Goal: Information Seeking & Learning: Learn about a topic

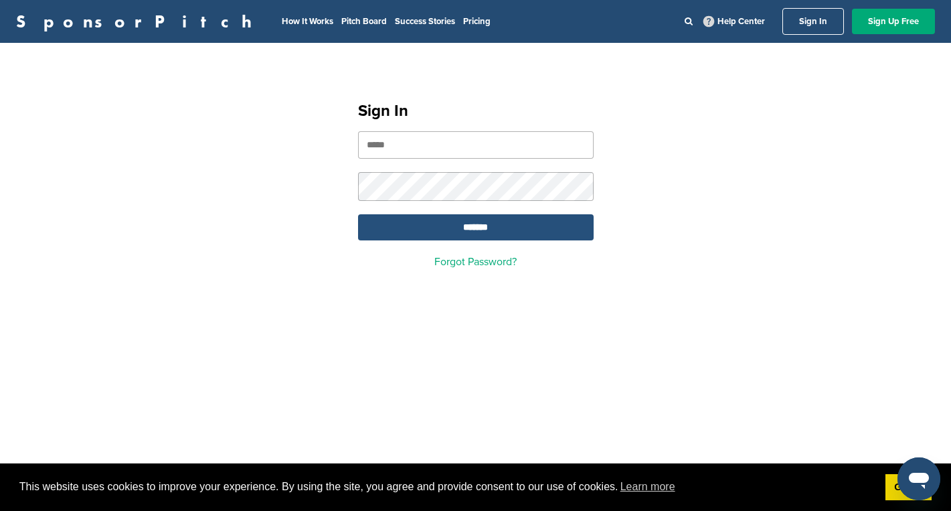
type input "**********"
click at [439, 229] on input "*******" at bounding box center [476, 227] width 236 height 26
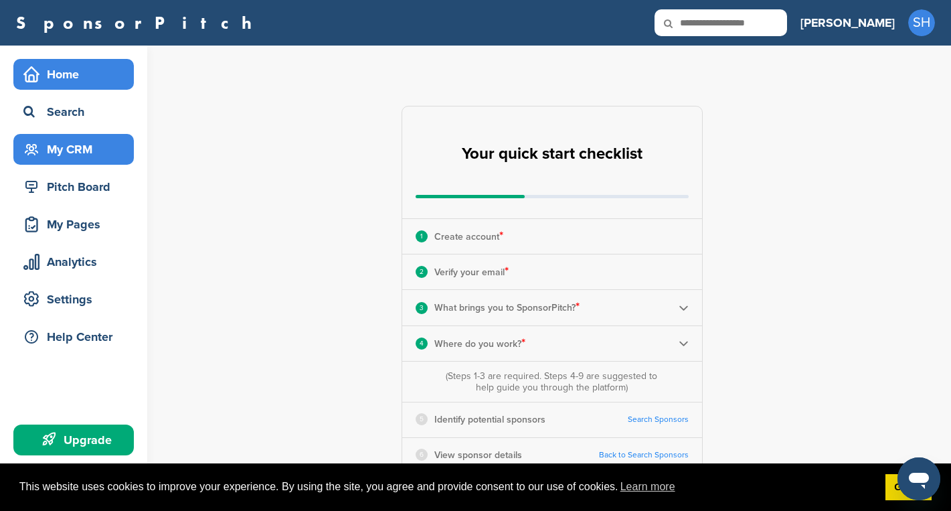
click at [62, 155] on div "My CRM" at bounding box center [77, 149] width 114 height 24
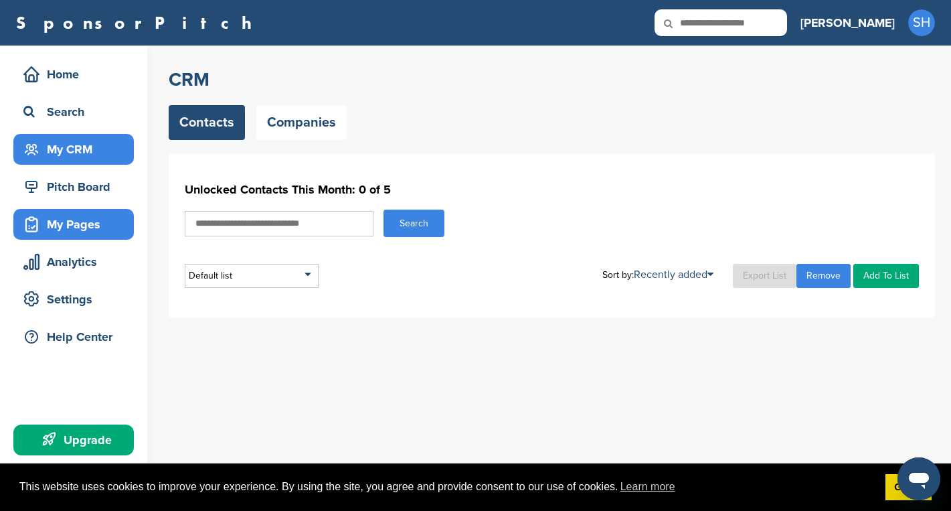
click at [74, 231] on div "My Pages" at bounding box center [77, 224] width 114 height 24
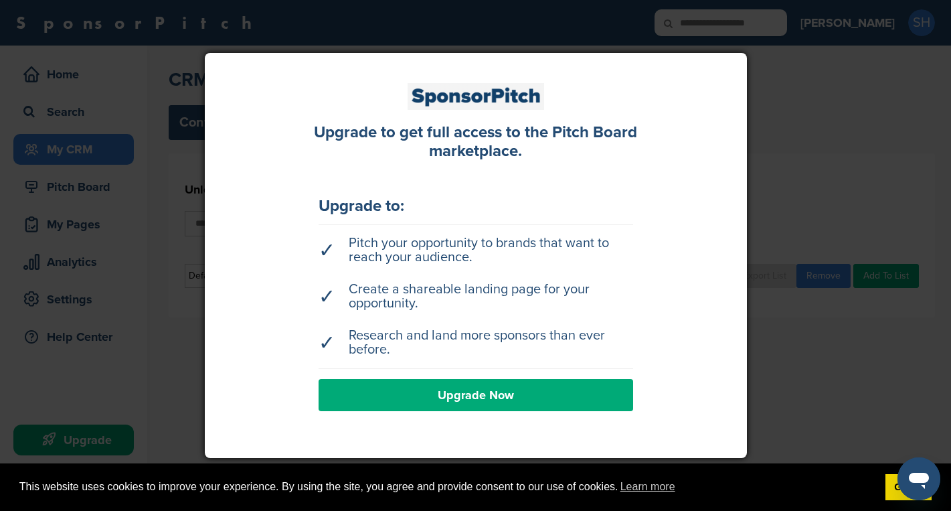
click at [76, 183] on div at bounding box center [475, 255] width 951 height 511
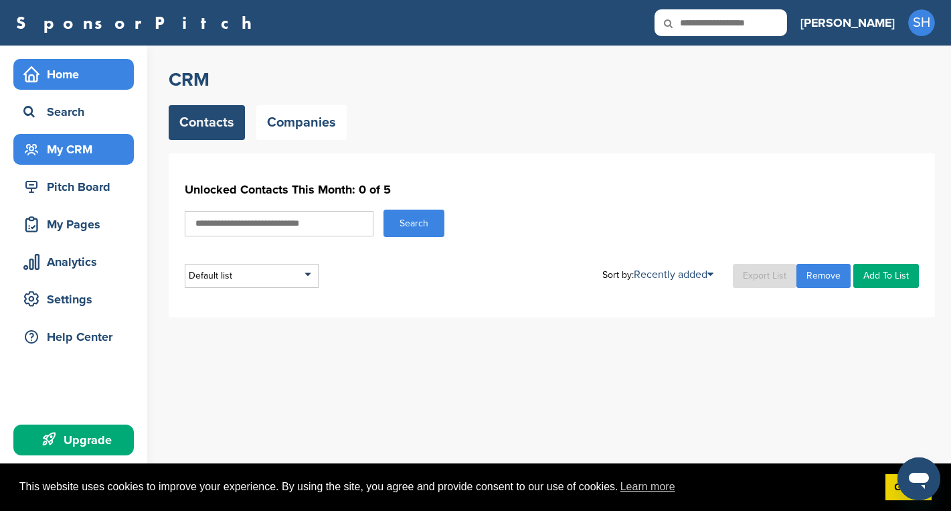
click at [54, 71] on div "Home" at bounding box center [77, 74] width 114 height 24
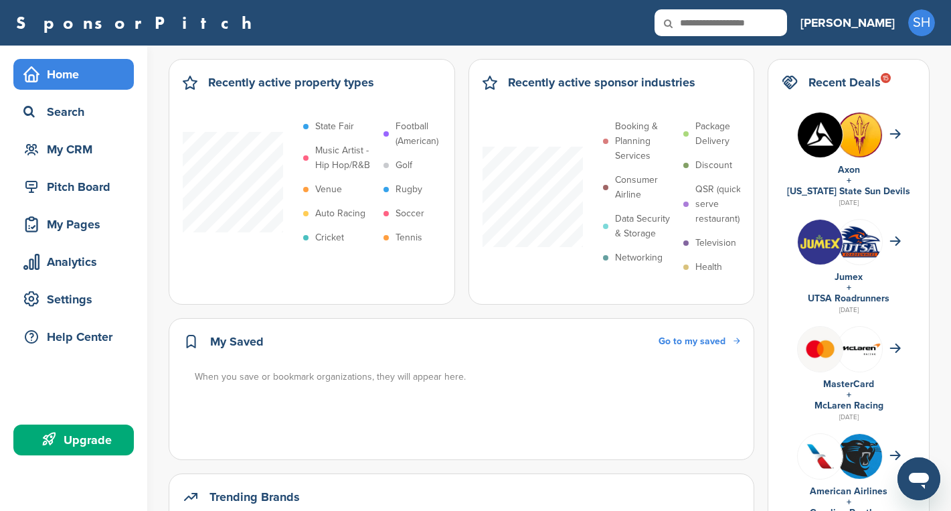
click at [700, 28] on icon at bounding box center [678, 23] width 46 height 28
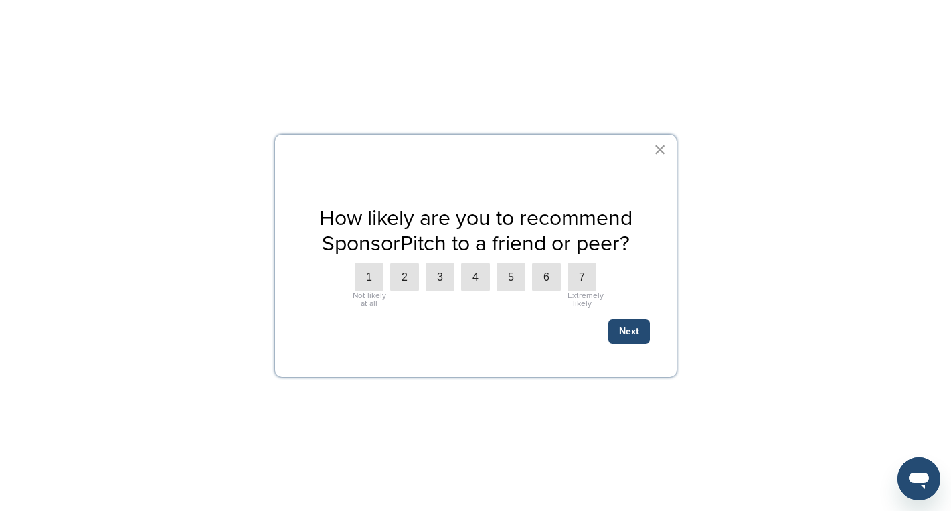
click at [661, 151] on button "×" at bounding box center [660, 149] width 13 height 21
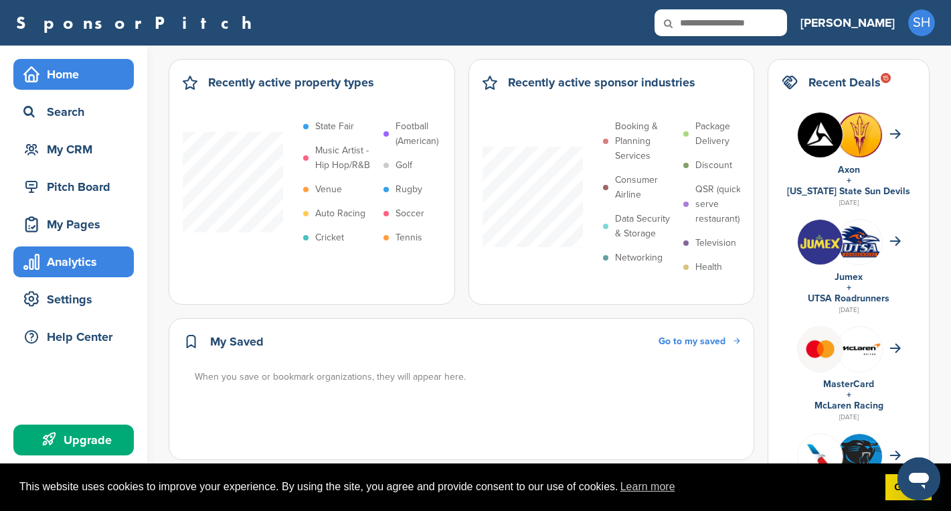
click at [90, 258] on div "Analytics" at bounding box center [77, 262] width 114 height 24
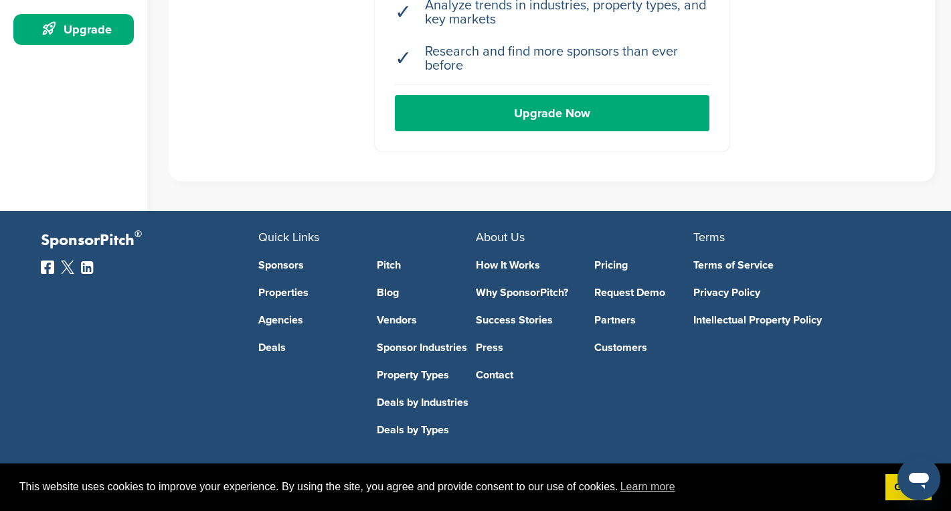
scroll to position [411, 0]
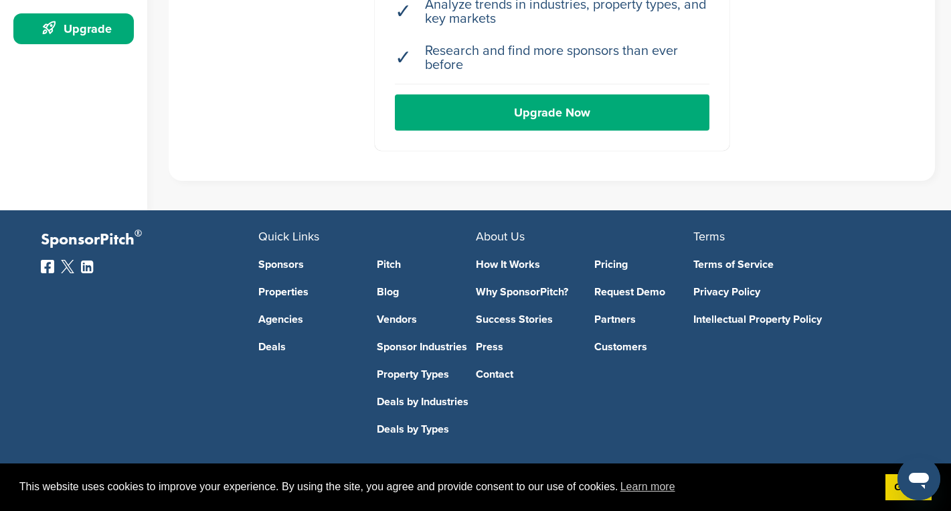
click at [270, 264] on link "Sponsors" at bounding box center [307, 264] width 99 height 11
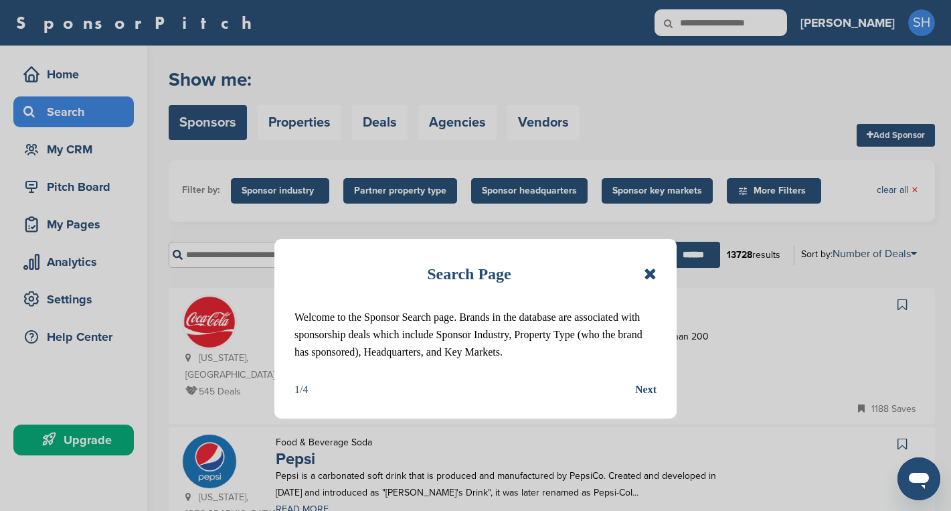
click at [653, 270] on icon at bounding box center [650, 274] width 13 height 16
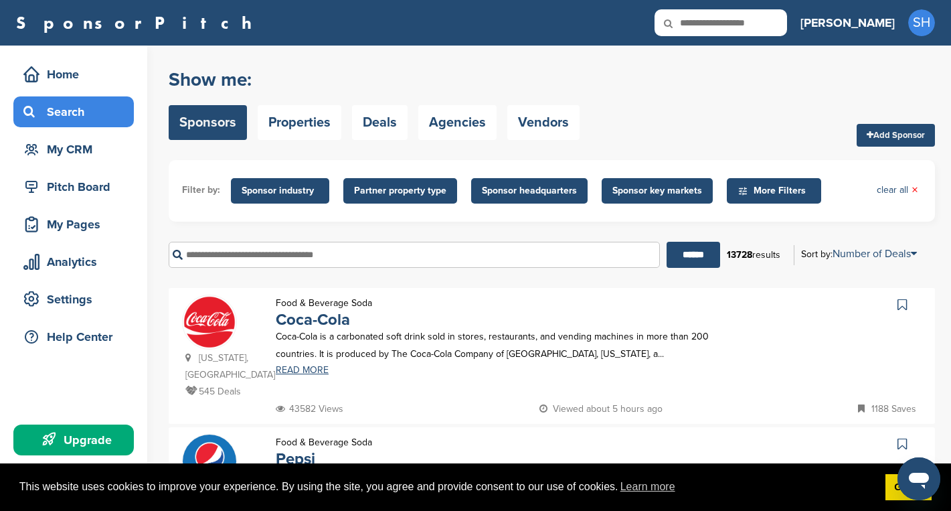
click at [337, 258] on input "text" at bounding box center [414, 255] width 491 height 26
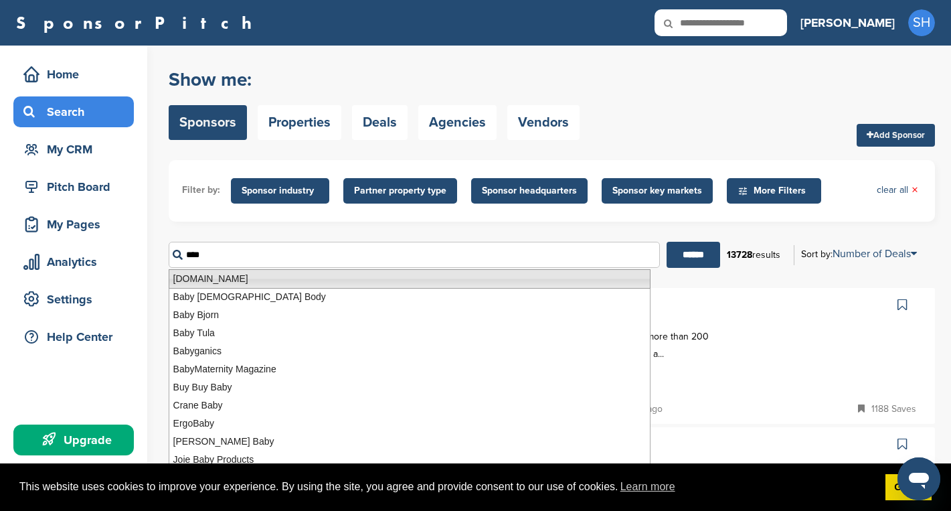
click at [214, 277] on li "Arau.baby" at bounding box center [410, 278] width 482 height 19
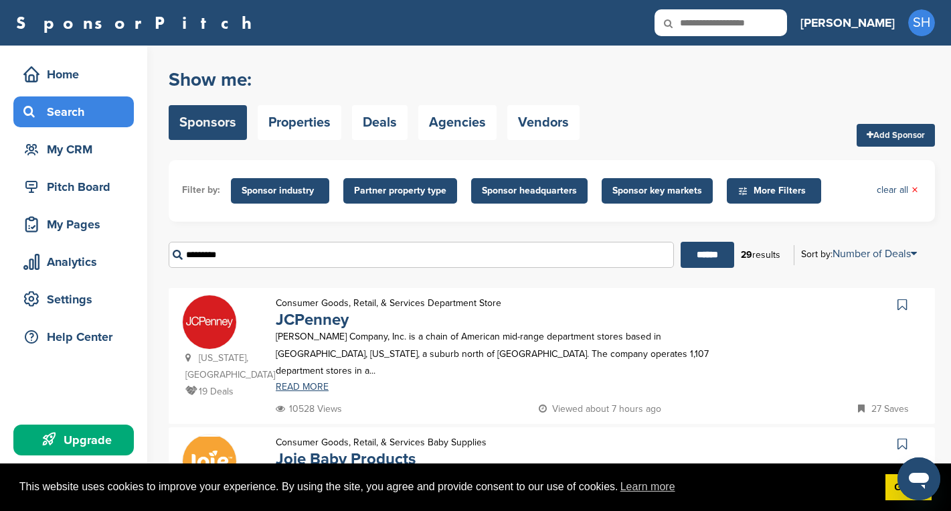
drag, startPoint x: 244, startPoint y: 255, endPoint x: 187, endPoint y: 255, distance: 56.9
click at [187, 255] on input "*********" at bounding box center [421, 255] width 505 height 26
type input "**********"
drag, startPoint x: 241, startPoint y: 255, endPoint x: 183, endPoint y: 256, distance: 57.6
click at [183, 256] on input "**********" at bounding box center [421, 255] width 505 height 26
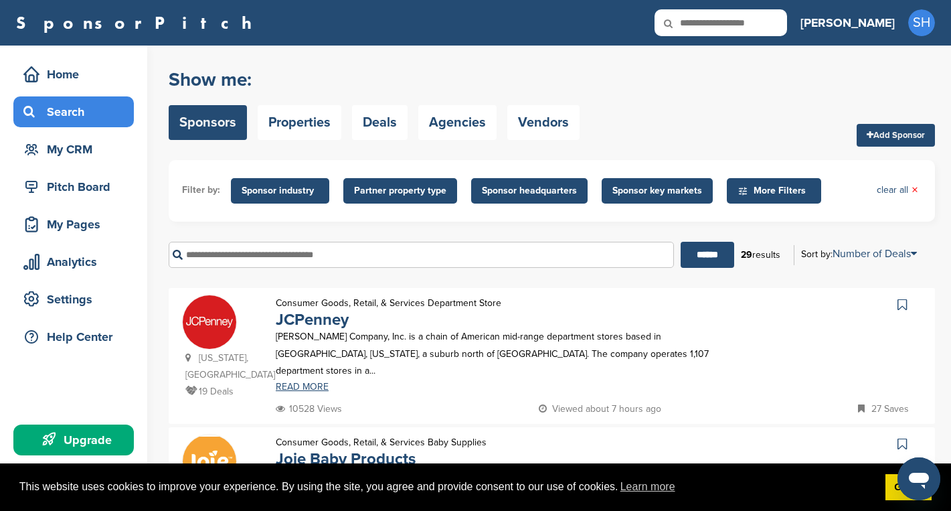
click at [744, 195] on span "More Filters" at bounding box center [776, 190] width 77 height 15
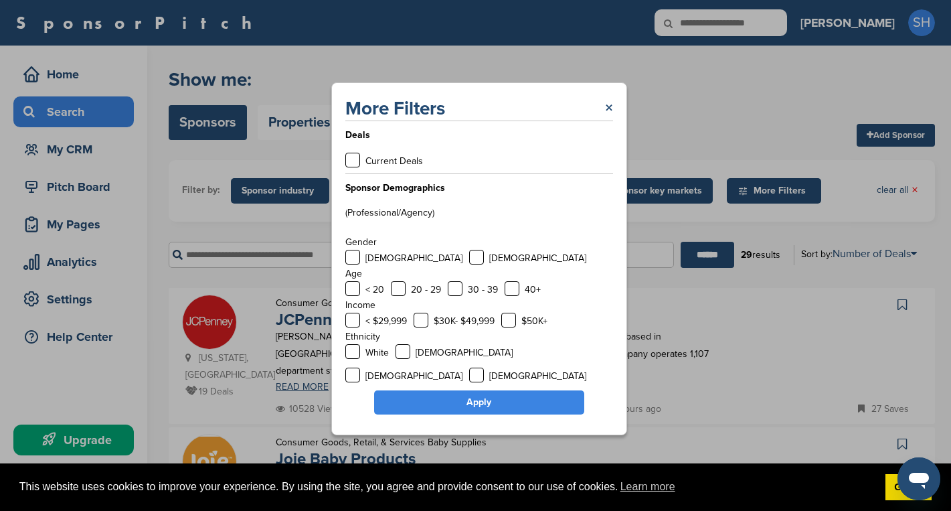
scroll to position [29, 0]
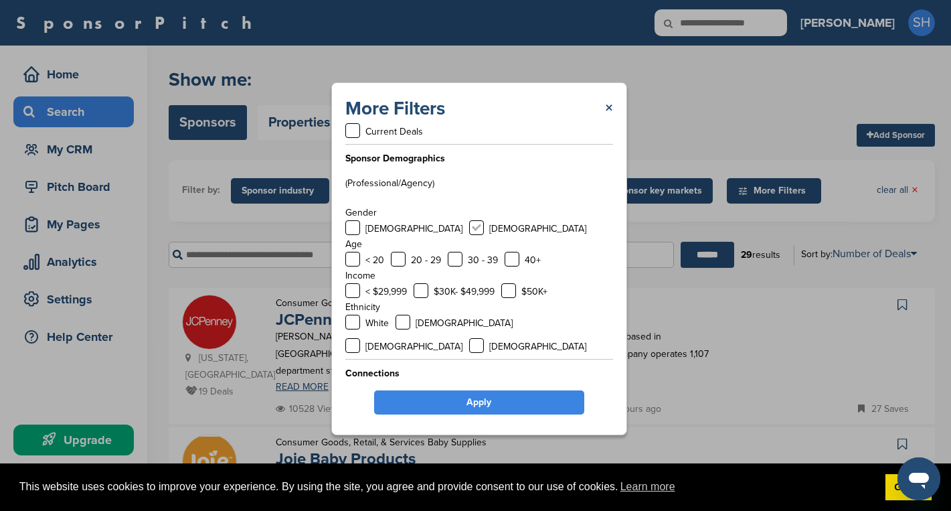
click at [469, 227] on label at bounding box center [476, 227] width 15 height 15
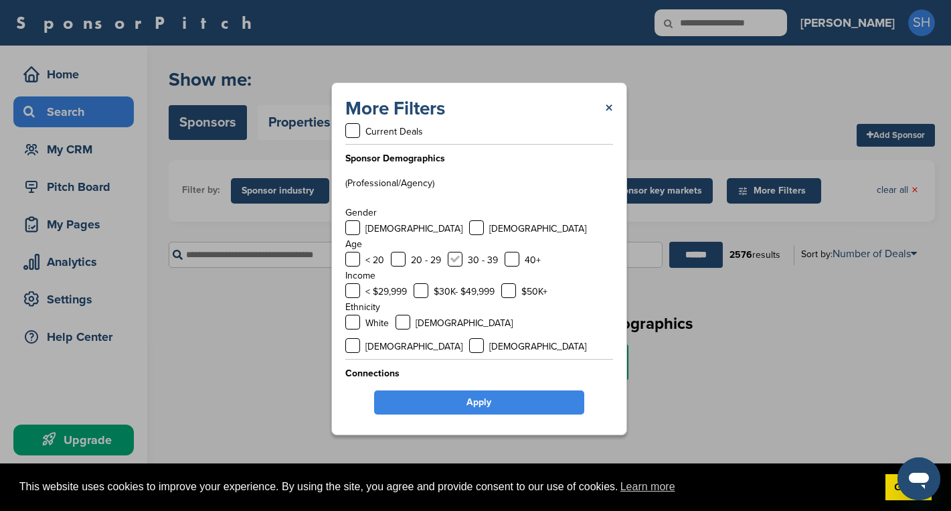
click at [455, 258] on label at bounding box center [455, 259] width 15 height 15
click at [398, 258] on label at bounding box center [398, 259] width 15 height 15
click at [512, 256] on label at bounding box center [512, 259] width 15 height 15
click at [532, 404] on link "Apply" at bounding box center [479, 402] width 210 height 24
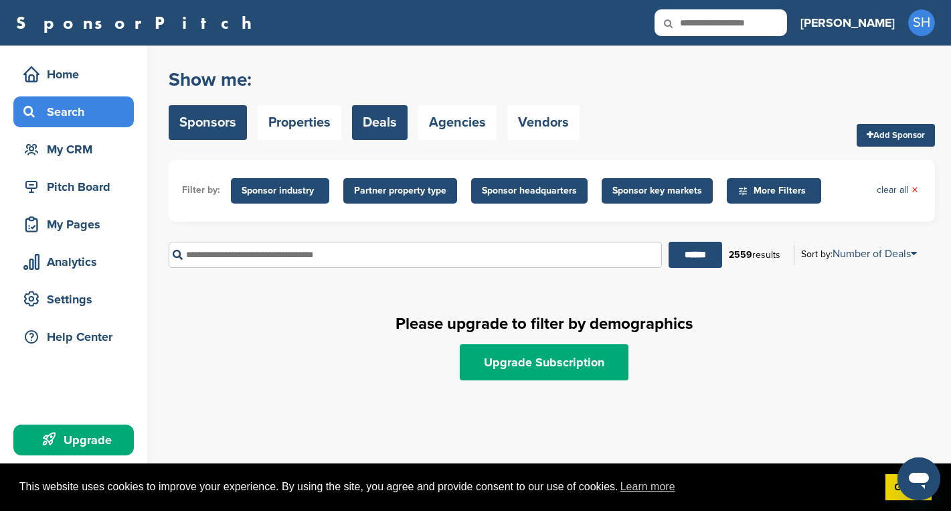
click at [379, 131] on link "Deals" at bounding box center [380, 122] width 56 height 35
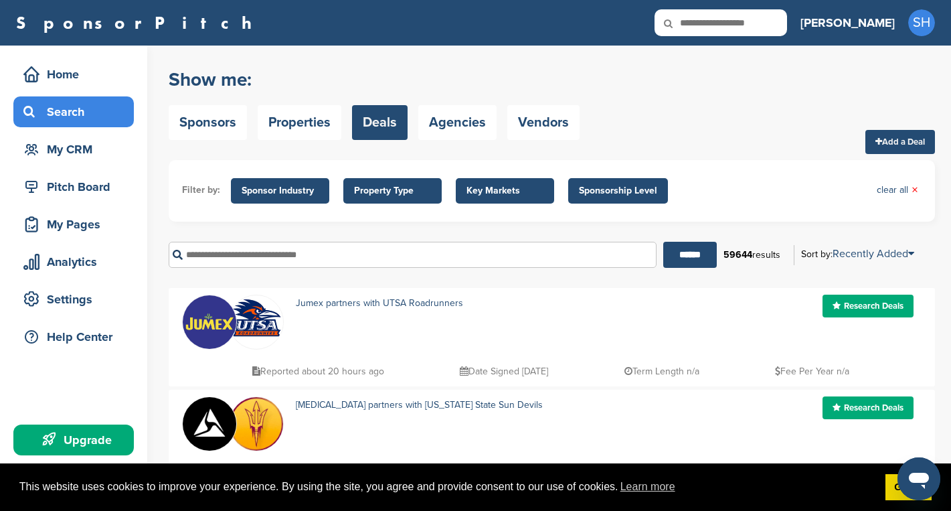
click at [303, 256] on input "text" at bounding box center [413, 255] width 488 height 26
click at [220, 123] on link "Sponsors" at bounding box center [208, 122] width 78 height 35
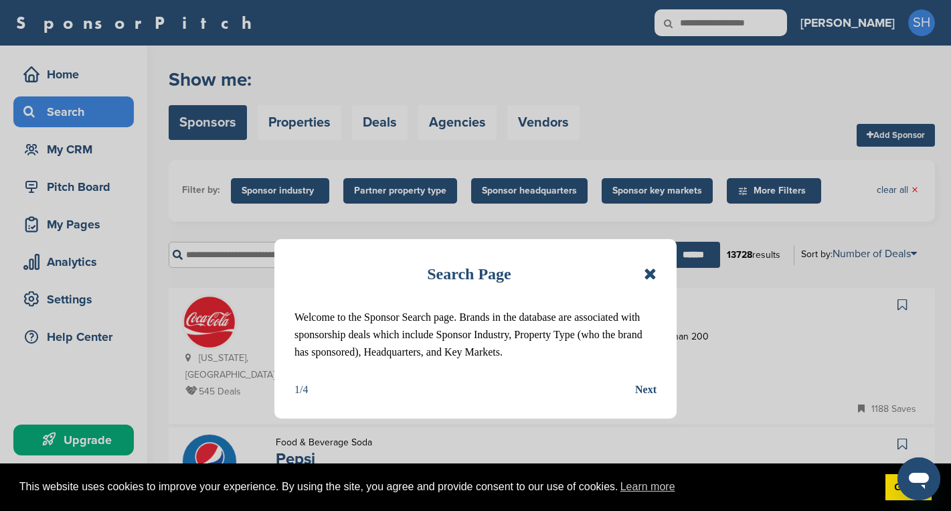
click at [653, 270] on icon at bounding box center [650, 274] width 13 height 16
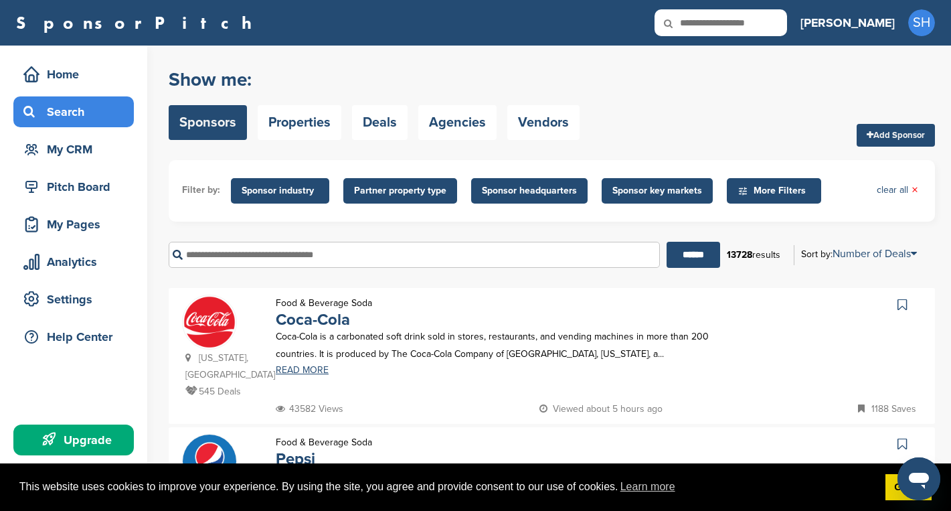
click at [295, 258] on input "text" at bounding box center [414, 255] width 491 height 26
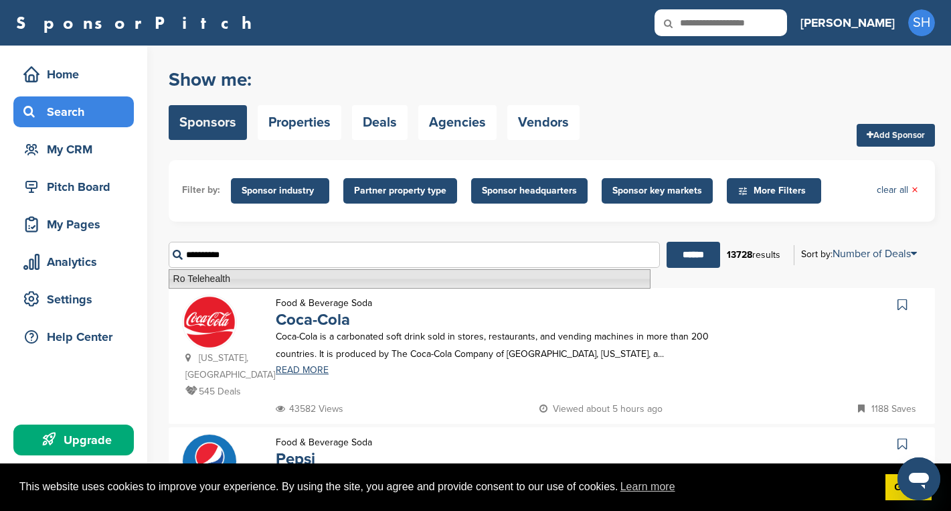
click at [234, 278] on li "Ro Telehealth" at bounding box center [410, 278] width 482 height 19
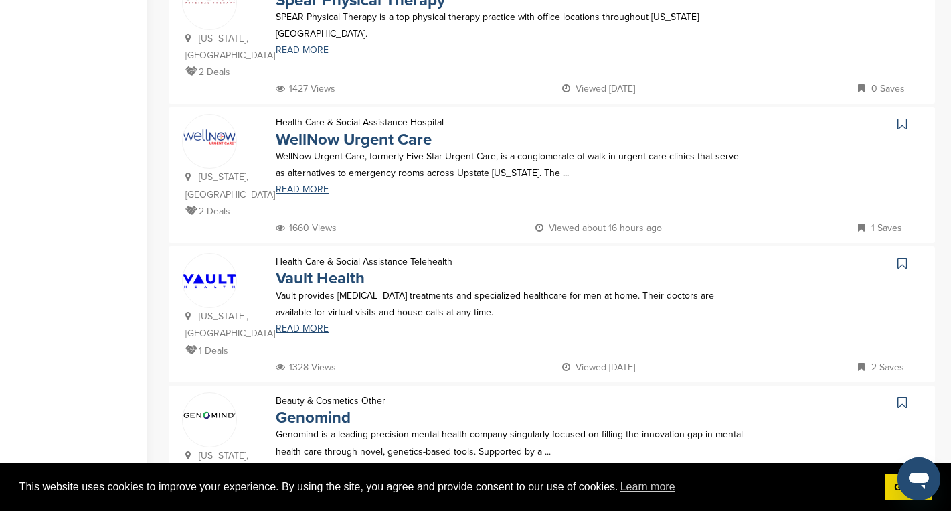
scroll to position [599, 0]
click at [301, 44] on link "READ MORE" at bounding box center [510, 48] width 468 height 9
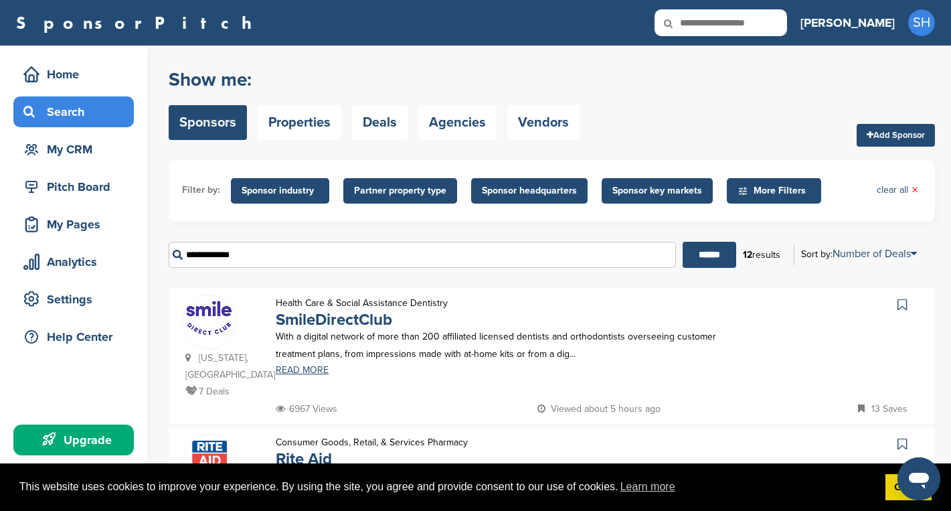
drag, startPoint x: 276, startPoint y: 258, endPoint x: 176, endPoint y: 254, distance: 99.8
click at [176, 254] on input "**********" at bounding box center [422, 255] width 507 height 26
click at [683, 242] on input "******" at bounding box center [710, 255] width 54 height 26
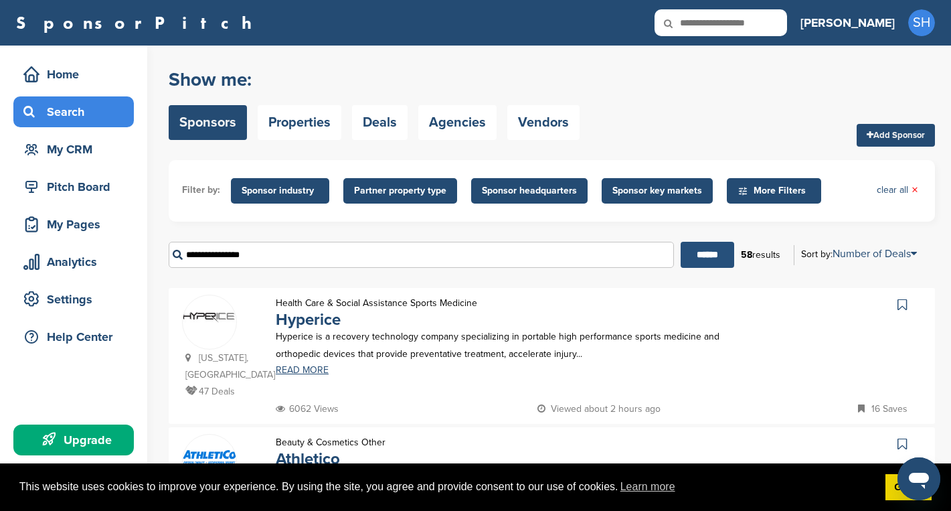
click at [716, 252] on input "******" at bounding box center [708, 255] width 54 height 26
drag, startPoint x: 266, startPoint y: 256, endPoint x: 187, endPoint y: 254, distance: 79.0
click at [187, 254] on input "**********" at bounding box center [421, 255] width 505 height 26
type input "*****"
click at [681, 242] on input "******" at bounding box center [708, 255] width 54 height 26
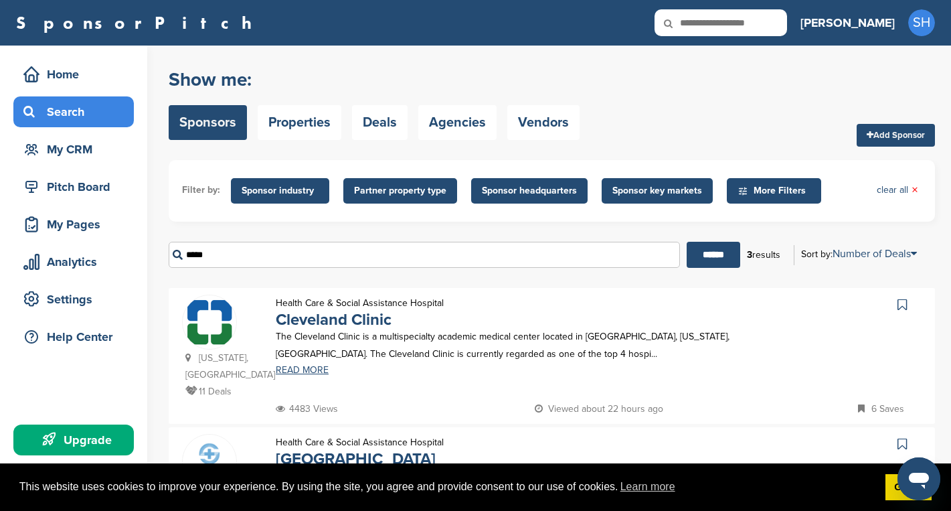
drag, startPoint x: 221, startPoint y: 255, endPoint x: 185, endPoint y: 254, distance: 35.5
click at [185, 254] on input "*****" at bounding box center [424, 255] width 511 height 26
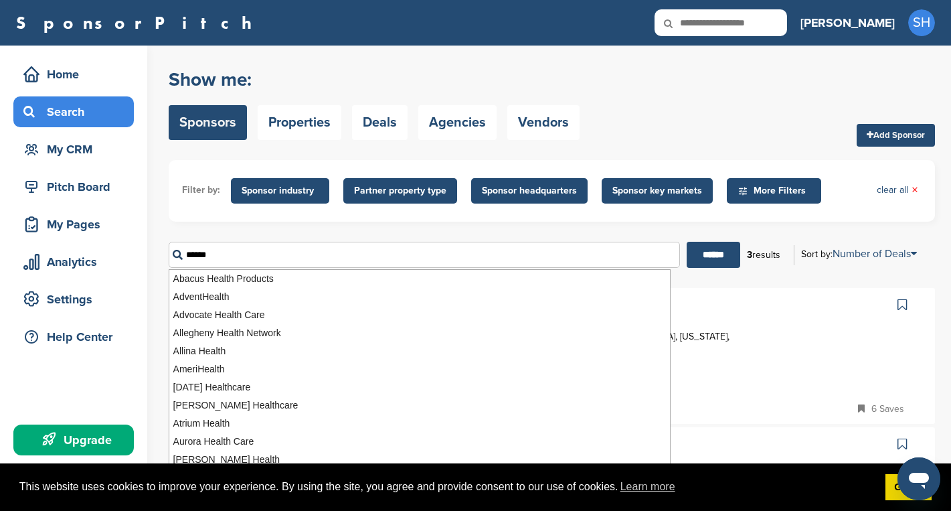
click at [687, 242] on input "******" at bounding box center [714, 255] width 54 height 26
click at [698, 252] on input "******" at bounding box center [702, 255] width 54 height 26
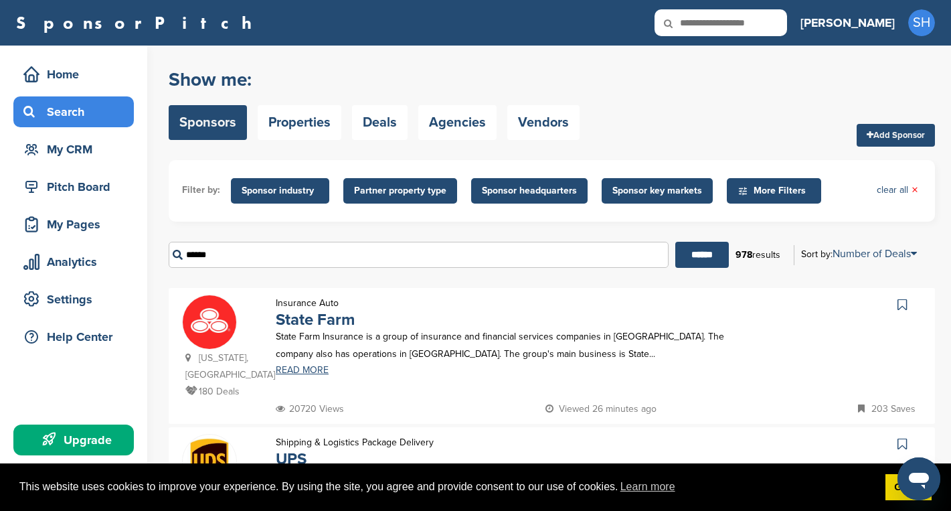
drag, startPoint x: 220, startPoint y: 254, endPoint x: 180, endPoint y: 254, distance: 40.2
click at [180, 254] on input "******" at bounding box center [419, 255] width 500 height 26
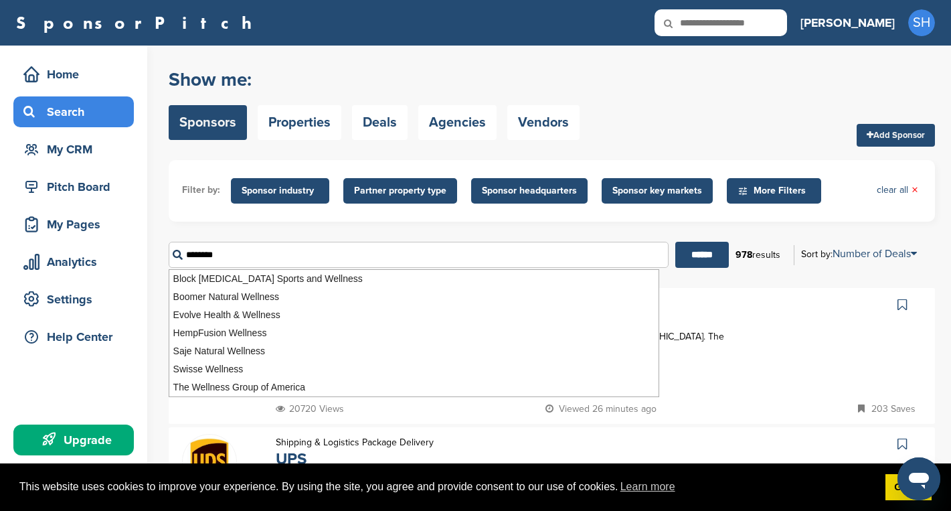
click at [675, 242] on input "******" at bounding box center [702, 255] width 54 height 26
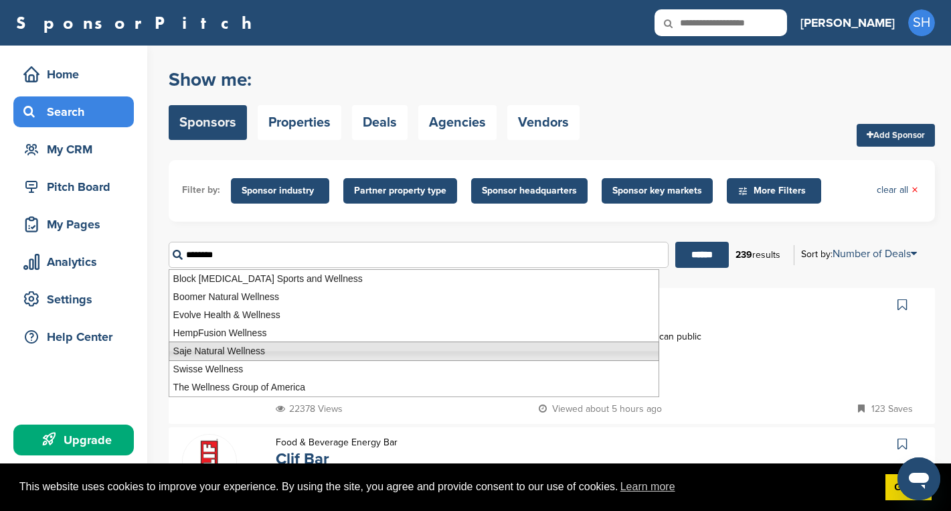
click at [181, 354] on li "Saje Natural Wellness" at bounding box center [414, 350] width 491 height 19
type input "**********"
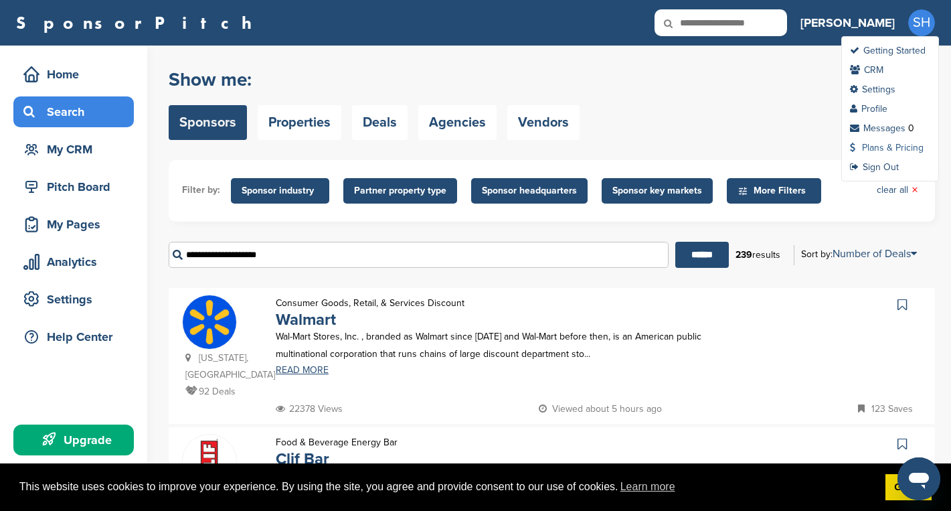
click at [879, 147] on link "Plans & Pricing" at bounding box center [887, 147] width 74 height 11
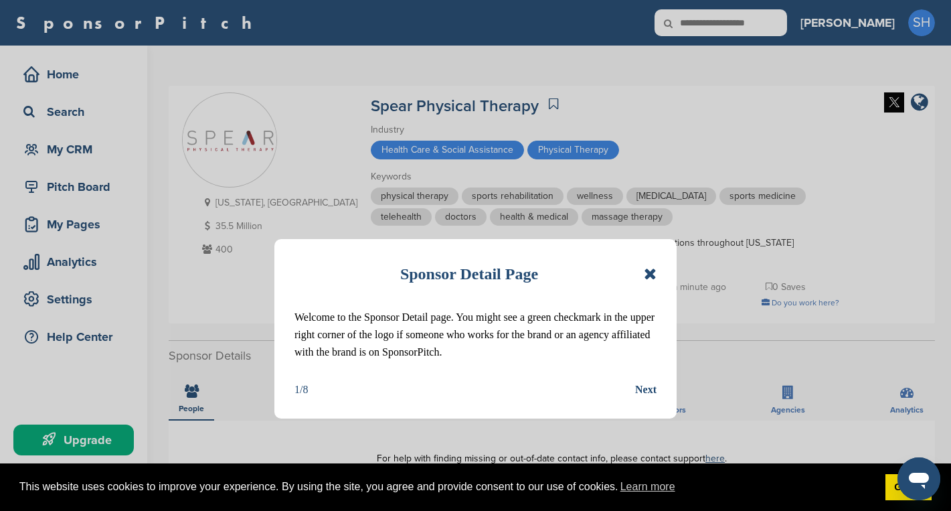
click at [653, 276] on icon at bounding box center [650, 274] width 13 height 16
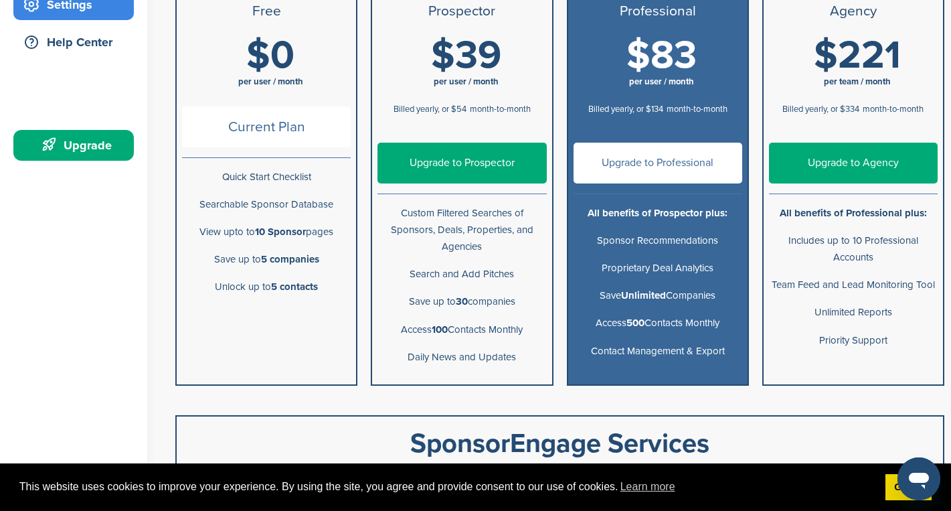
scroll to position [295, 0]
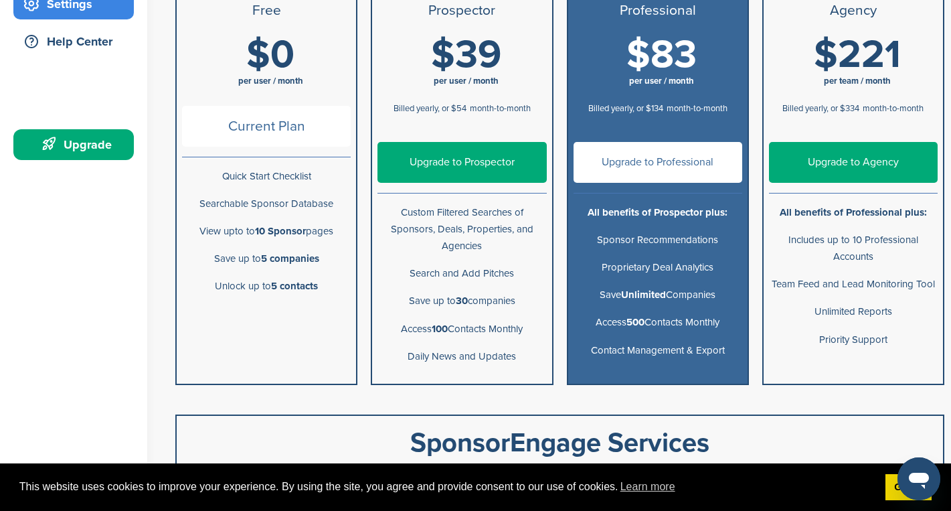
click at [464, 161] on link "Upgrade to Prospector" at bounding box center [462, 162] width 169 height 41
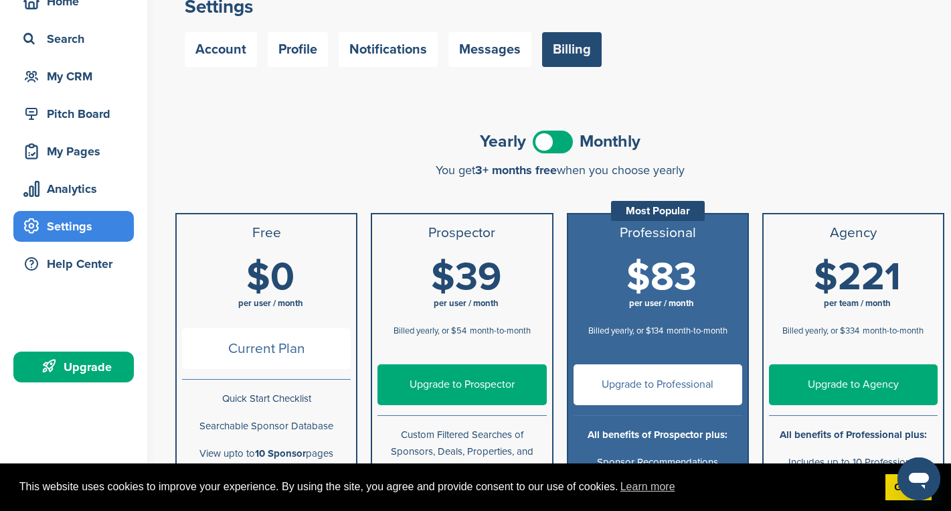
scroll to position [78, 0]
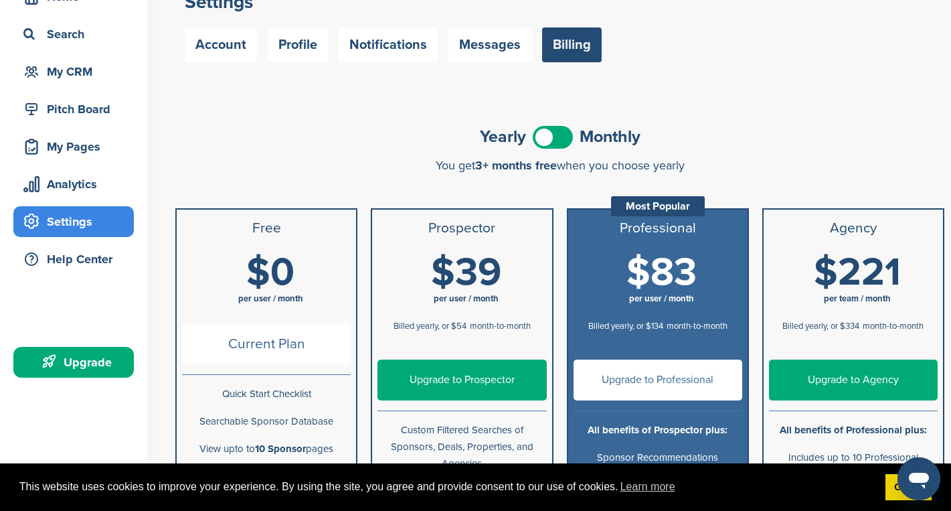
click at [556, 138] on span at bounding box center [553, 137] width 40 height 23
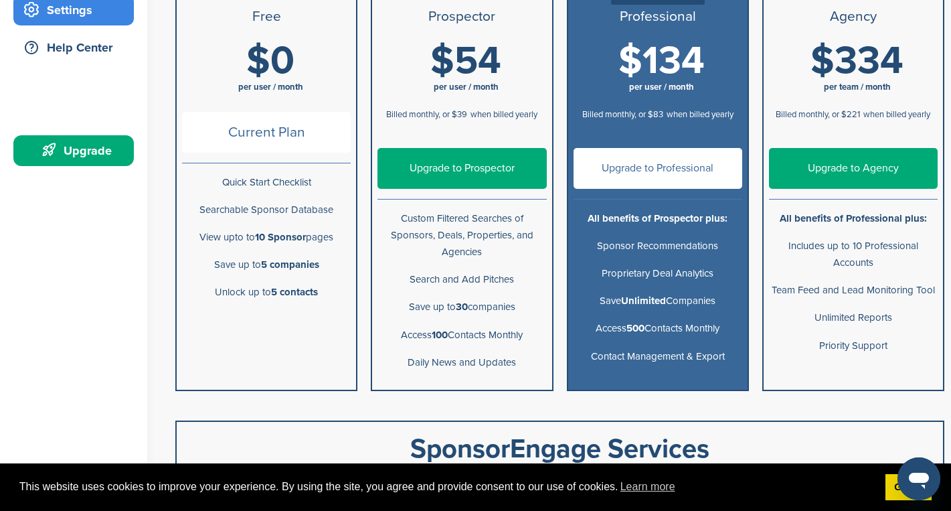
scroll to position [299, 0]
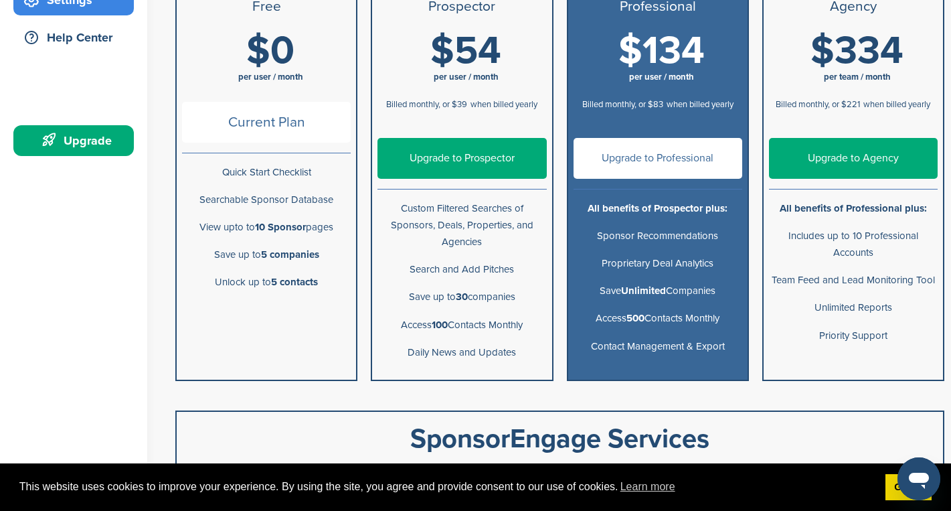
click at [452, 152] on link "Upgrade to Prospector" at bounding box center [462, 158] width 169 height 41
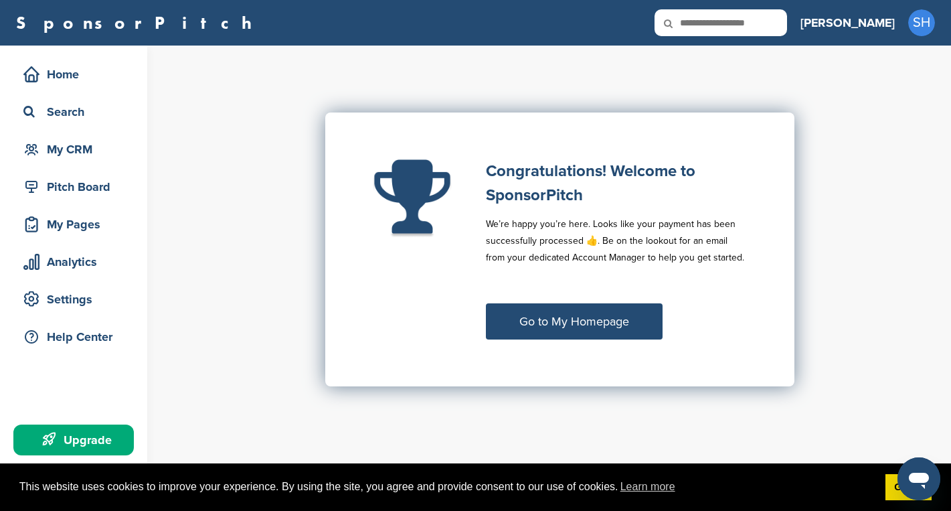
click at [540, 319] on link "Go to My Homepage" at bounding box center [574, 321] width 177 height 36
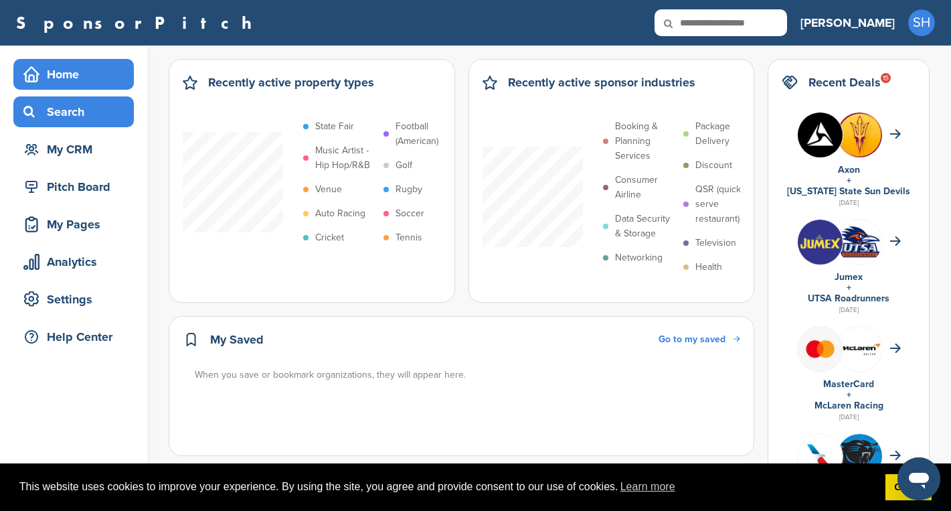
click at [78, 122] on div "Search" at bounding box center [77, 112] width 114 height 24
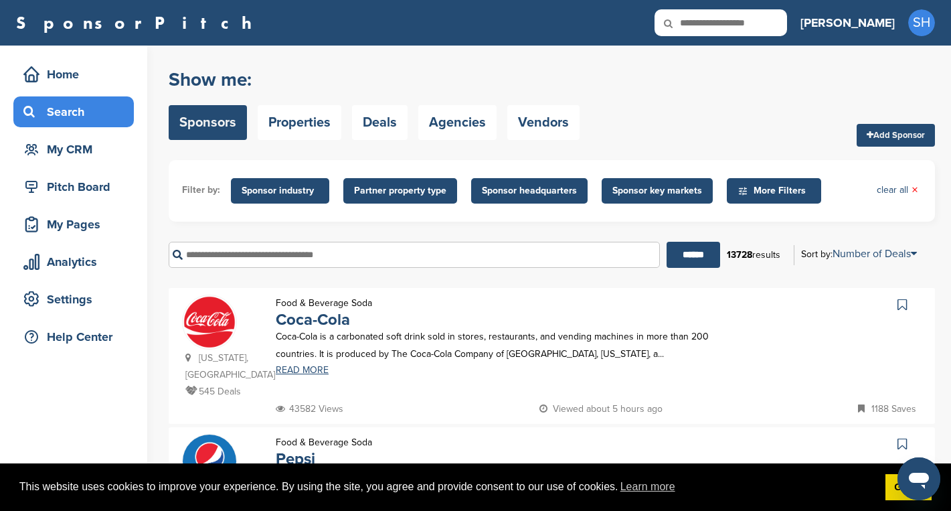
click at [341, 253] on input "text" at bounding box center [414, 255] width 491 height 26
click at [667, 242] on input "******" at bounding box center [694, 255] width 54 height 26
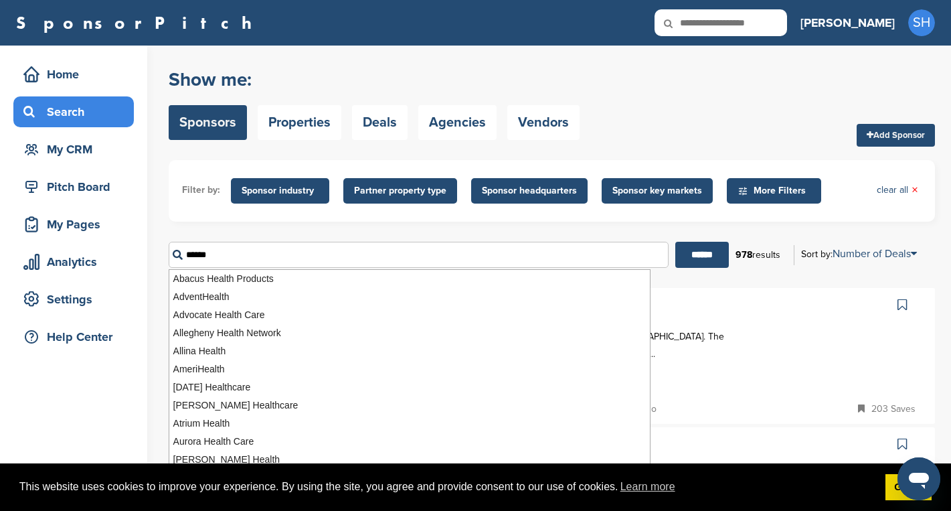
click at [675, 242] on input "******" at bounding box center [702, 255] width 54 height 26
click at [690, 259] on input "******" at bounding box center [702, 255] width 54 height 26
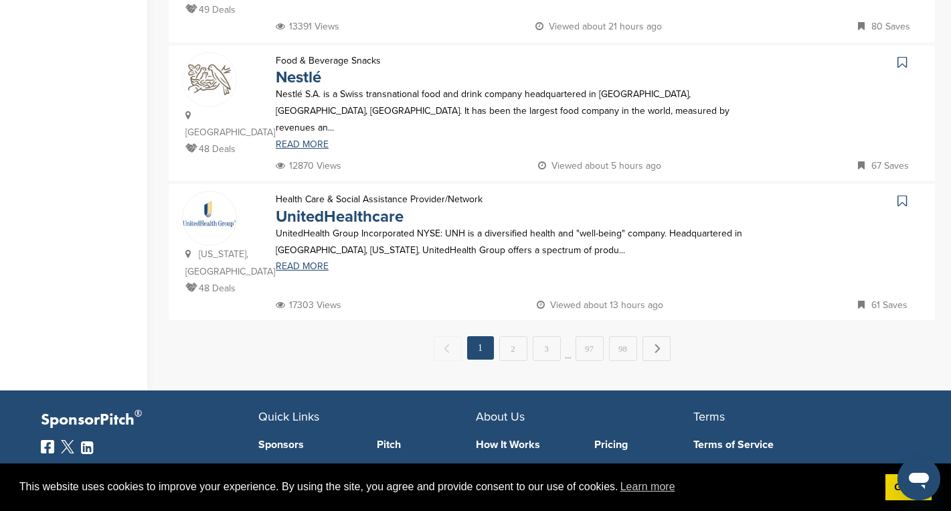
scroll to position [1409, 0]
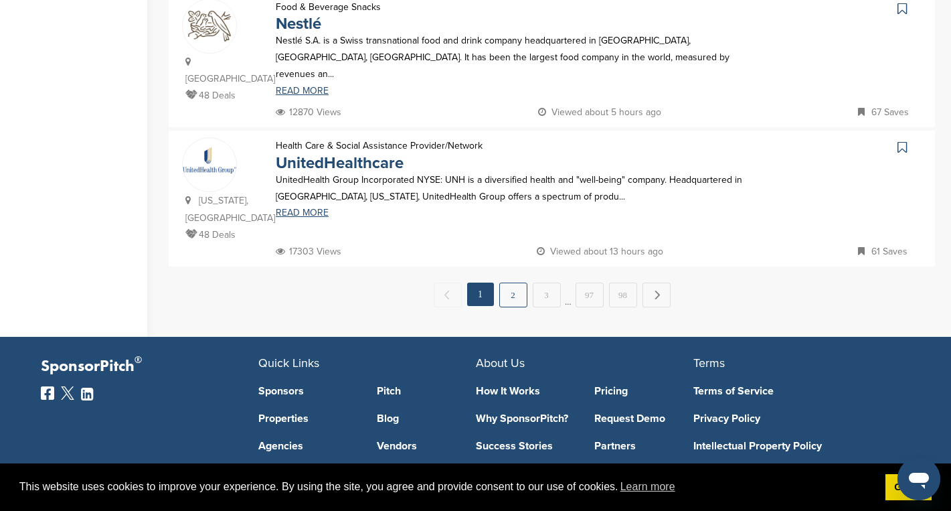
click at [517, 282] on link "2" at bounding box center [513, 294] width 28 height 25
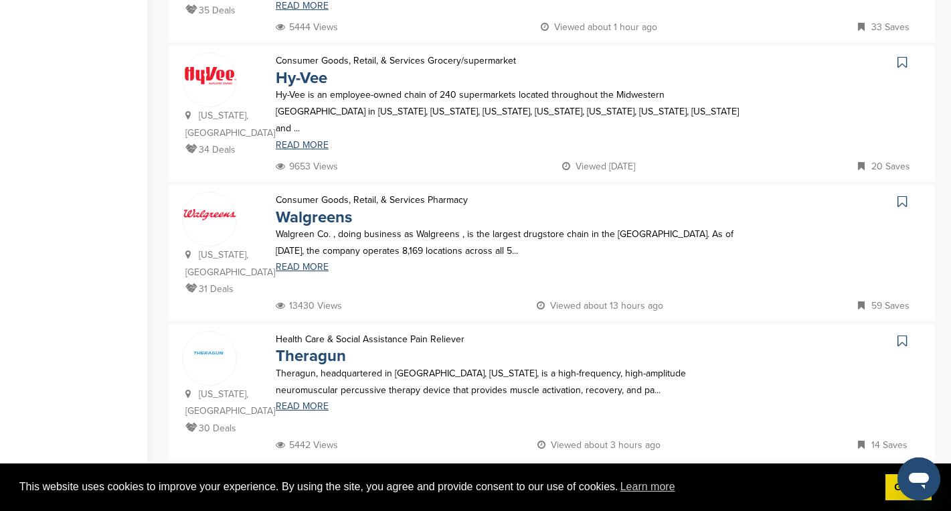
scroll to position [1202, 0]
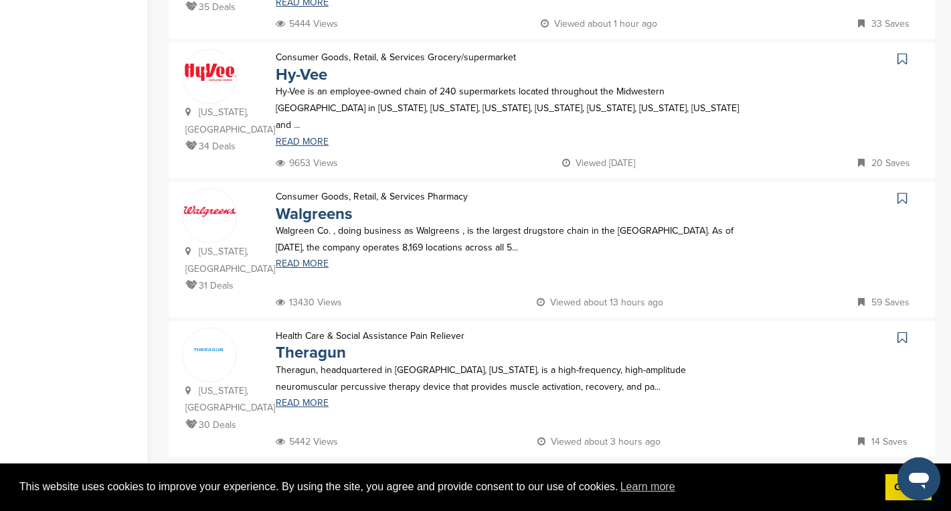
click at [904, 331] on icon at bounding box center [902, 337] width 9 height 13
click at [544, 473] on link "3" at bounding box center [547, 485] width 28 height 25
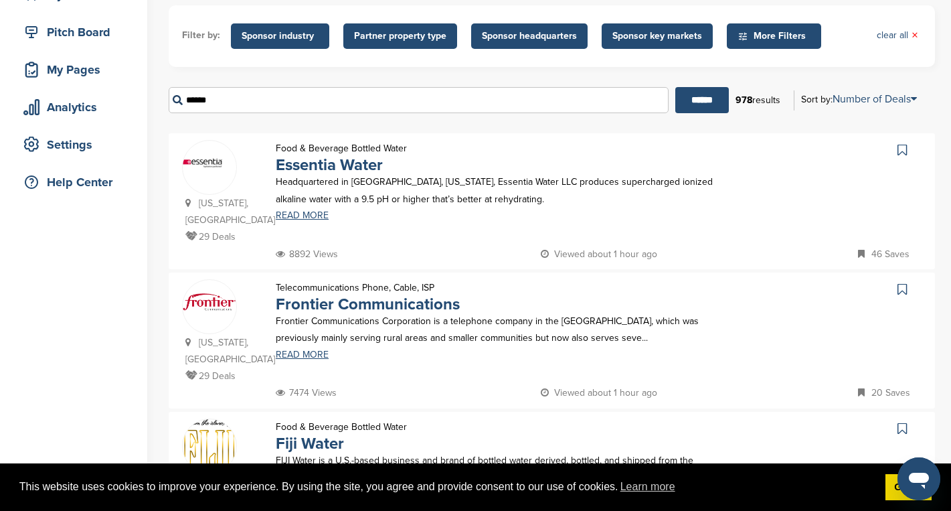
scroll to position [175, 0]
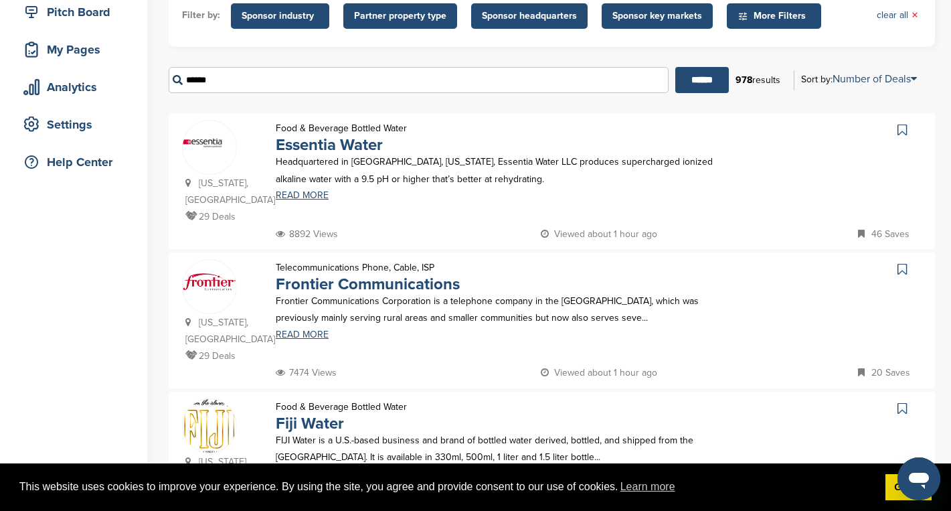
click at [899, 127] on icon at bounding box center [902, 129] width 9 height 13
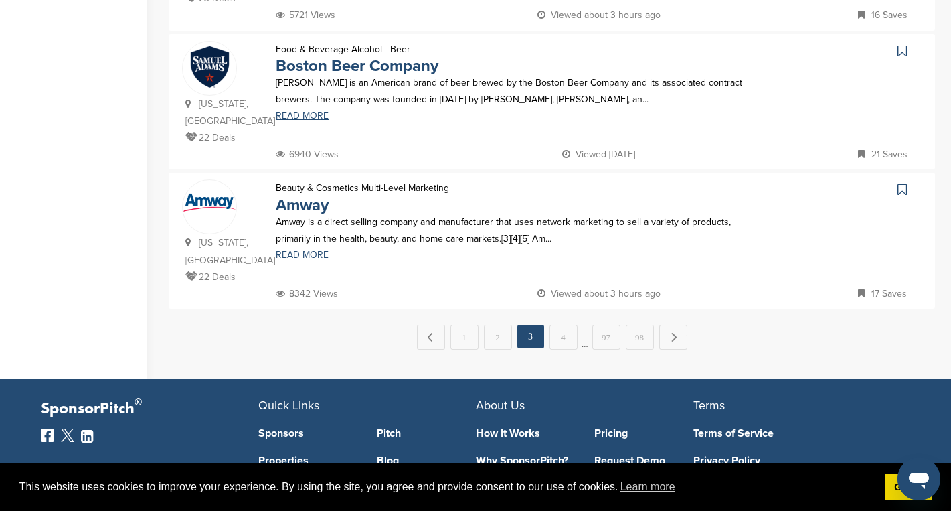
scroll to position [1387, 0]
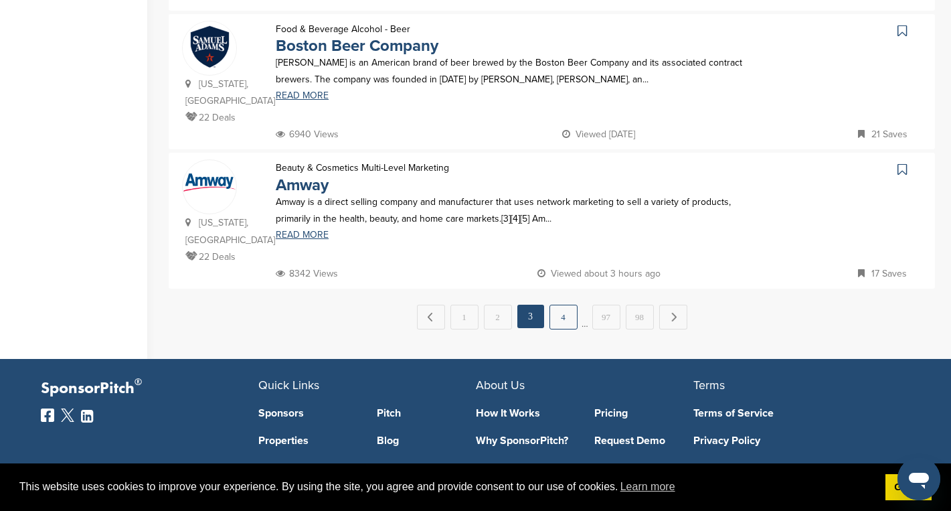
click at [566, 305] on link "4" at bounding box center [564, 317] width 28 height 25
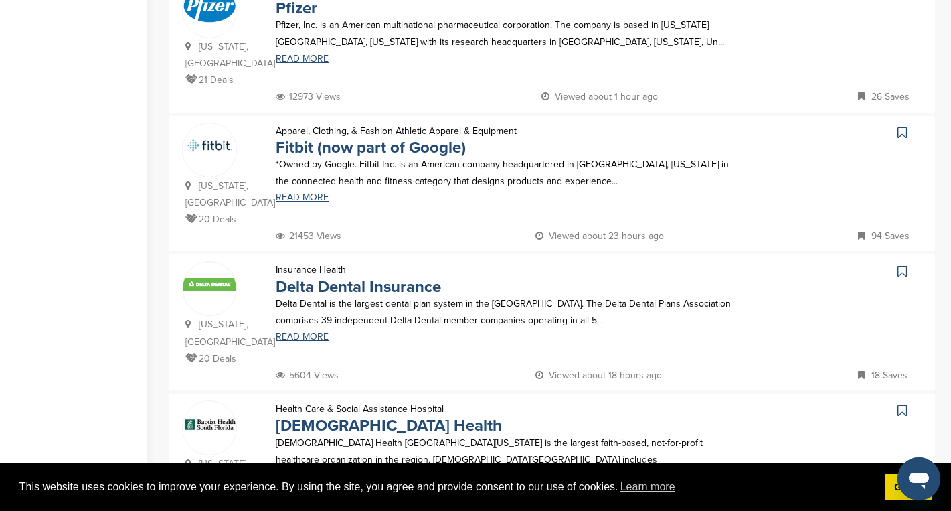
scroll to position [460, 0]
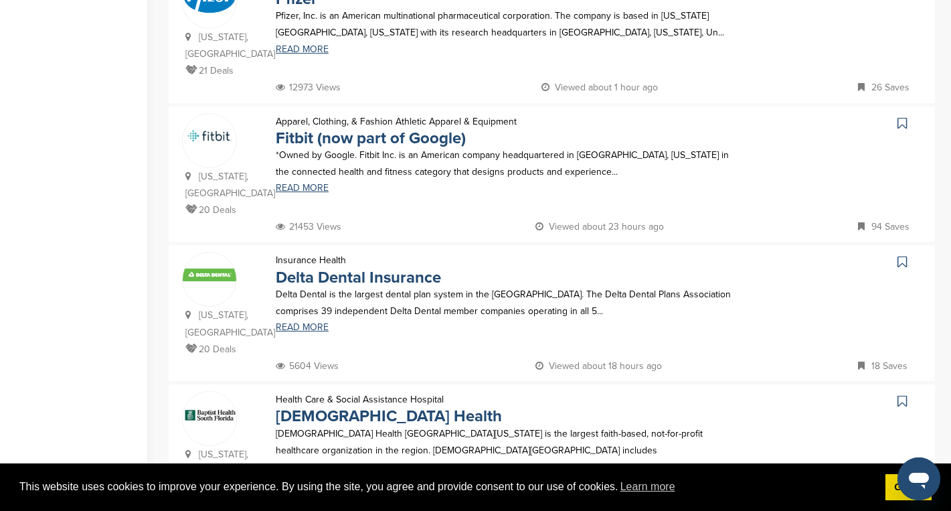
click at [904, 116] on icon at bounding box center [902, 122] width 9 height 13
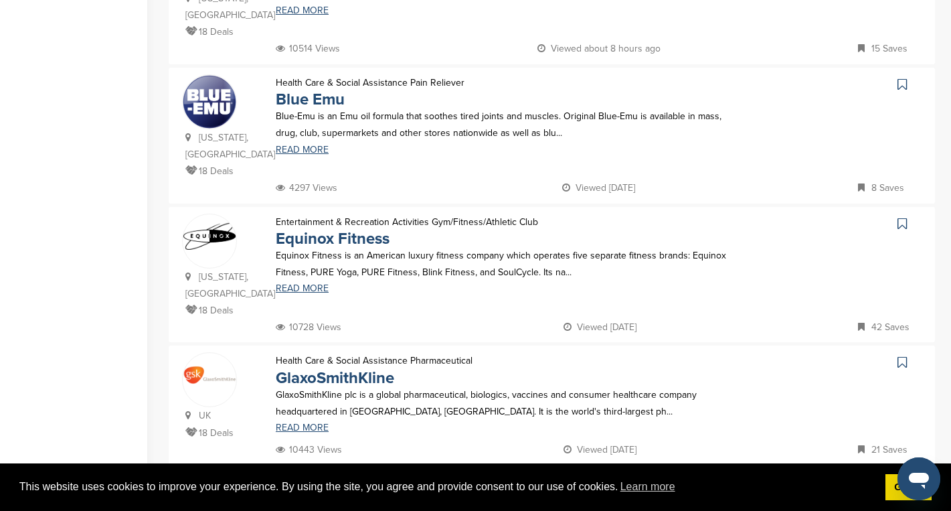
scroll to position [1233, 0]
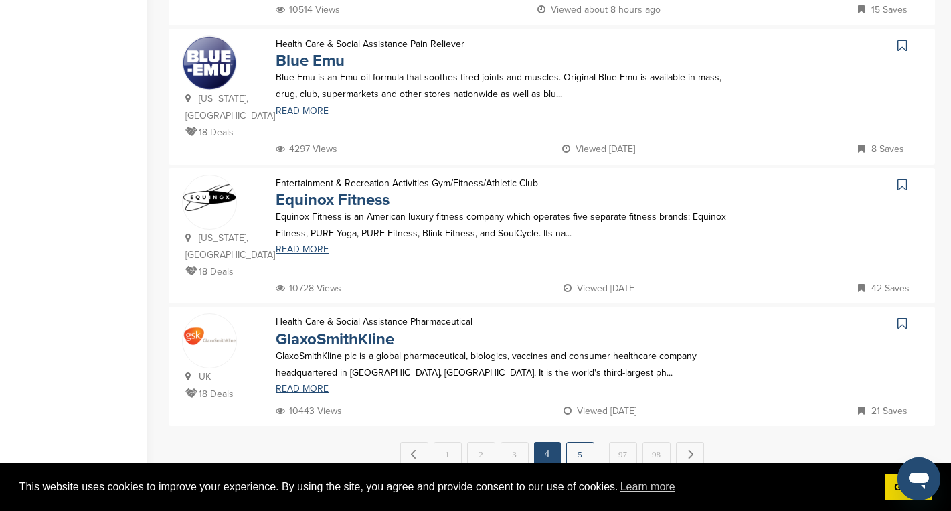
click at [578, 442] on link "5" at bounding box center [580, 454] width 28 height 25
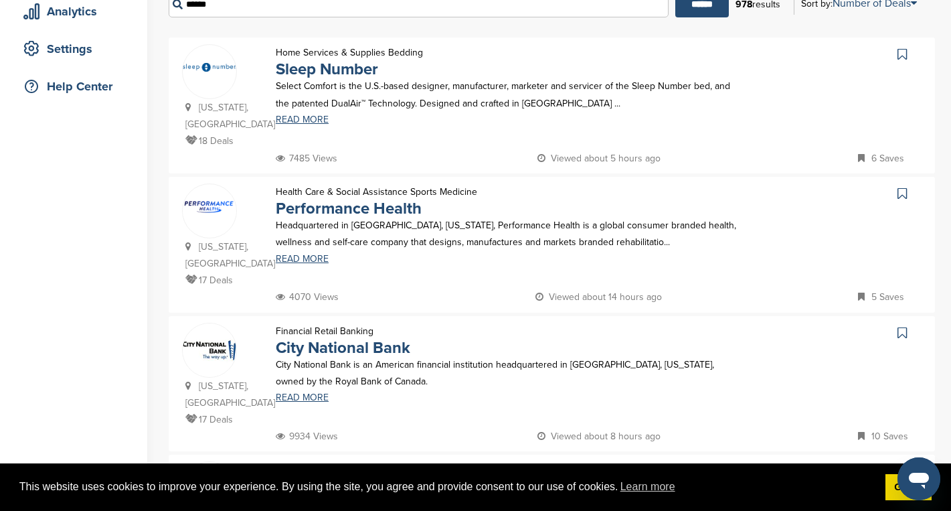
scroll to position [0, 0]
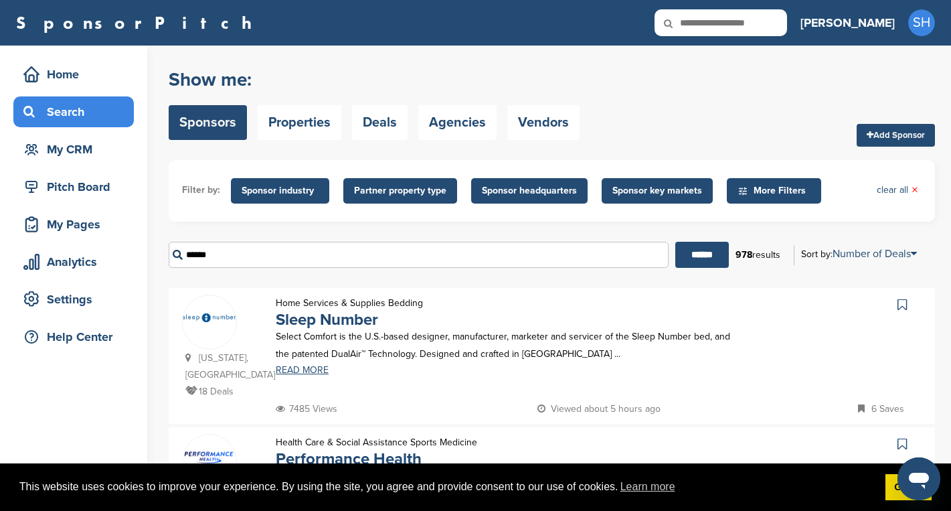
click at [254, 254] on input "******" at bounding box center [419, 255] width 500 height 26
drag, startPoint x: 229, startPoint y: 256, endPoint x: 183, endPoint y: 254, distance: 46.2
click at [183, 254] on input "******" at bounding box center [419, 255] width 500 height 26
click at [675, 242] on input "******" at bounding box center [702, 255] width 54 height 26
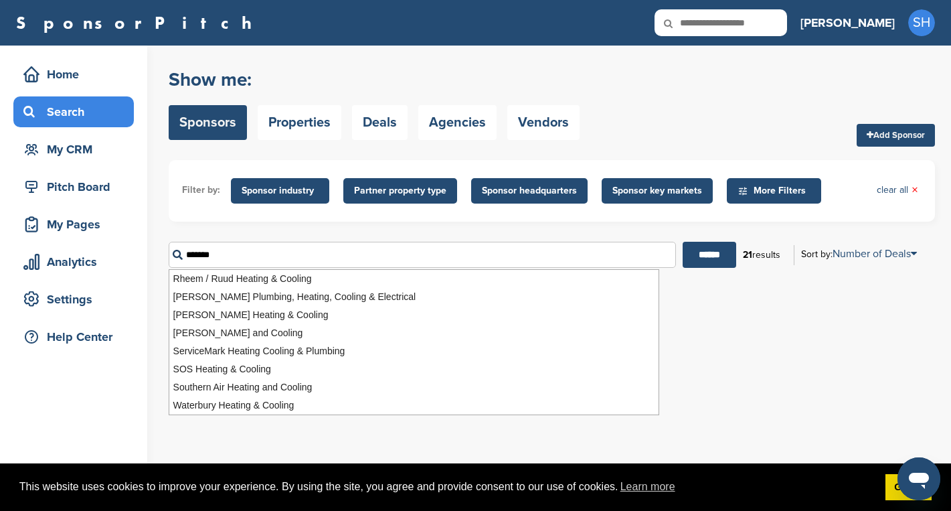
click at [226, 256] on input "*******" at bounding box center [422, 255] width 507 height 26
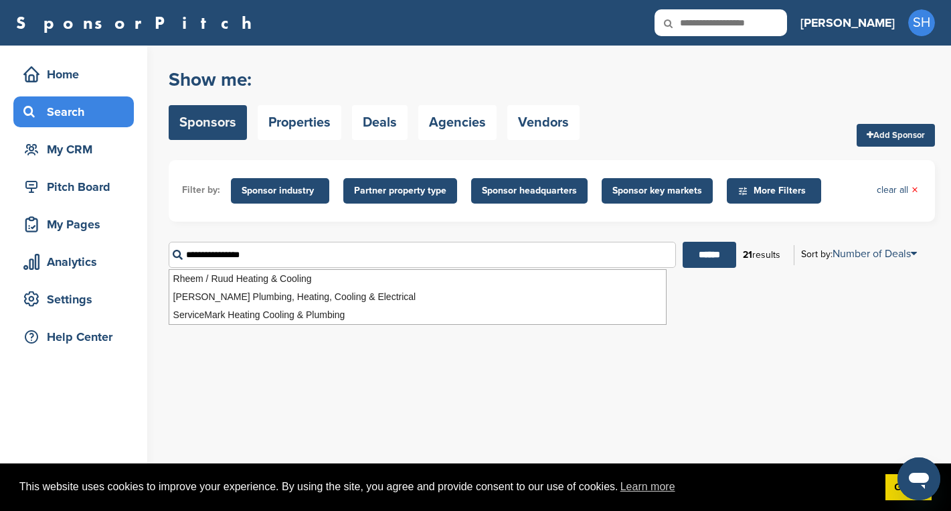
click at [683, 242] on input "******" at bounding box center [710, 255] width 54 height 26
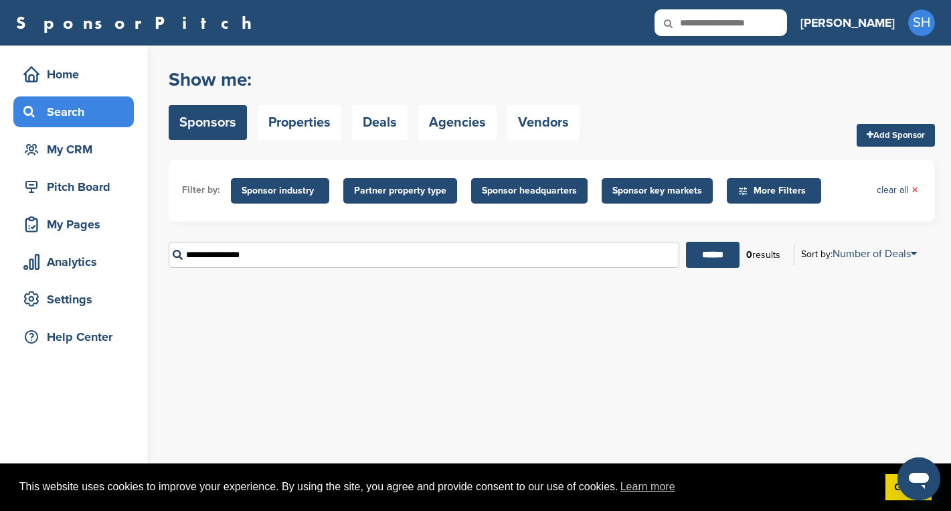
drag, startPoint x: 256, startPoint y: 255, endPoint x: 185, endPoint y: 255, distance: 71.6
click at [185, 255] on input "**********" at bounding box center [424, 255] width 511 height 26
click at [686, 242] on input "******" at bounding box center [713, 255] width 54 height 26
drag, startPoint x: 237, startPoint y: 254, endPoint x: 187, endPoint y: 256, distance: 49.6
click at [187, 256] on input "*********" at bounding box center [425, 255] width 513 height 26
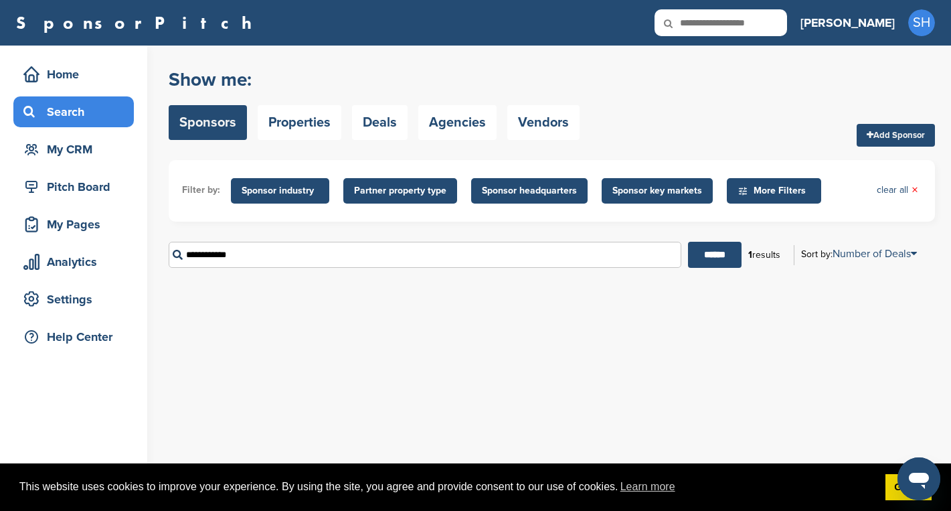
click at [688, 242] on input "******" at bounding box center [715, 255] width 54 height 26
drag, startPoint x: 240, startPoint y: 254, endPoint x: 187, endPoint y: 256, distance: 53.6
click at [187, 256] on input "**********" at bounding box center [424, 255] width 511 height 26
click at [686, 242] on input "******" at bounding box center [713, 255] width 54 height 26
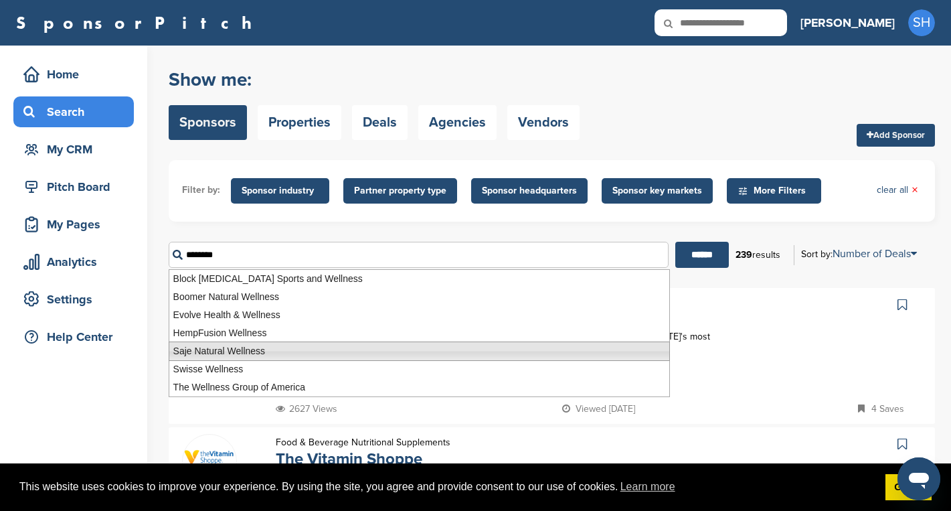
click at [265, 353] on li "Saje Natural Wellness" at bounding box center [419, 350] width 501 height 19
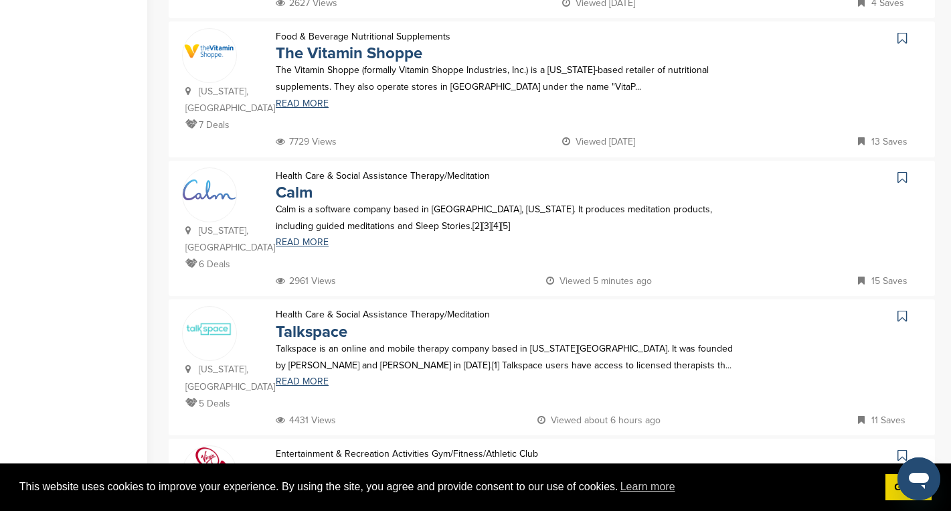
scroll to position [408, 0]
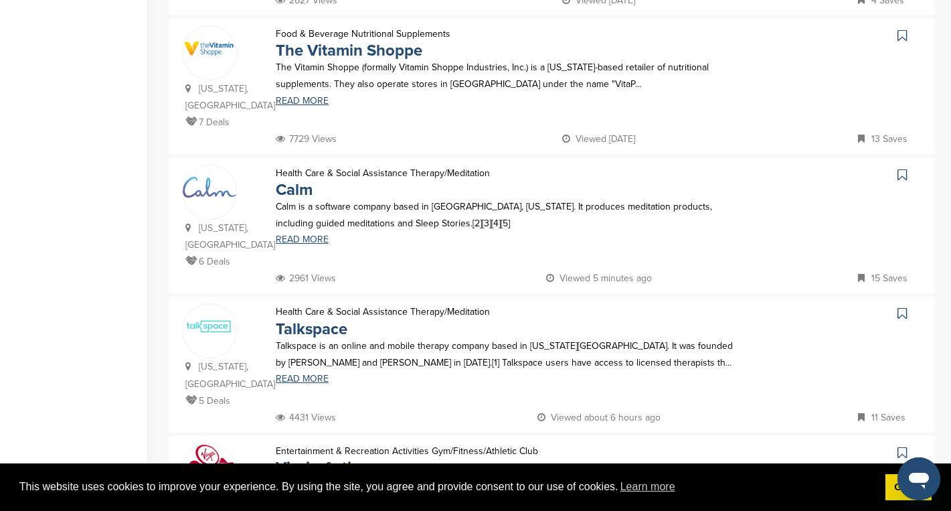
click at [900, 168] on icon at bounding box center [902, 174] width 9 height 13
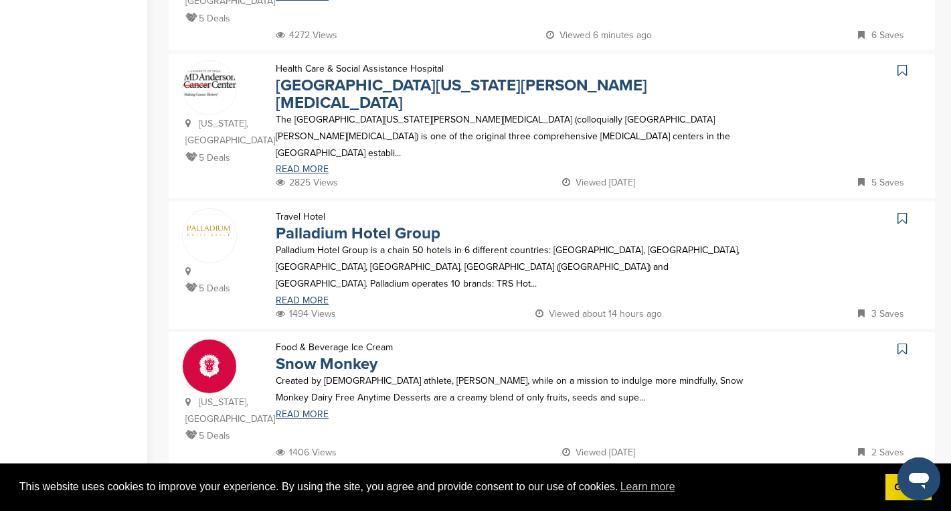
scroll to position [1210, 0]
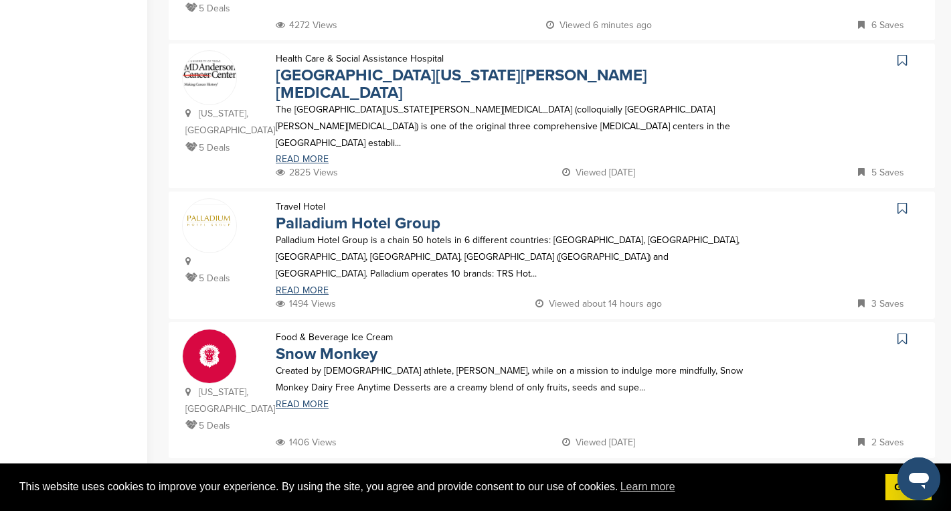
click at [900, 332] on icon at bounding box center [902, 338] width 9 height 13
click at [296, 362] on div "Created by female athlete, Rachel Geicke, while on a mission to indulge more mi…" at bounding box center [509, 385] width 495 height 46
click at [298, 400] on link "READ MORE" at bounding box center [510, 404] width 468 height 9
click at [601, 474] on link "6" at bounding box center [597, 486] width 28 height 25
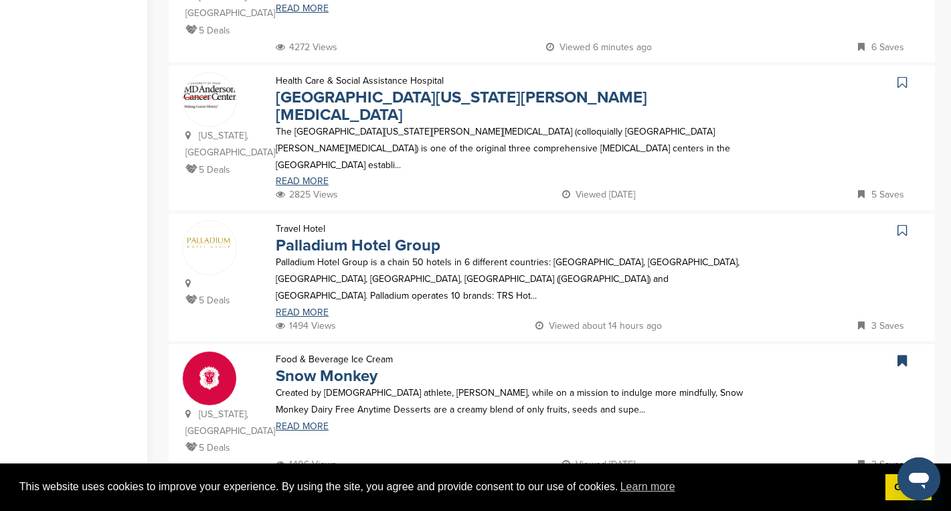
scroll to position [0, 0]
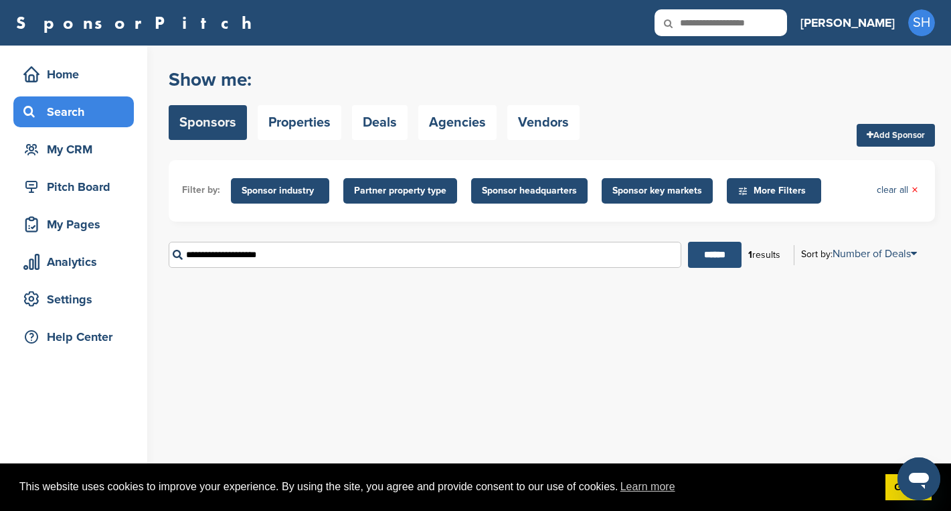
click at [715, 254] on input "******" at bounding box center [715, 255] width 54 height 26
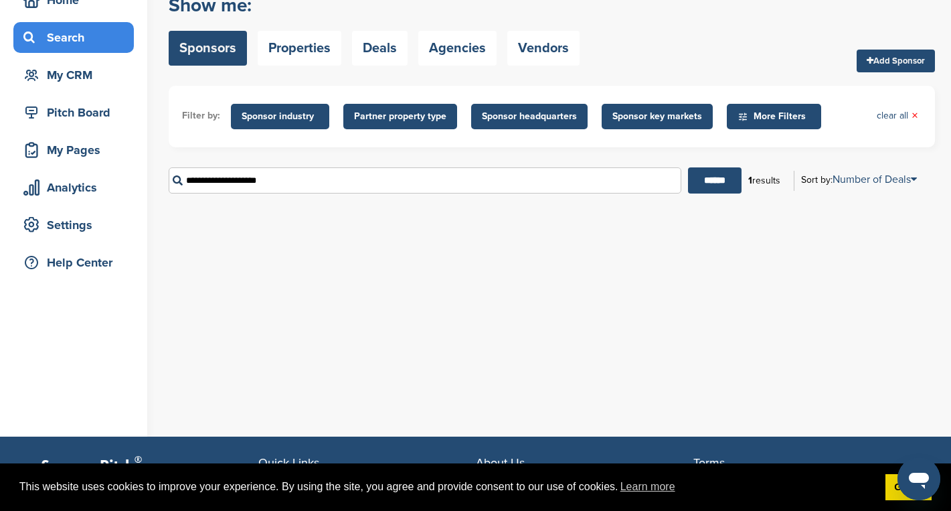
scroll to position [80, 0]
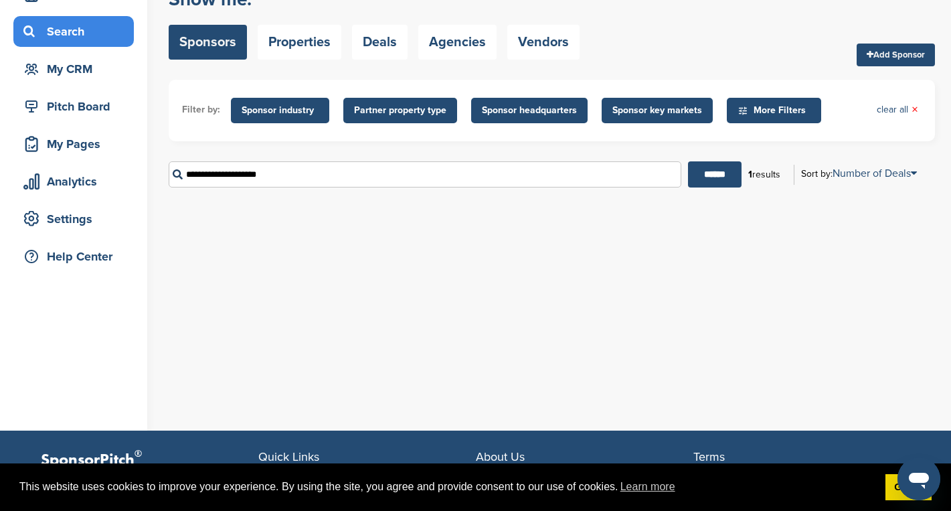
click at [317, 183] on input "**********" at bounding box center [425, 174] width 513 height 26
drag, startPoint x: 237, startPoint y: 176, endPoint x: 179, endPoint y: 175, distance: 57.6
click at [179, 175] on input "**********" at bounding box center [425, 174] width 513 height 26
click at [710, 174] on input "******" at bounding box center [715, 174] width 54 height 26
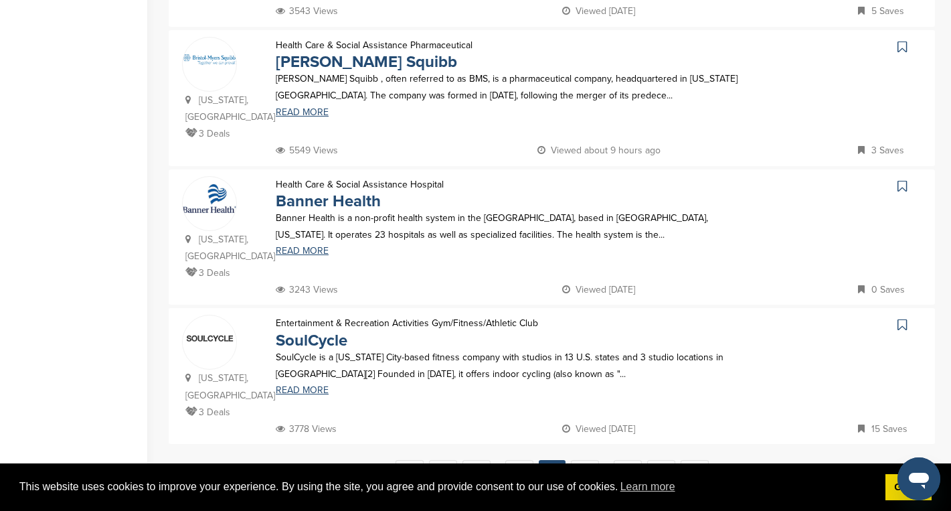
scroll to position [1234, 0]
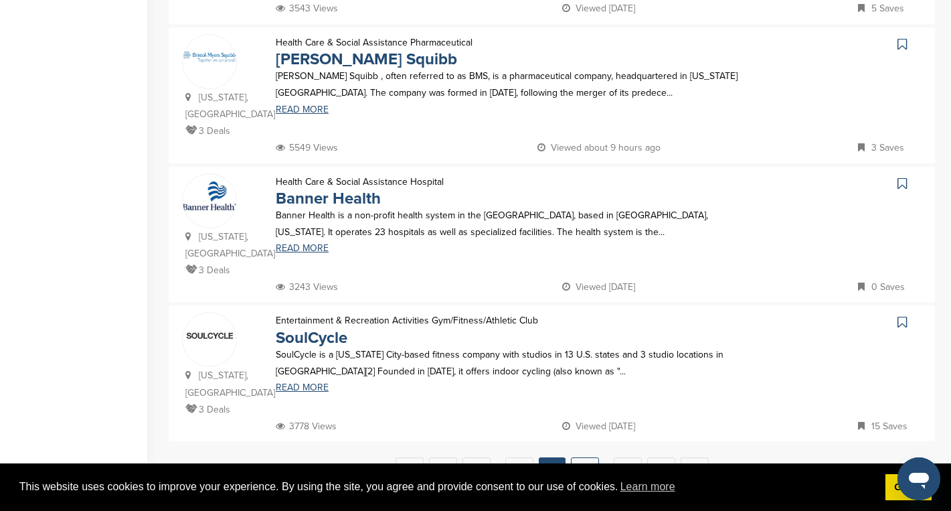
click at [586, 457] on link "7" at bounding box center [585, 469] width 28 height 25
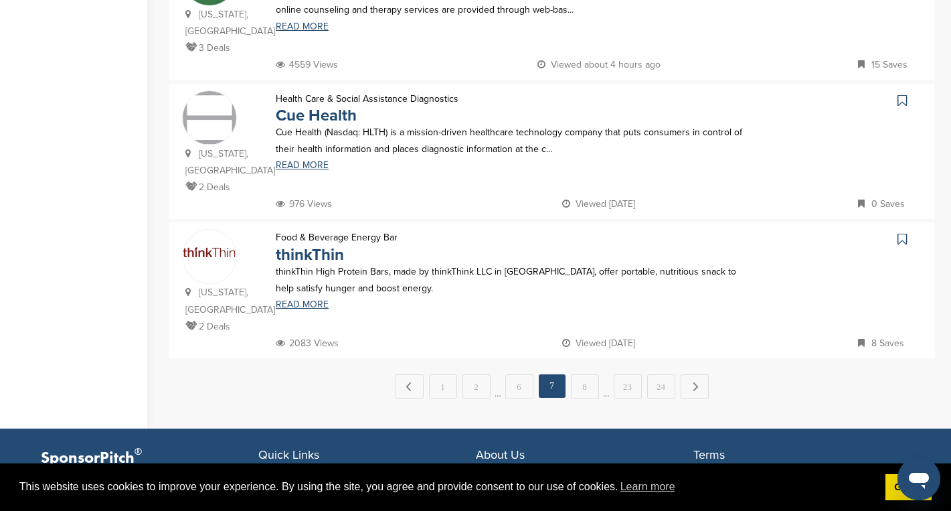
scroll to position [0, 0]
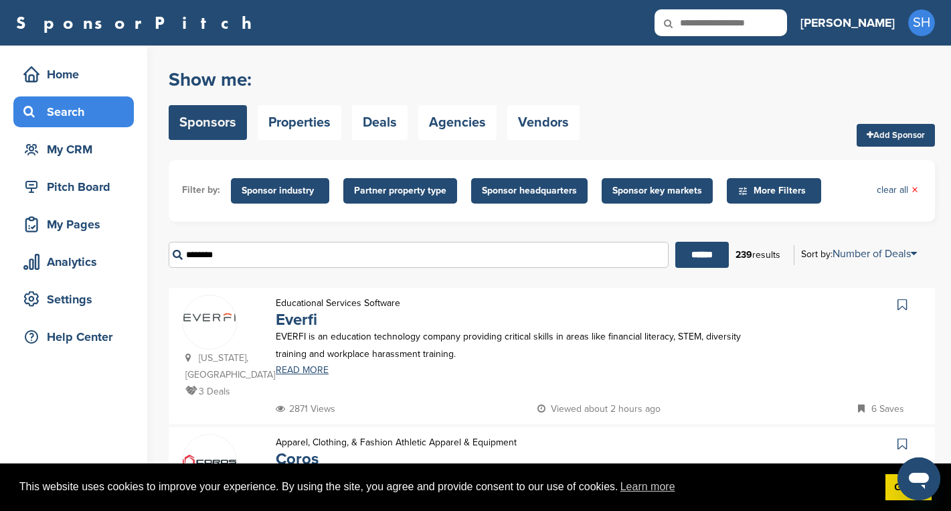
drag, startPoint x: 266, startPoint y: 255, endPoint x: 181, endPoint y: 250, distance: 84.5
click at [181, 250] on input "********" at bounding box center [419, 255] width 500 height 26
click at [675, 242] on input "******" at bounding box center [702, 255] width 54 height 26
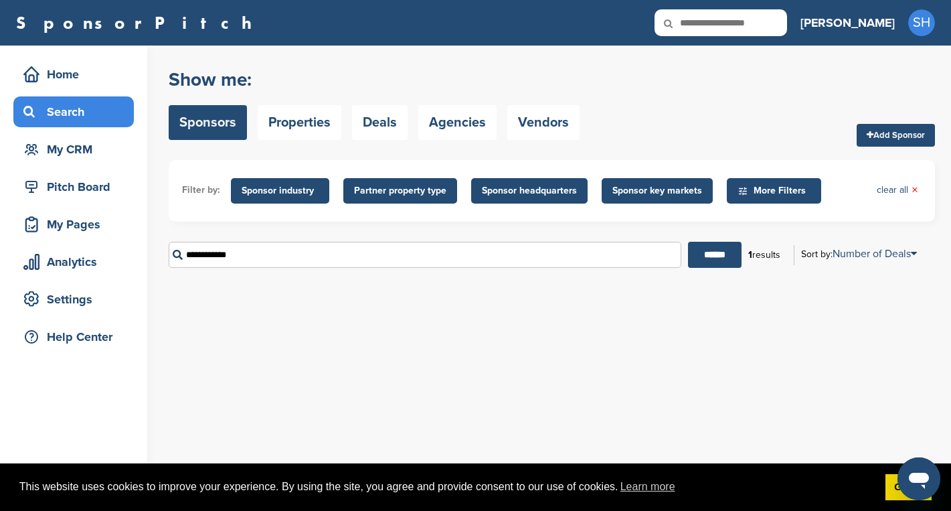
drag, startPoint x: 210, startPoint y: 255, endPoint x: 183, endPoint y: 259, distance: 27.1
click at [183, 259] on input "**********" at bounding box center [425, 255] width 513 height 26
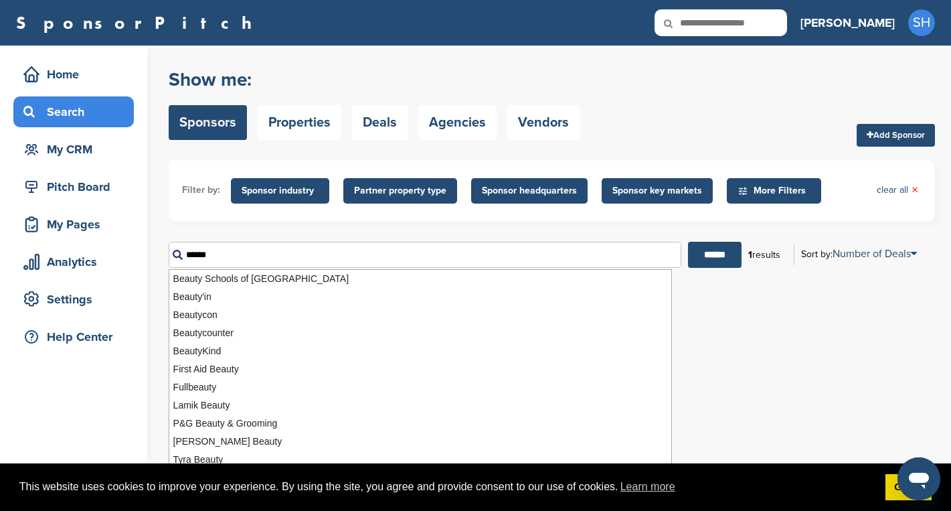
click at [688, 242] on input "******" at bounding box center [715, 255] width 54 height 26
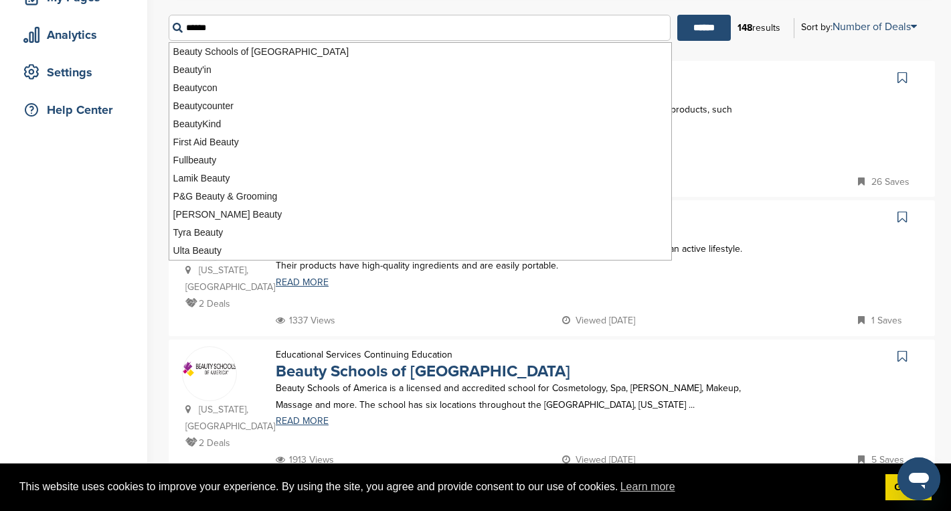
scroll to position [230, 0]
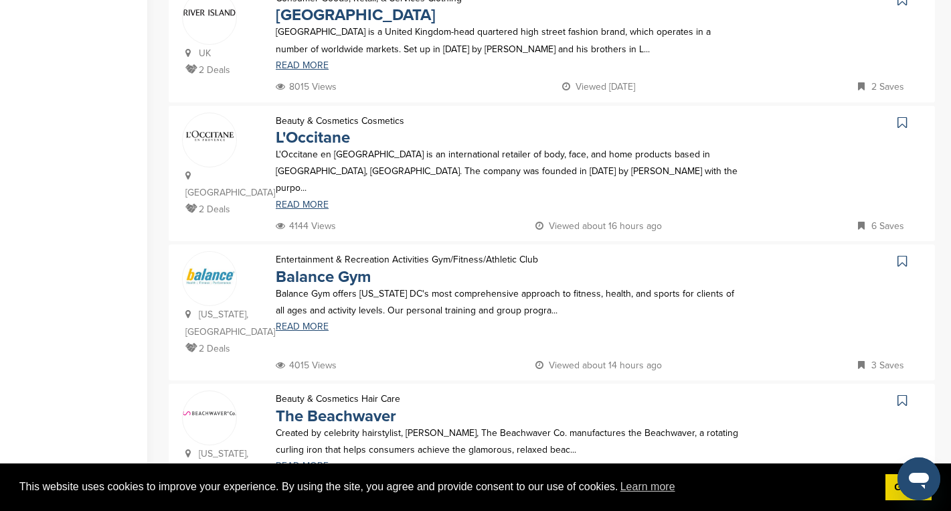
scroll to position [1009, 0]
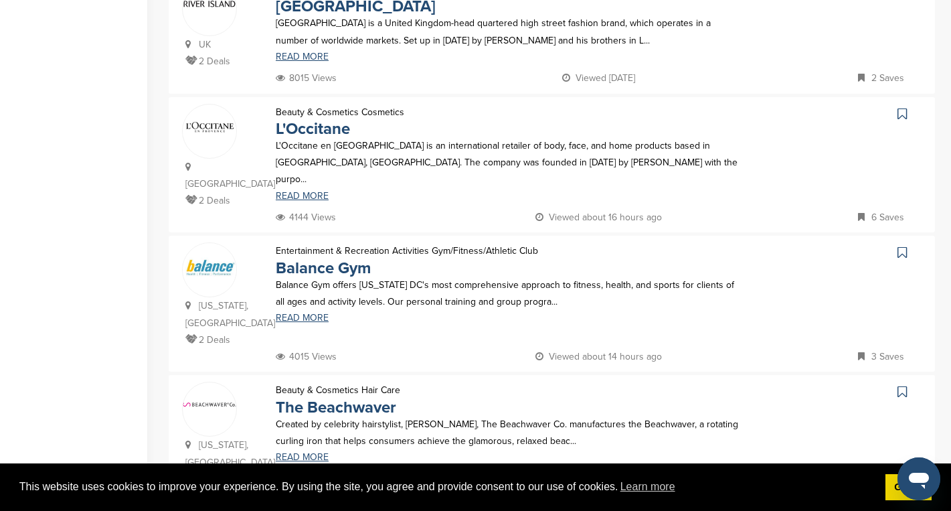
click at [902, 107] on icon at bounding box center [902, 113] width 9 height 13
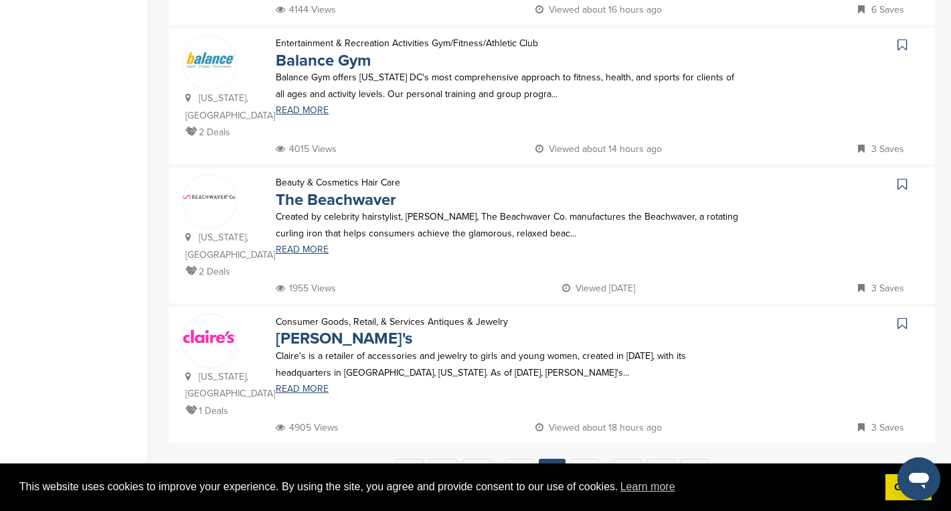
scroll to position [1273, 0]
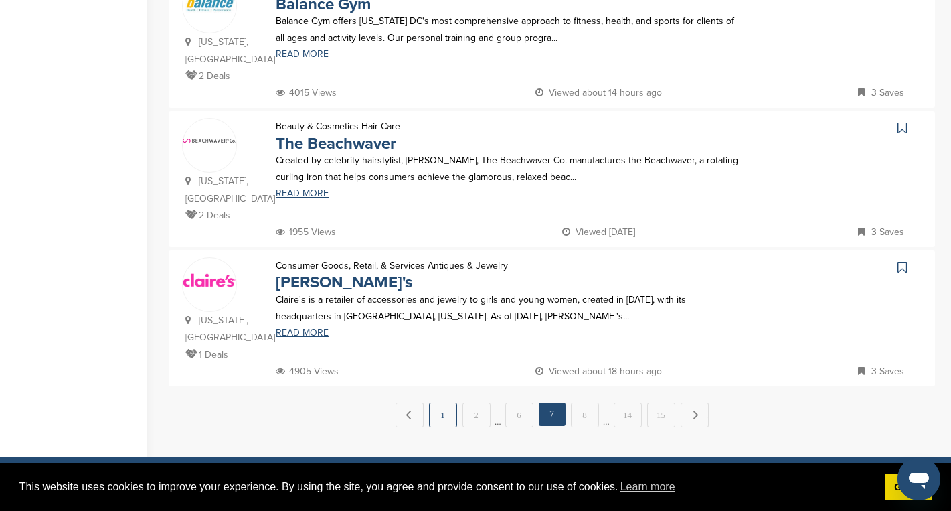
click at [439, 402] on link "1" at bounding box center [443, 414] width 28 height 25
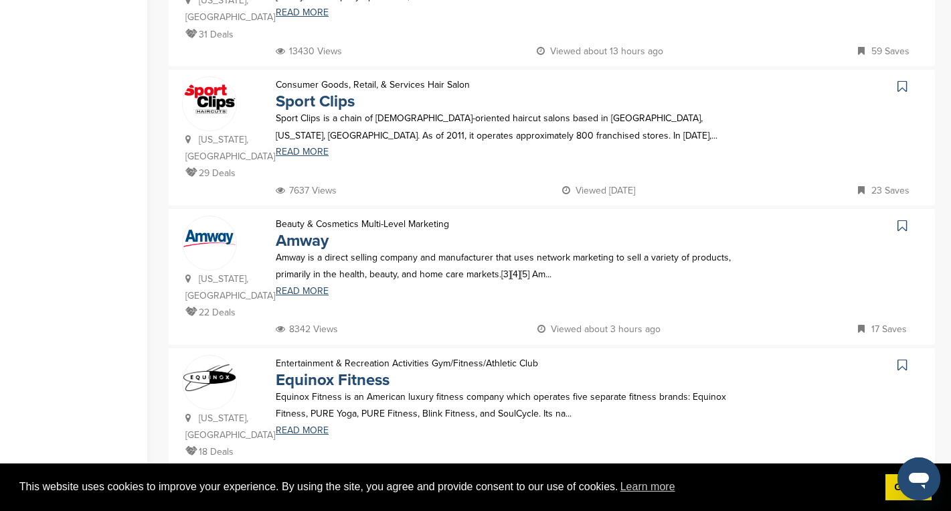
scroll to position [0, 0]
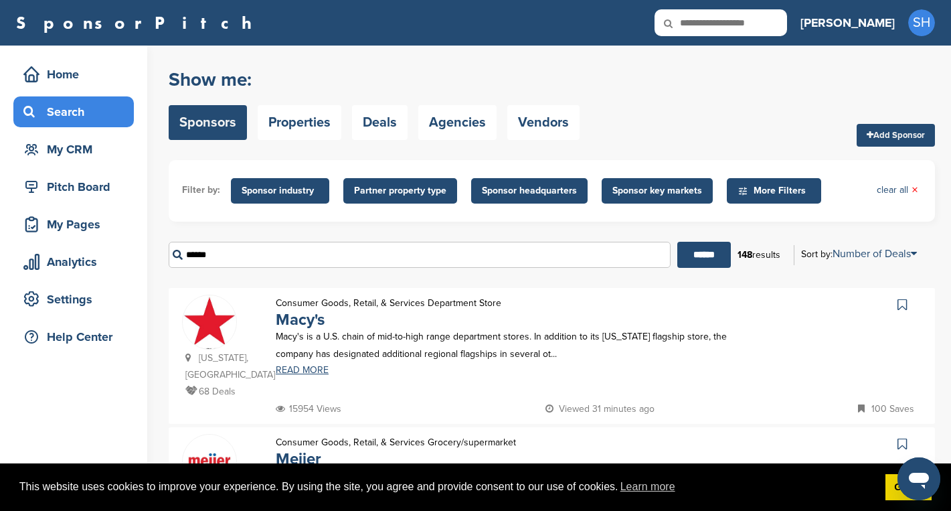
drag, startPoint x: 236, startPoint y: 259, endPoint x: 171, endPoint y: 257, distance: 65.0
click at [171, 257] on input "******" at bounding box center [420, 255] width 502 height 26
click at [677, 242] on input "******" at bounding box center [704, 255] width 54 height 26
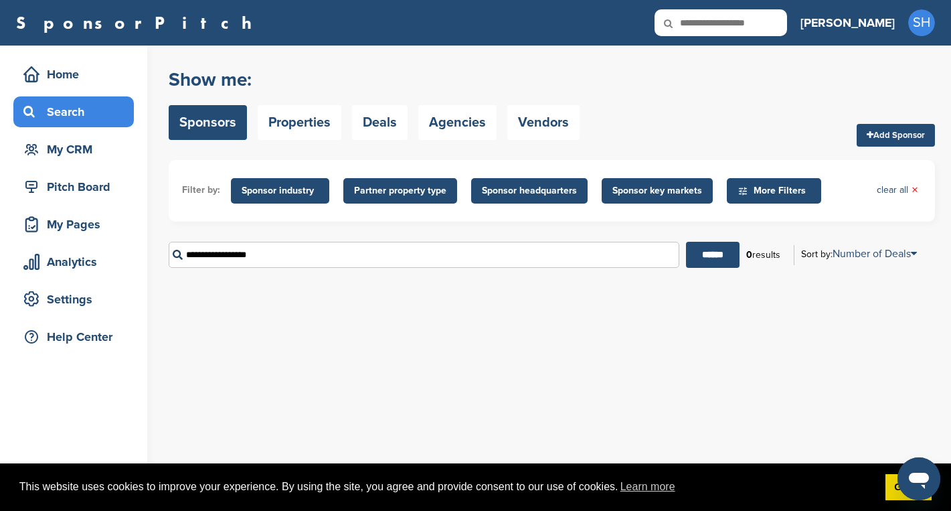
click at [268, 259] on input "**********" at bounding box center [424, 255] width 511 height 26
click at [686, 242] on input "******" at bounding box center [713, 255] width 54 height 26
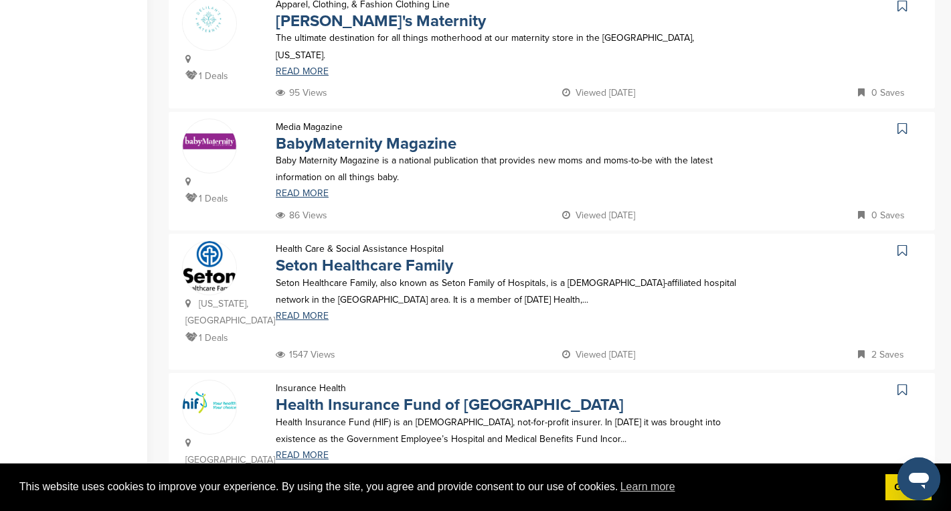
scroll to position [996, 0]
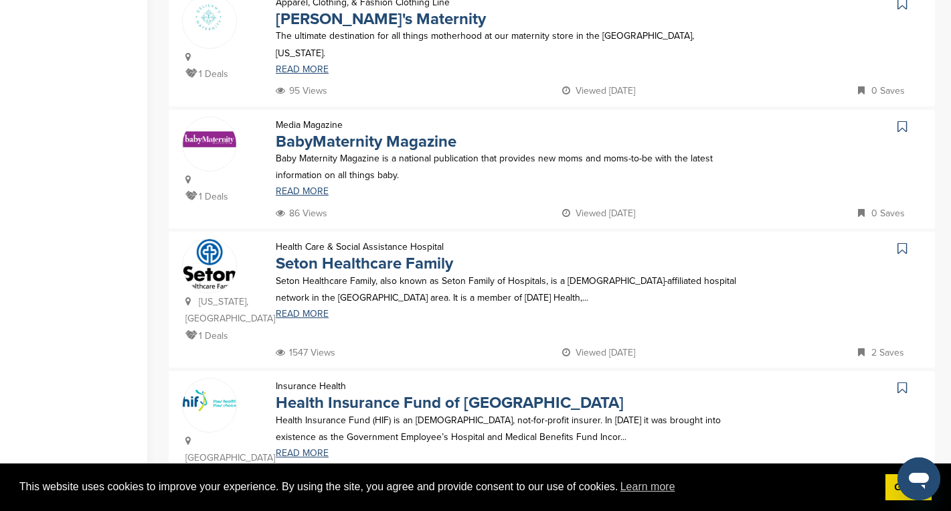
click at [902, 120] on icon at bounding box center [902, 126] width 9 height 13
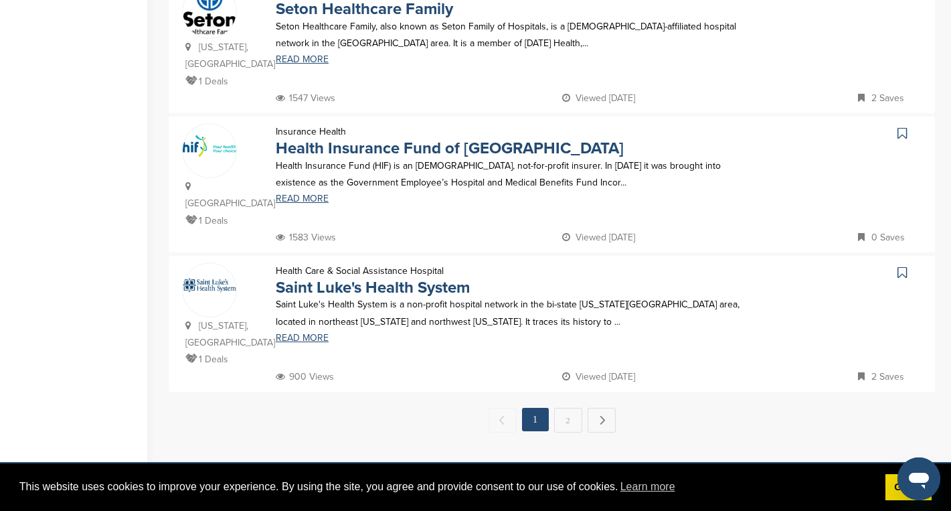
scroll to position [1253, 0]
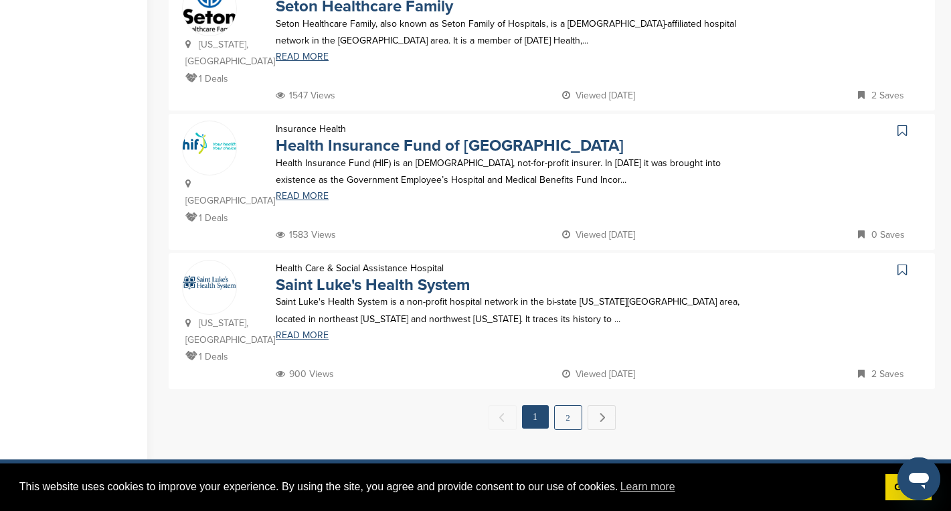
click at [568, 405] on link "2" at bounding box center [568, 417] width 28 height 25
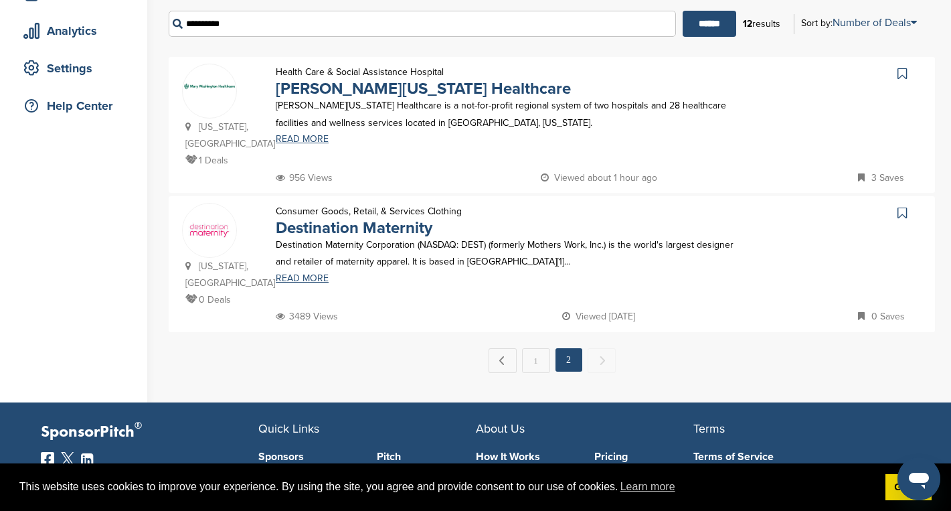
scroll to position [232, 0]
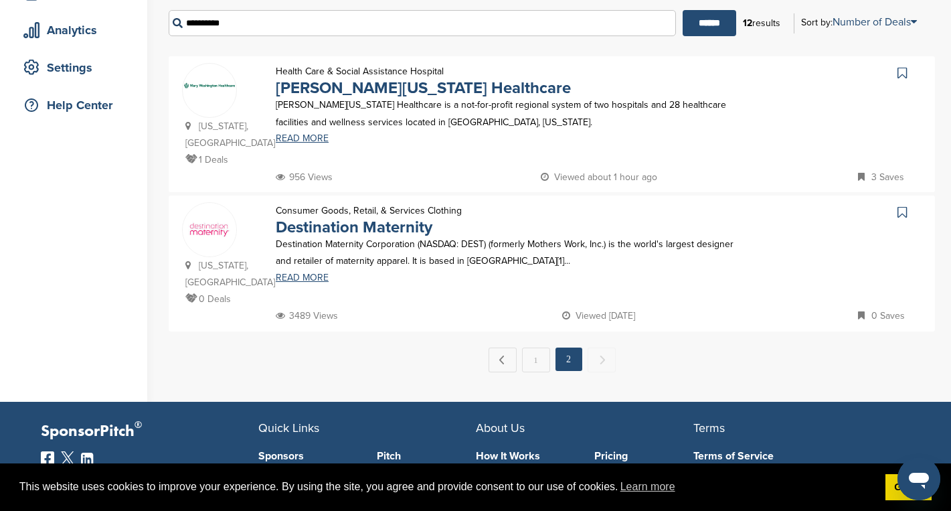
click at [901, 206] on icon at bounding box center [902, 212] width 9 height 13
click at [302, 273] on link "READ MORE" at bounding box center [510, 277] width 468 height 9
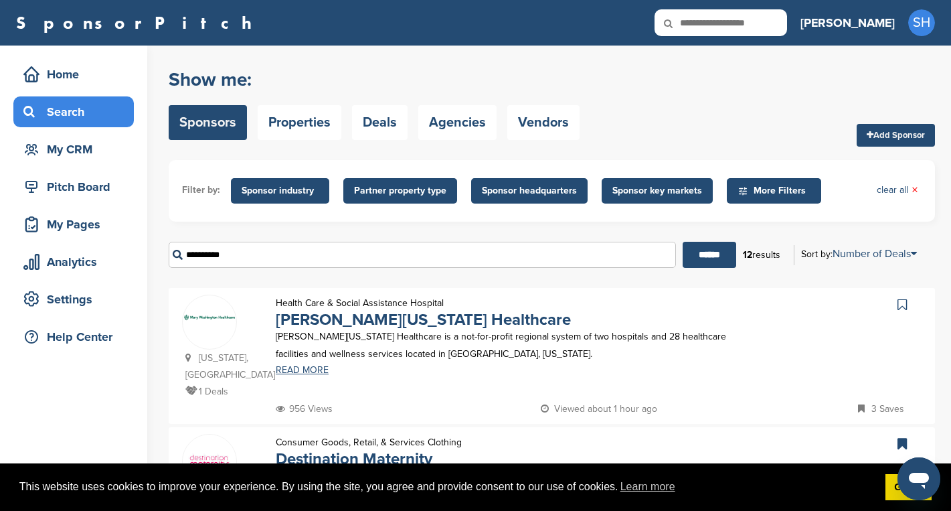
drag, startPoint x: 242, startPoint y: 255, endPoint x: 179, endPoint y: 256, distance: 62.9
click at [179, 256] on input "*********" at bounding box center [422, 255] width 507 height 26
click at [683, 242] on input "******" at bounding box center [710, 255] width 54 height 26
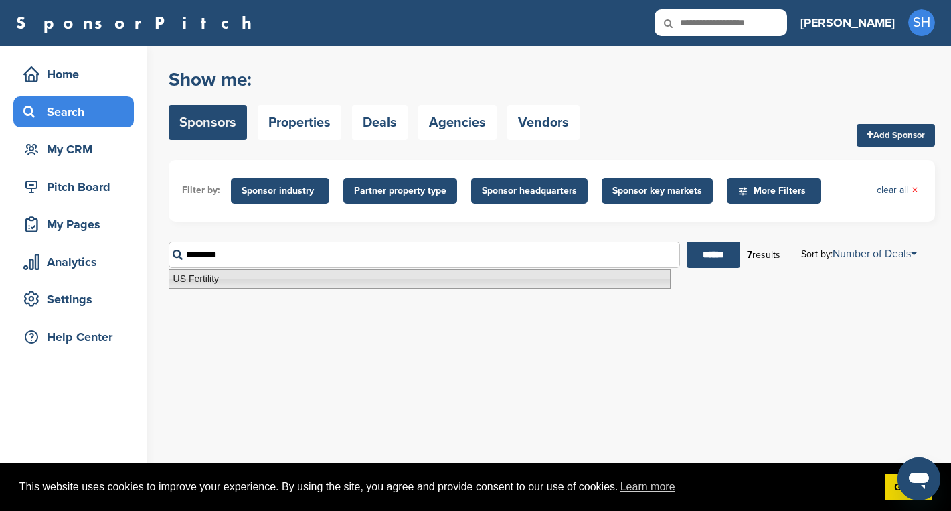
click at [187, 272] on li "US Fertility" at bounding box center [420, 278] width 502 height 19
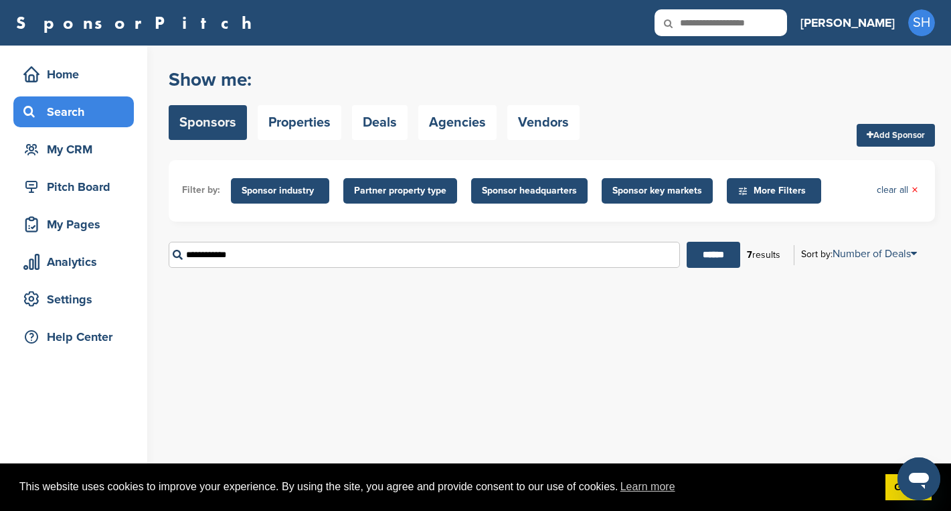
drag, startPoint x: 252, startPoint y: 254, endPoint x: 179, endPoint y: 254, distance: 73.6
click at [179, 254] on input "**********" at bounding box center [424, 255] width 511 height 26
click at [687, 242] on input "******" at bounding box center [714, 255] width 54 height 26
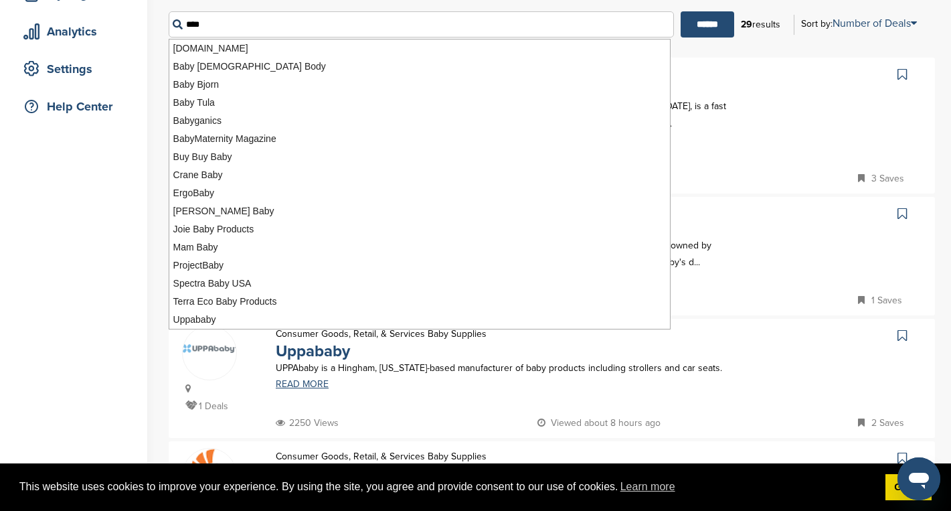
scroll to position [252, 0]
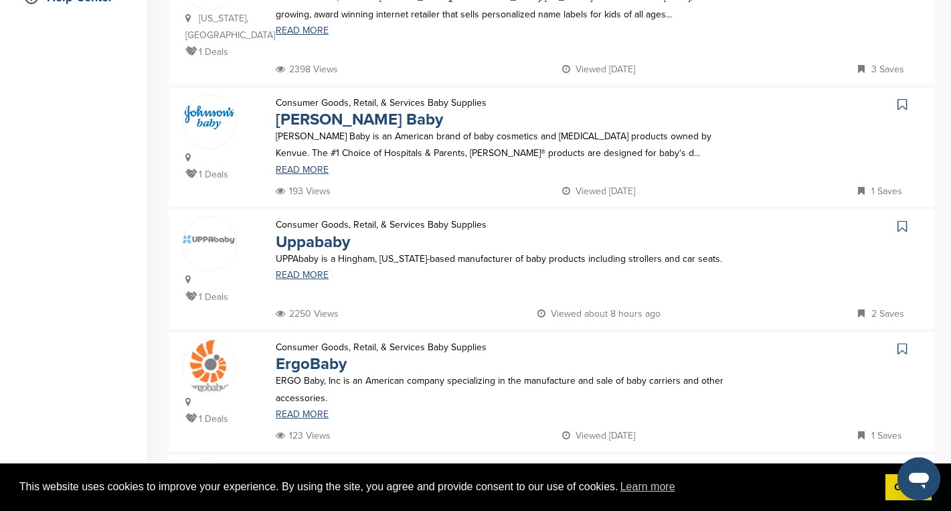
scroll to position [477, 0]
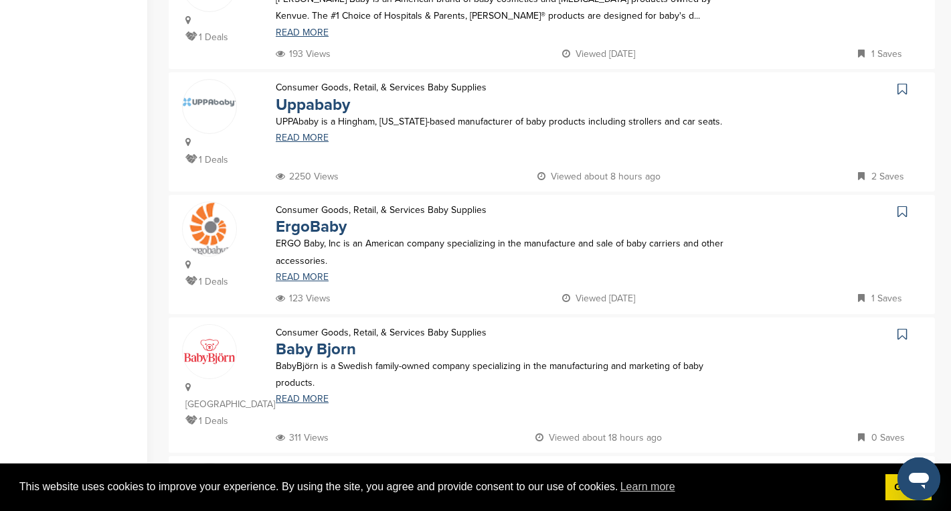
click at [902, 93] on icon at bounding box center [902, 88] width 9 height 13
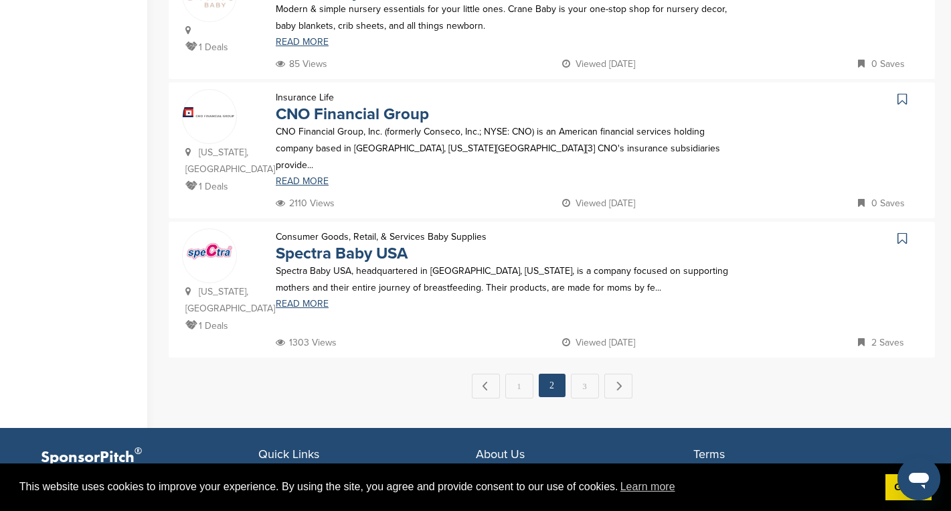
scroll to position [1224, 0]
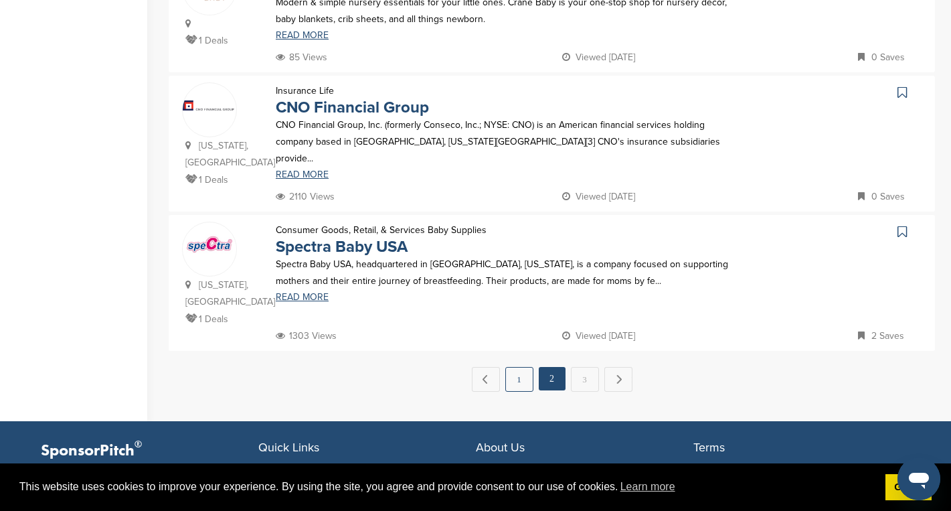
click at [518, 367] on link "1" at bounding box center [519, 379] width 28 height 25
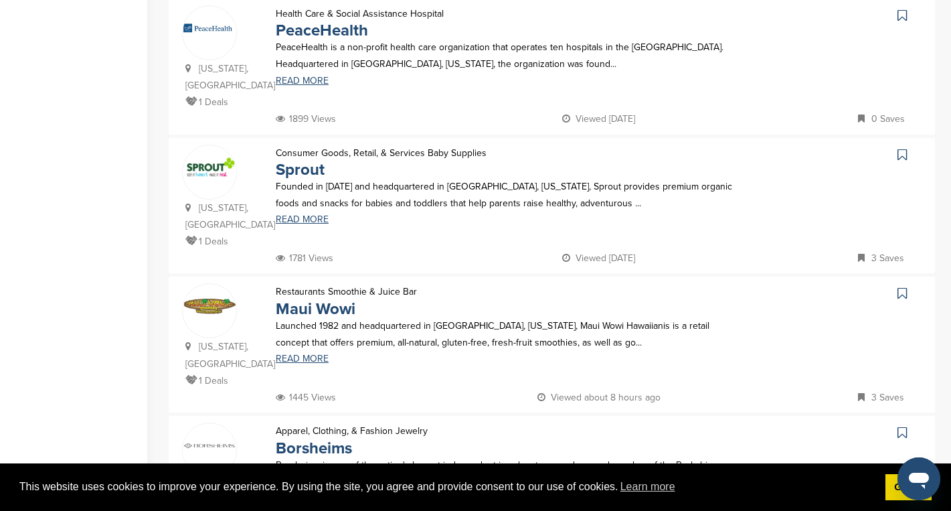
scroll to position [971, 0]
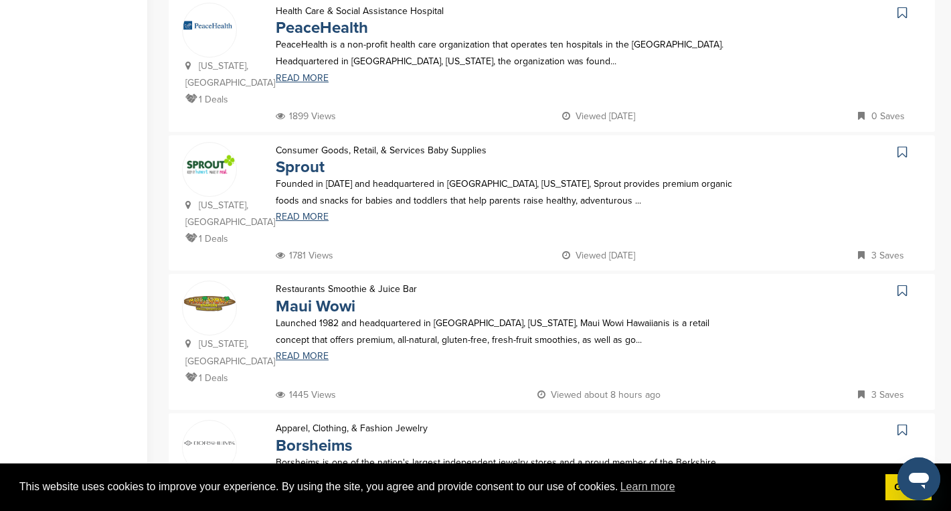
click at [902, 145] on icon at bounding box center [902, 151] width 9 height 13
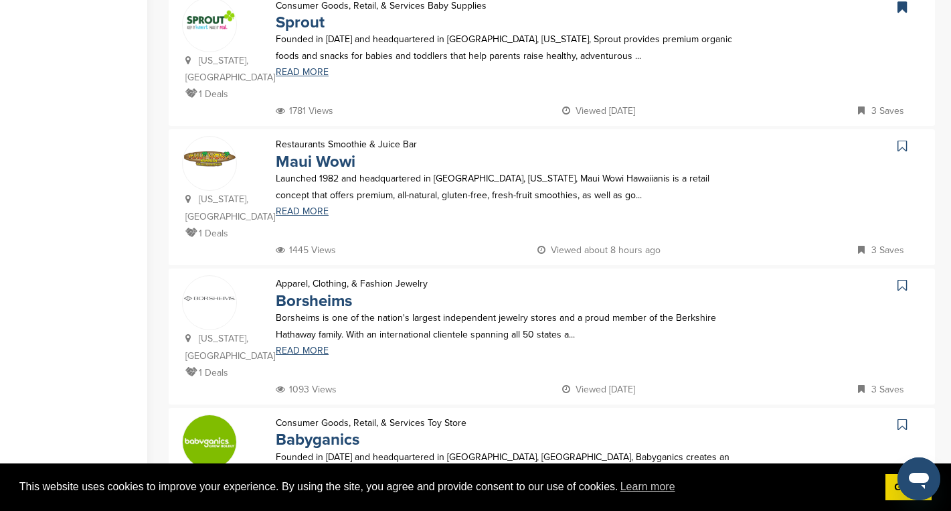
scroll to position [1123, 0]
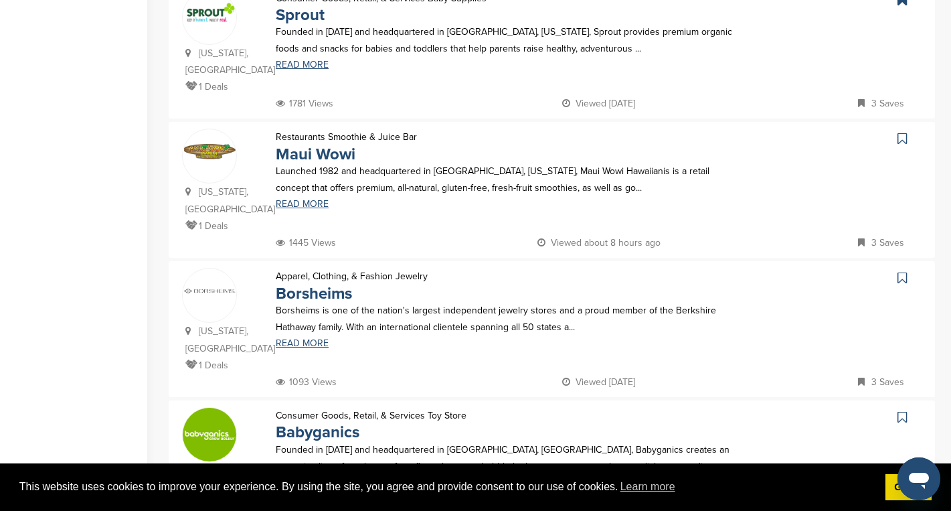
click at [899, 132] on icon at bounding box center [902, 138] width 9 height 13
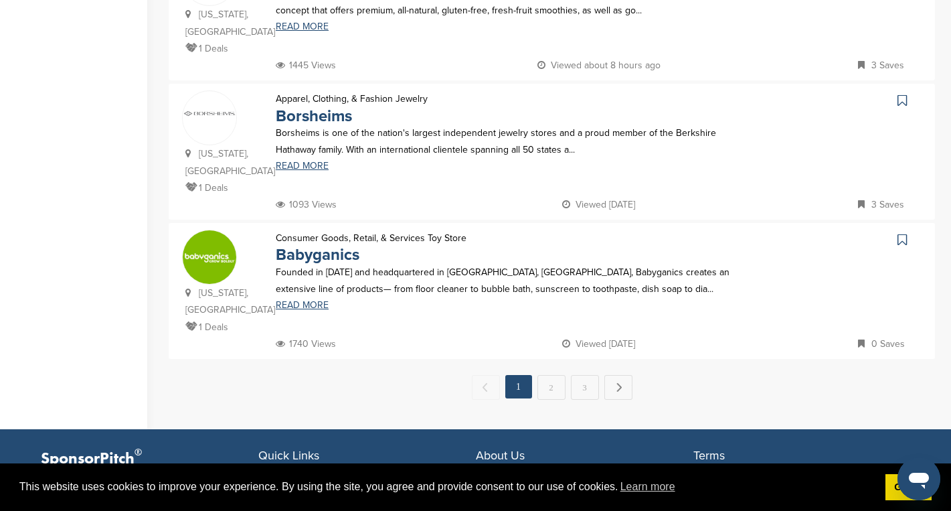
scroll to position [1303, 0]
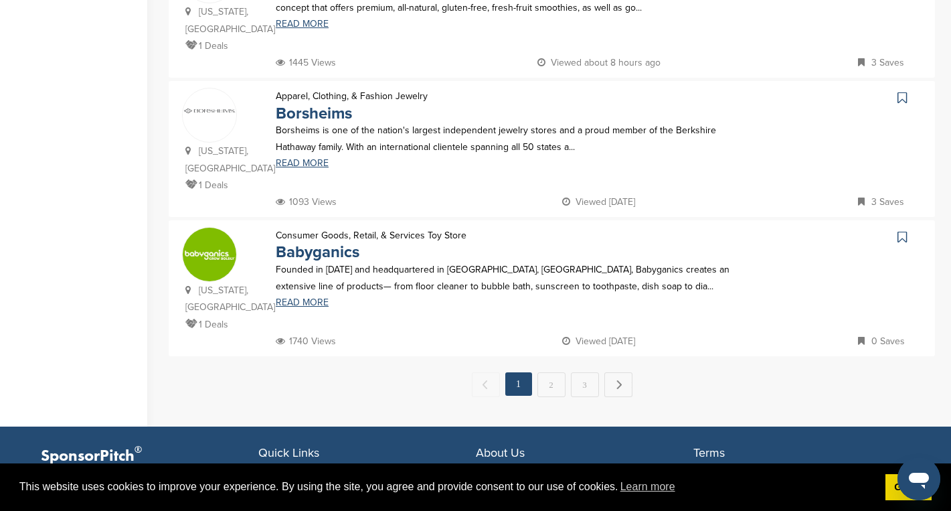
click at [901, 230] on icon at bounding box center [902, 236] width 9 height 13
click at [580, 372] on link "3" at bounding box center [585, 384] width 28 height 25
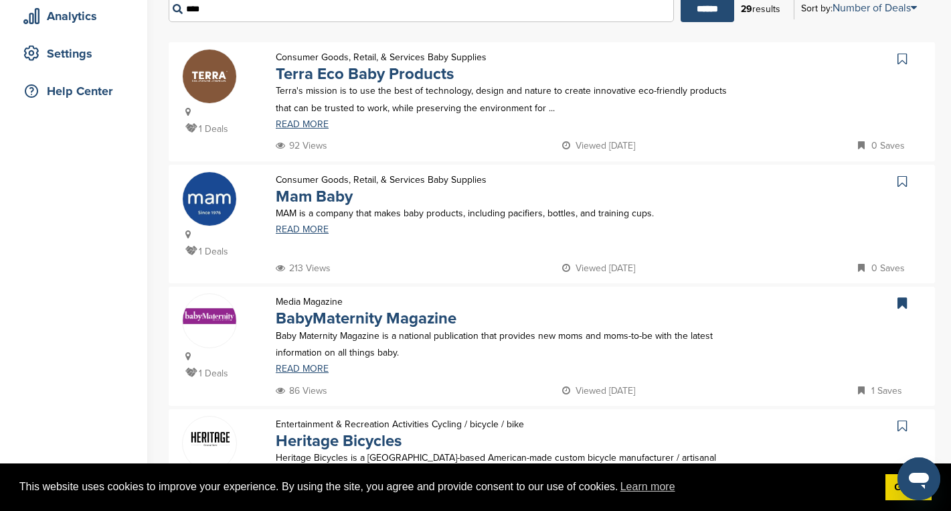
scroll to position [246, 0]
click at [900, 59] on icon at bounding box center [902, 58] width 9 height 13
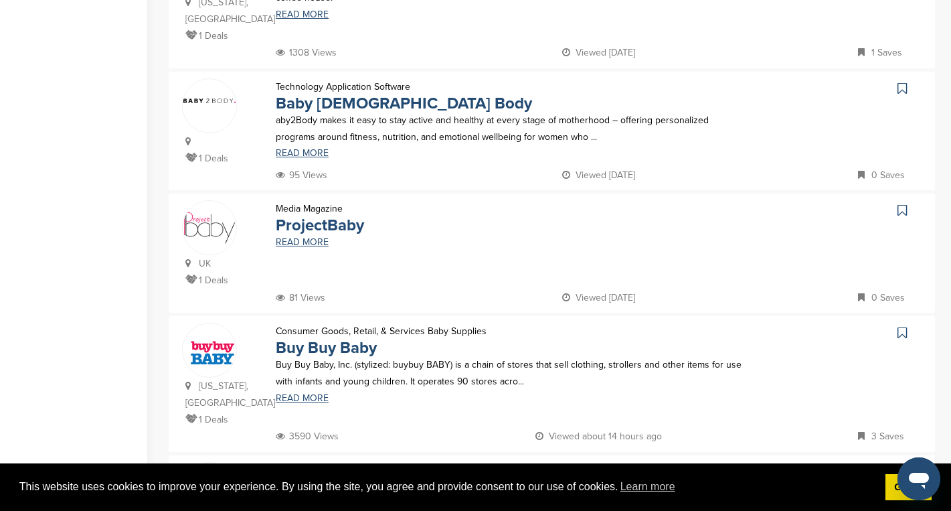
scroll to position [724, 0]
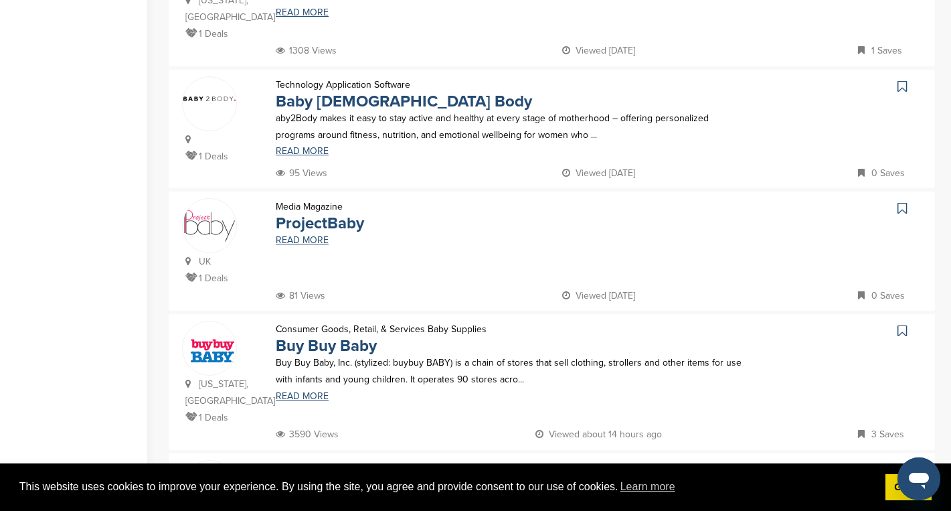
click at [902, 80] on icon at bounding box center [902, 86] width 9 height 13
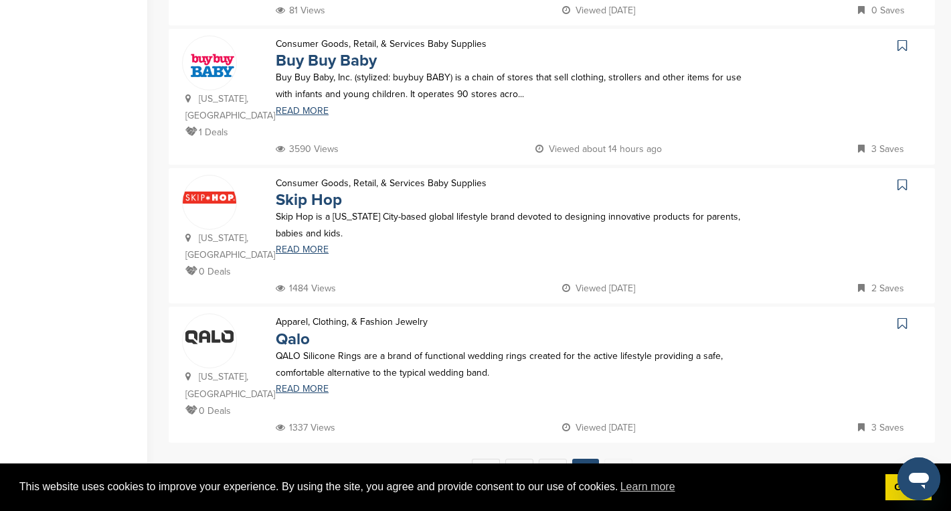
scroll to position [1036, 0]
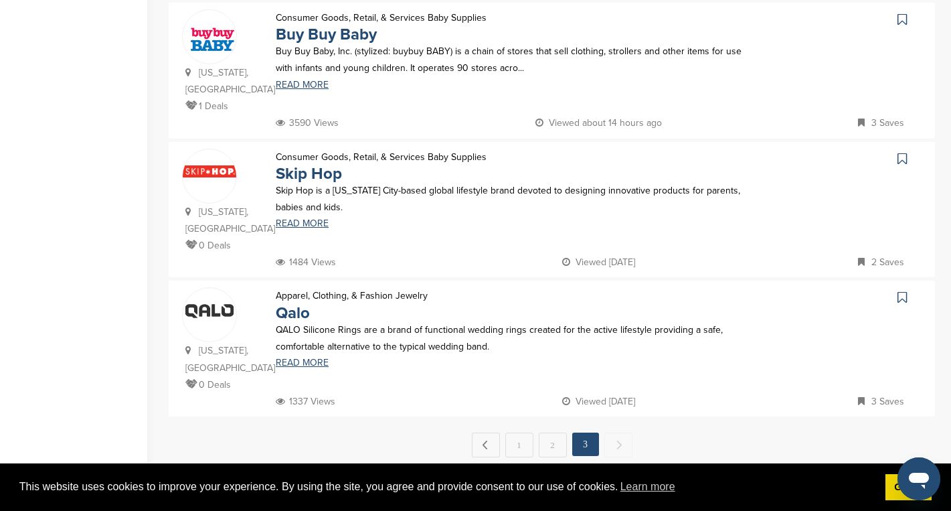
click at [904, 152] on icon at bounding box center [902, 158] width 9 height 13
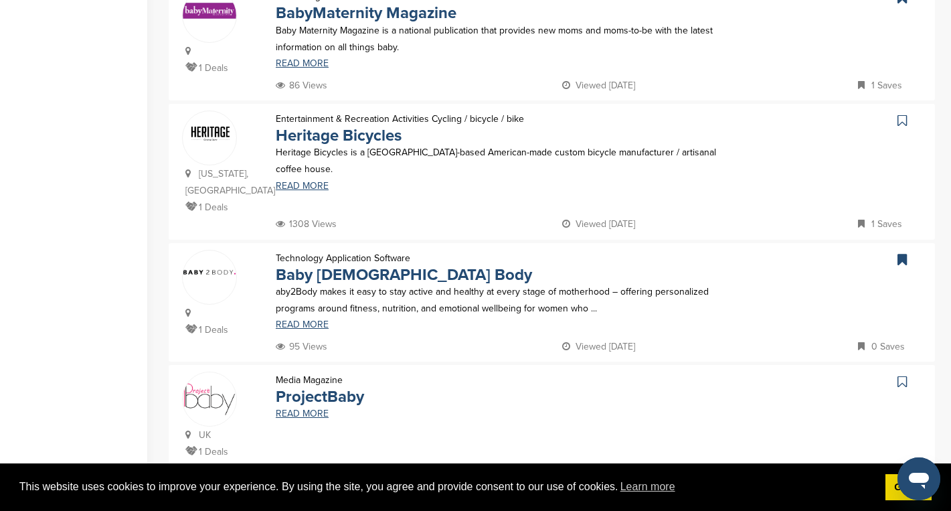
scroll to position [550, 0]
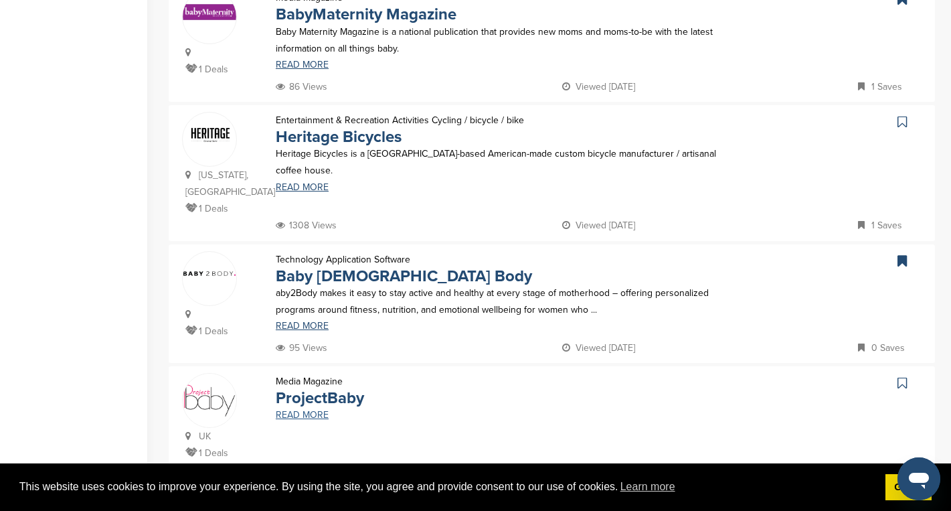
click at [316, 410] on link "READ MORE" at bounding box center [510, 414] width 468 height 9
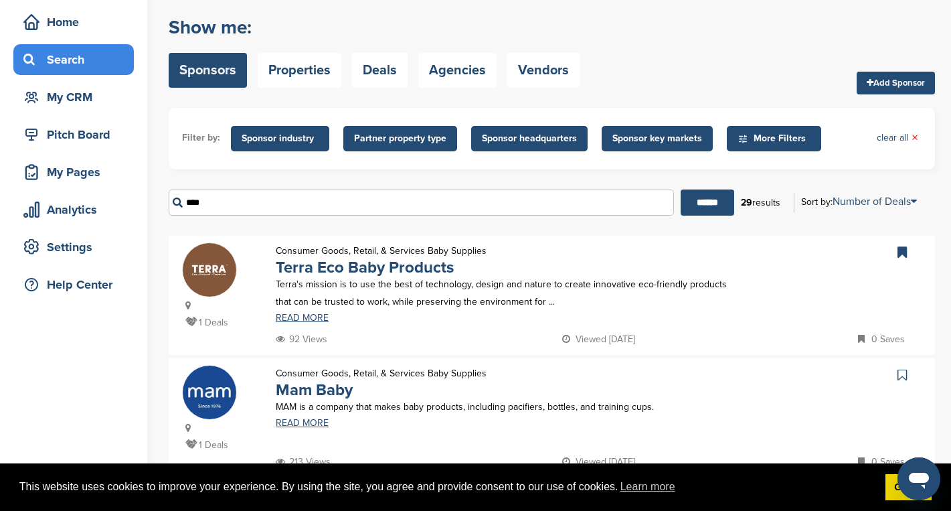
scroll to position [0, 0]
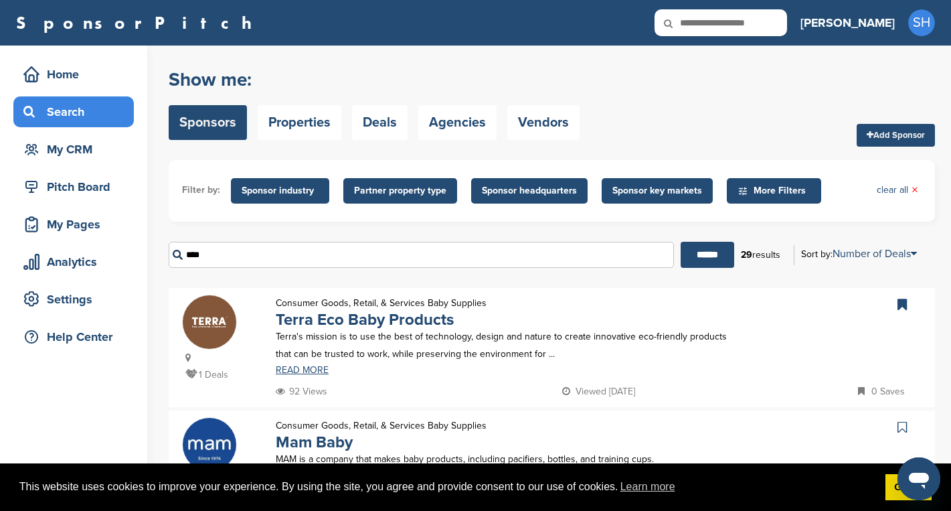
drag, startPoint x: 219, startPoint y: 256, endPoint x: 179, endPoint y: 256, distance: 40.2
click at [179, 256] on input "****" at bounding box center [421, 255] width 505 height 26
click at [681, 242] on input "******" at bounding box center [708, 255] width 54 height 26
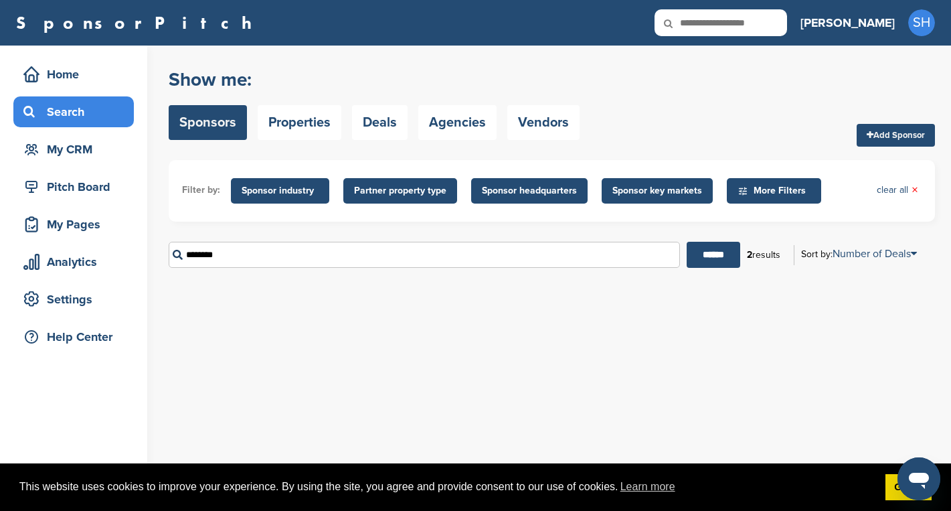
drag, startPoint x: 230, startPoint y: 253, endPoint x: 184, endPoint y: 258, distance: 46.4
click at [184, 258] on input "********" at bounding box center [424, 255] width 511 height 26
type input "******"
click at [687, 242] on input "******" at bounding box center [714, 255] width 54 height 26
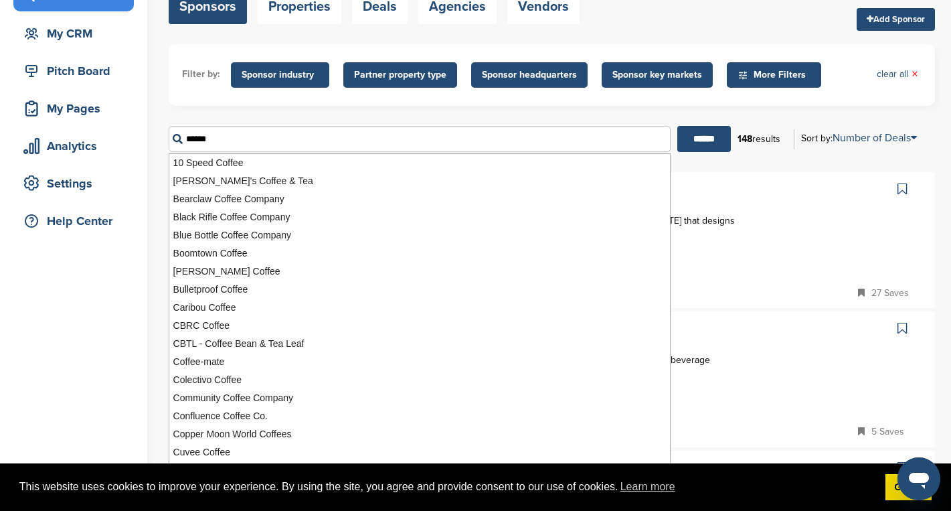
scroll to position [120, 0]
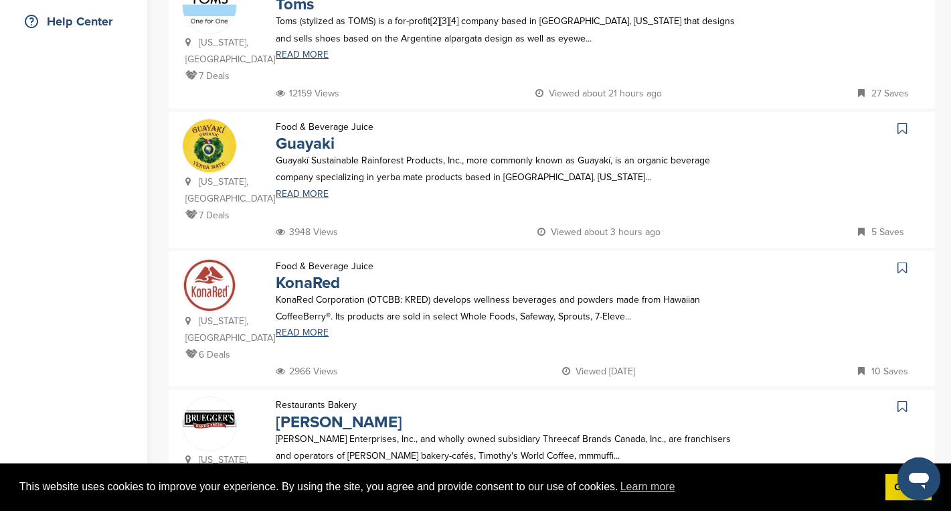
scroll to position [317, 0]
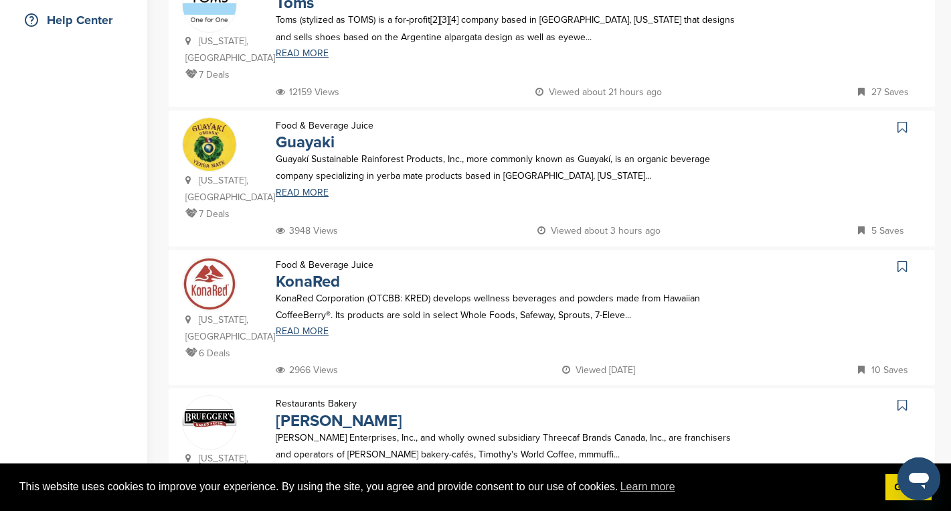
click at [901, 125] on icon at bounding box center [902, 126] width 9 height 13
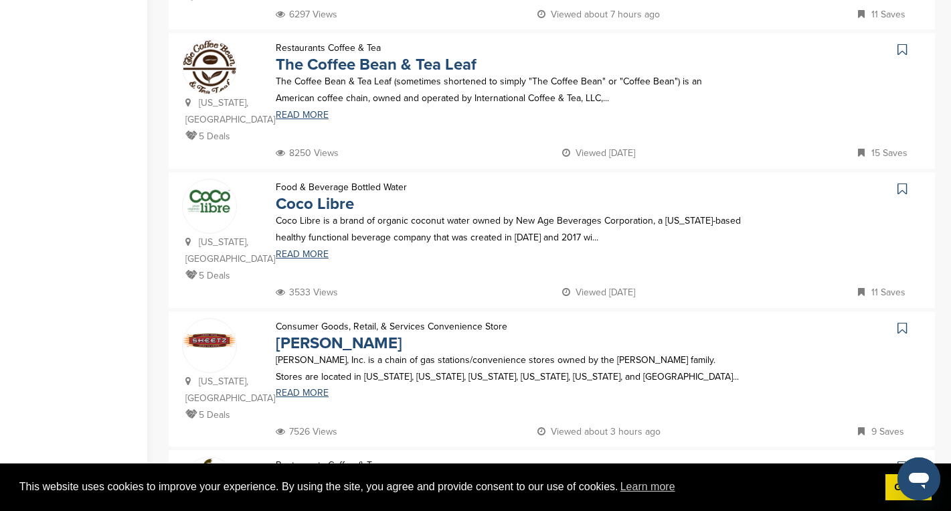
scroll to position [1092, 0]
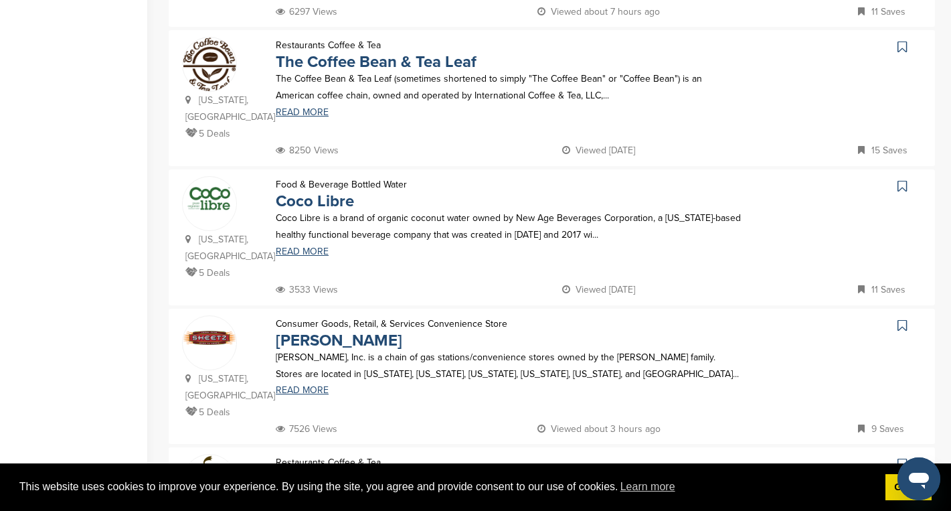
click at [898, 179] on icon at bounding box center [902, 185] width 9 height 13
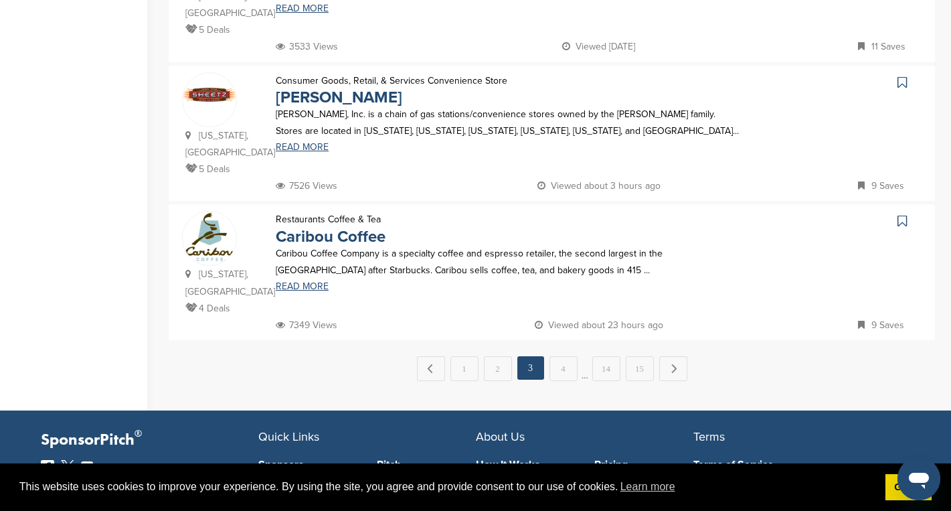
scroll to position [1395, 0]
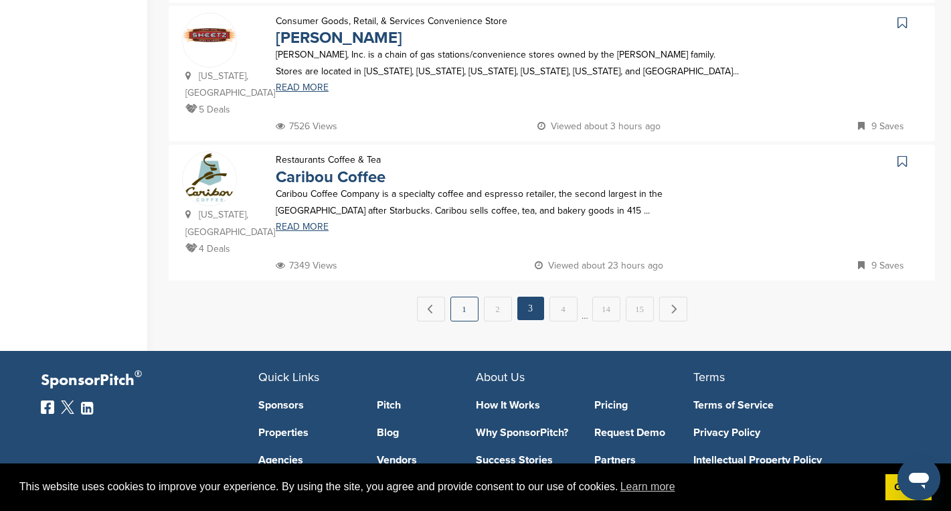
click at [462, 297] on link "1" at bounding box center [465, 309] width 28 height 25
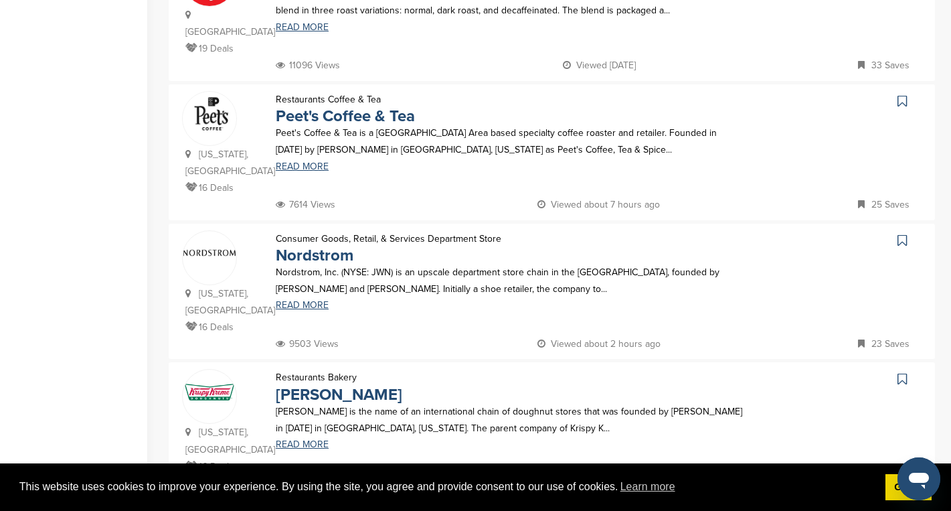
scroll to position [1179, 0]
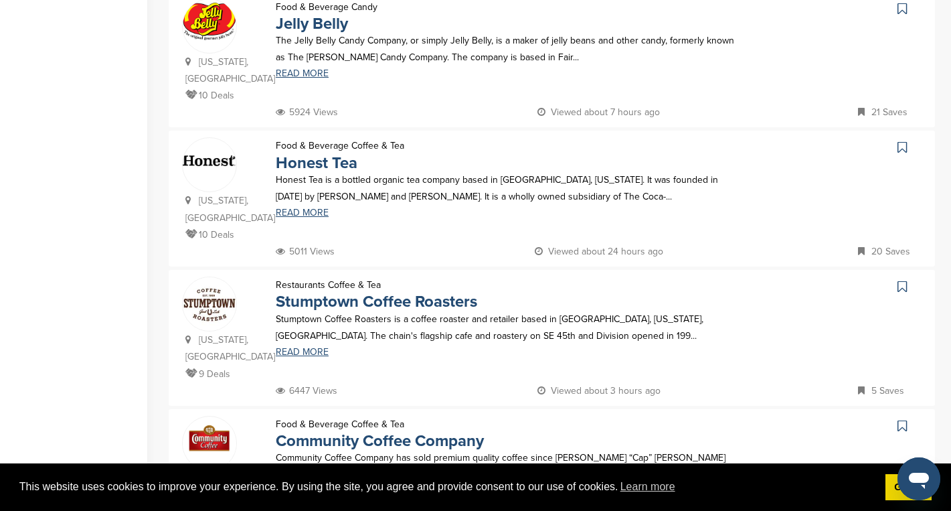
scroll to position [584, 0]
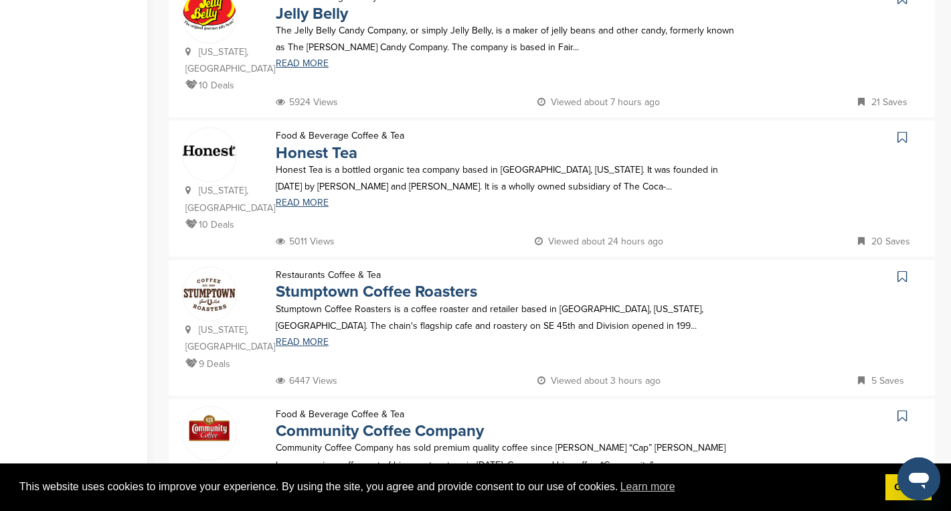
click at [901, 139] on icon at bounding box center [902, 137] width 9 height 13
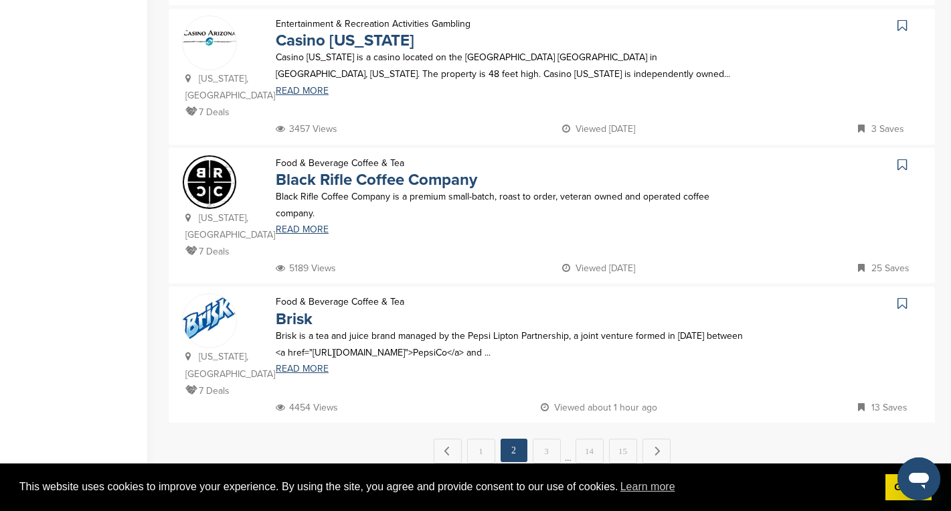
scroll to position [1257, 0]
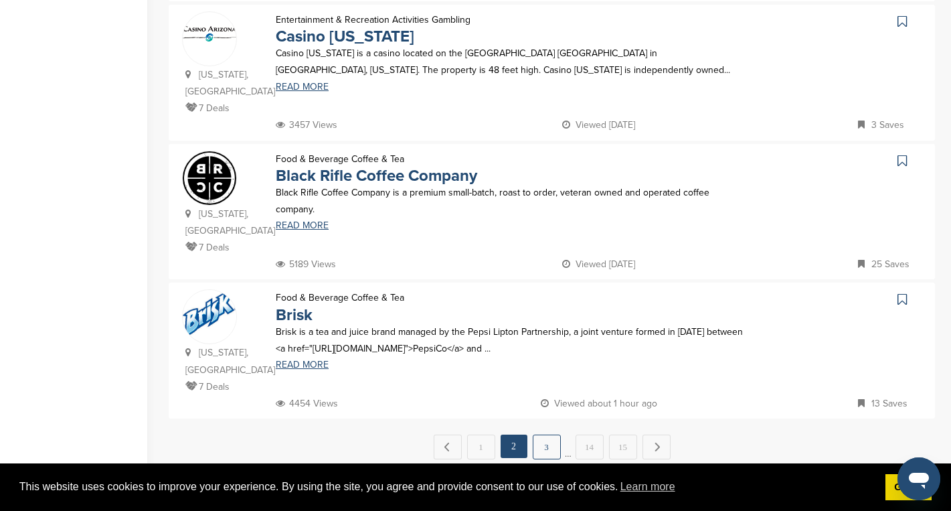
click at [546, 434] on link "3" at bounding box center [547, 446] width 28 height 25
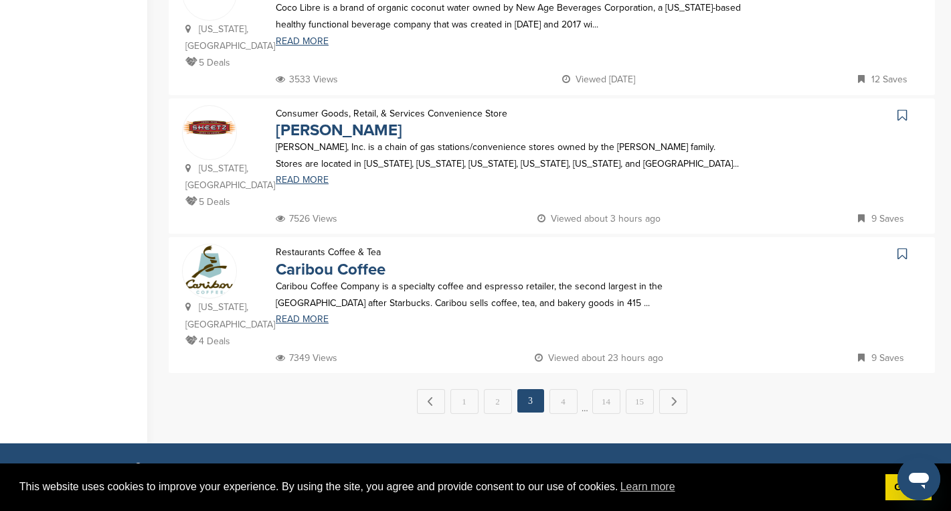
scroll to position [1313, 0]
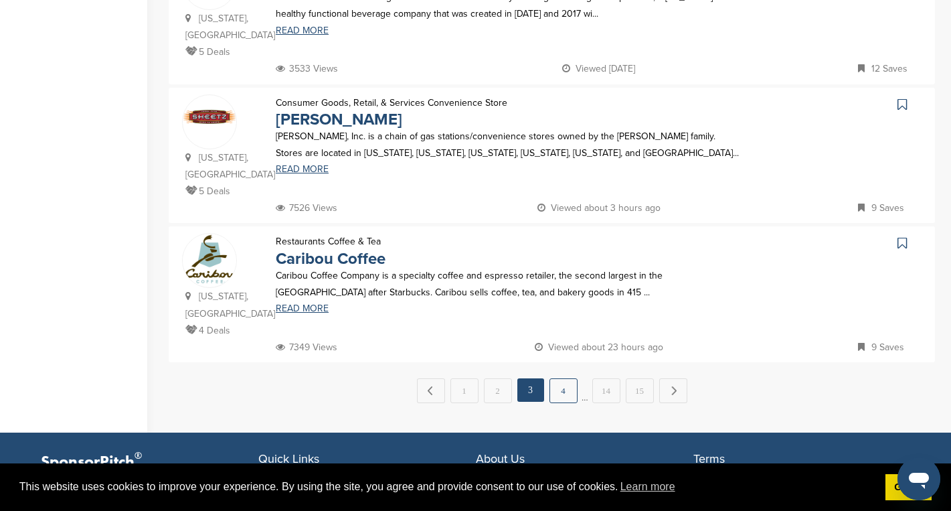
click at [564, 378] on link "4" at bounding box center [564, 390] width 28 height 25
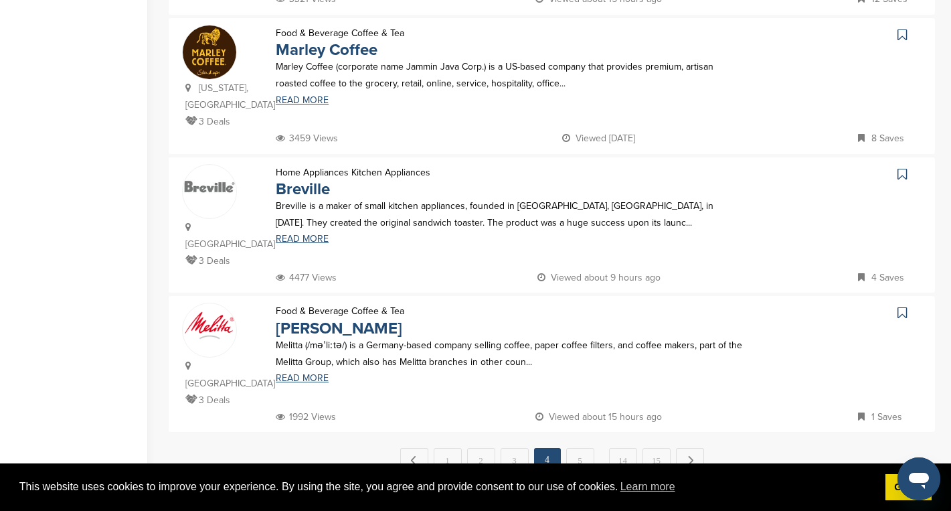
scroll to position [1289, 0]
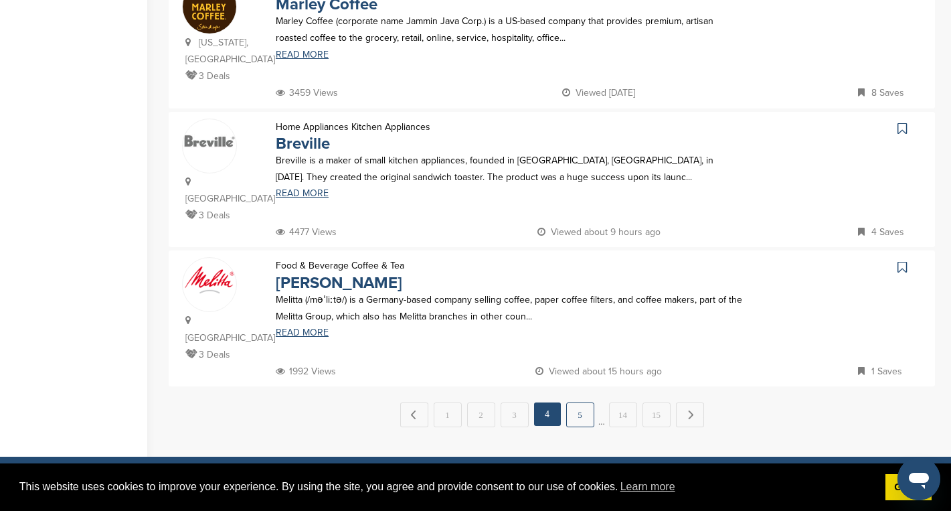
click at [578, 402] on link "5" at bounding box center [580, 414] width 28 height 25
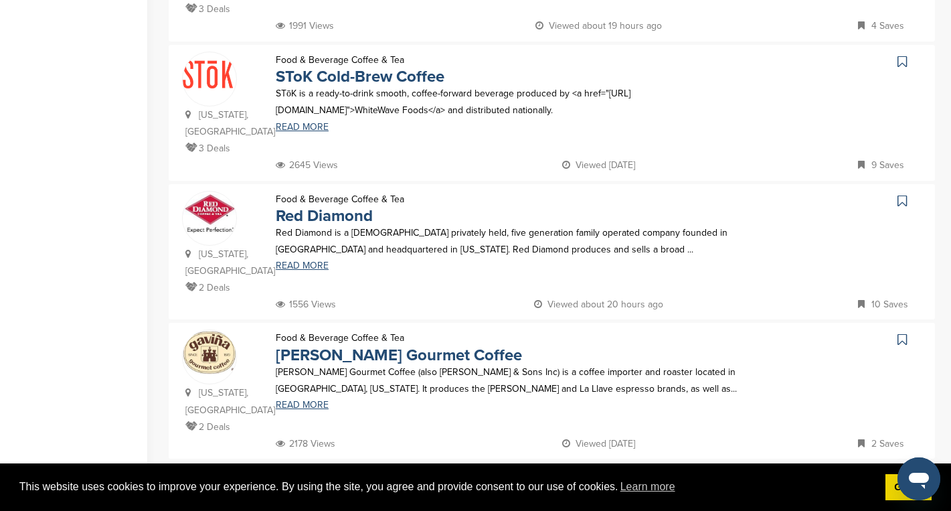
scroll to position [1236, 0]
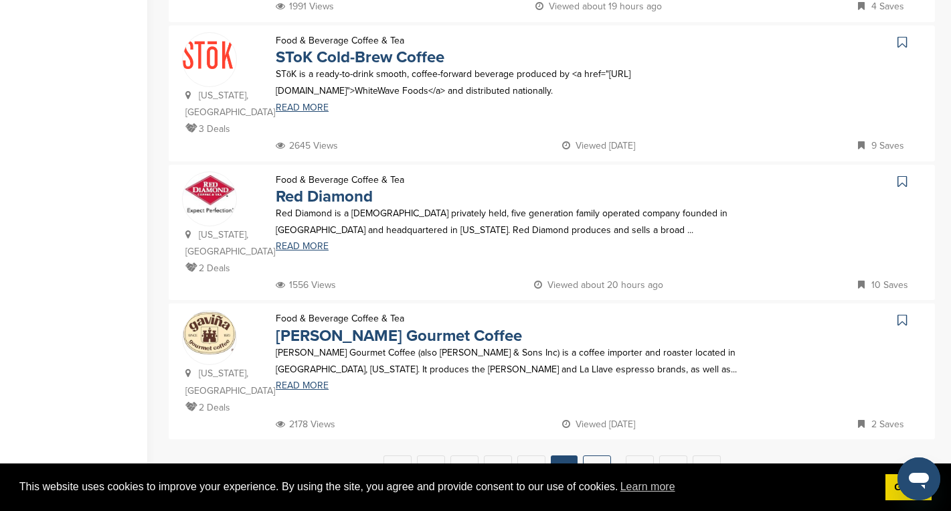
click at [594, 455] on link "6" at bounding box center [597, 467] width 28 height 25
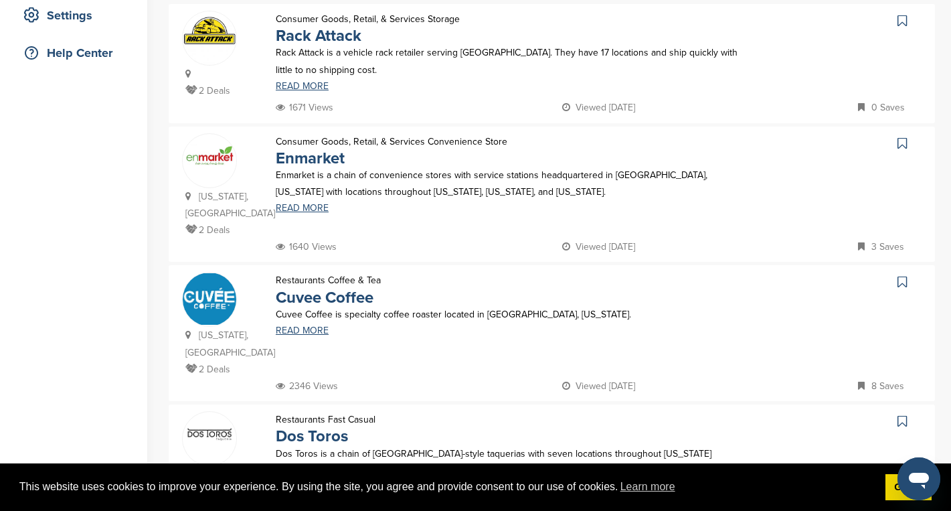
scroll to position [0, 0]
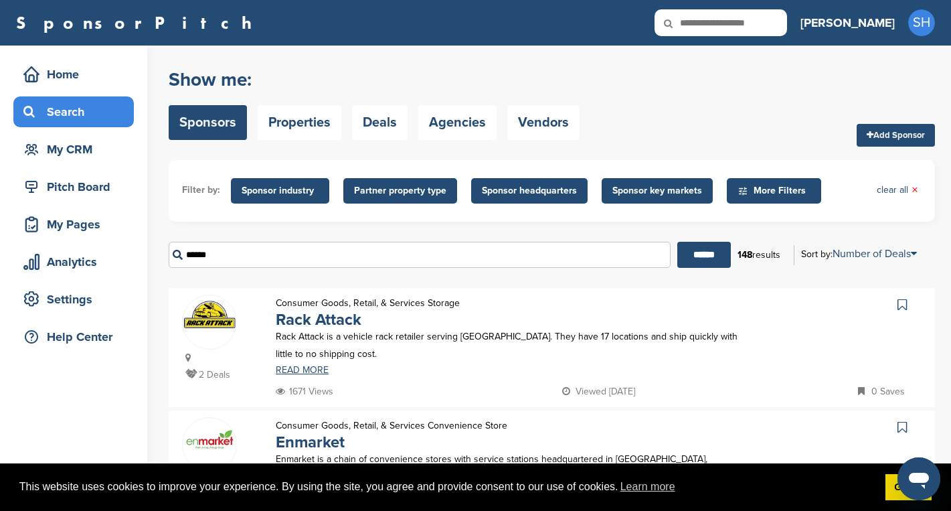
drag, startPoint x: 225, startPoint y: 257, endPoint x: 183, endPoint y: 257, distance: 42.2
click at [183, 257] on input "******" at bounding box center [420, 255] width 502 height 26
type input "******"
click at [677, 242] on input "******" at bounding box center [704, 255] width 54 height 26
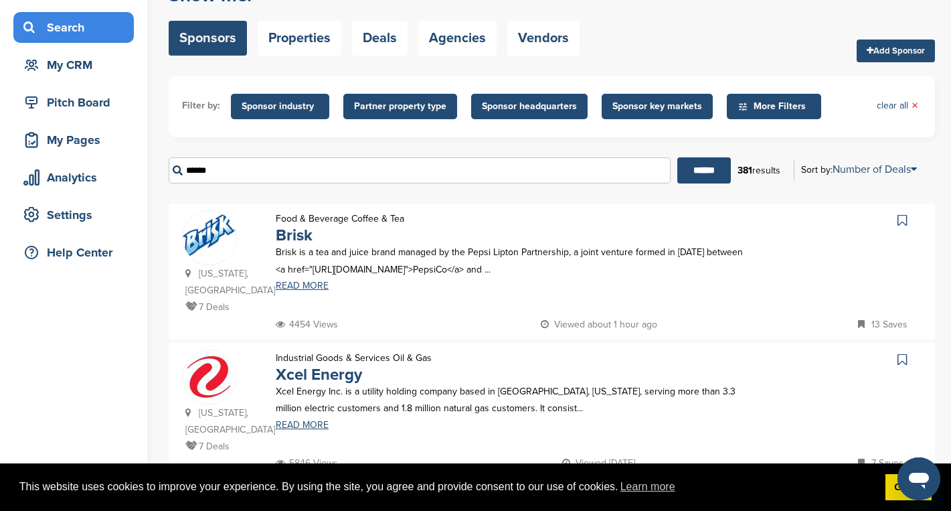
scroll to position [62, 0]
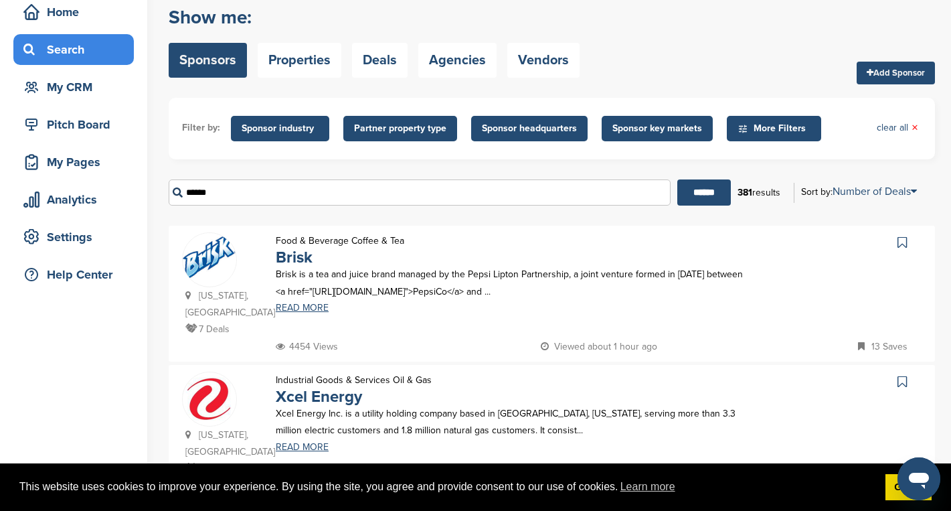
drag, startPoint x: 237, startPoint y: 191, endPoint x: 183, endPoint y: 192, distance: 53.6
click at [183, 192] on input "******" at bounding box center [420, 192] width 502 height 26
click at [738, 130] on icon at bounding box center [743, 128] width 11 height 11
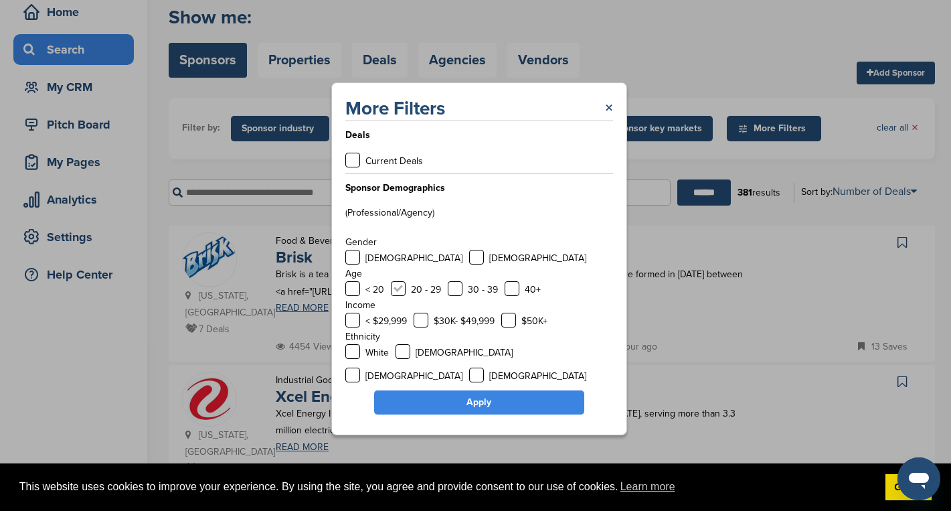
click at [395, 293] on label at bounding box center [398, 288] width 15 height 15
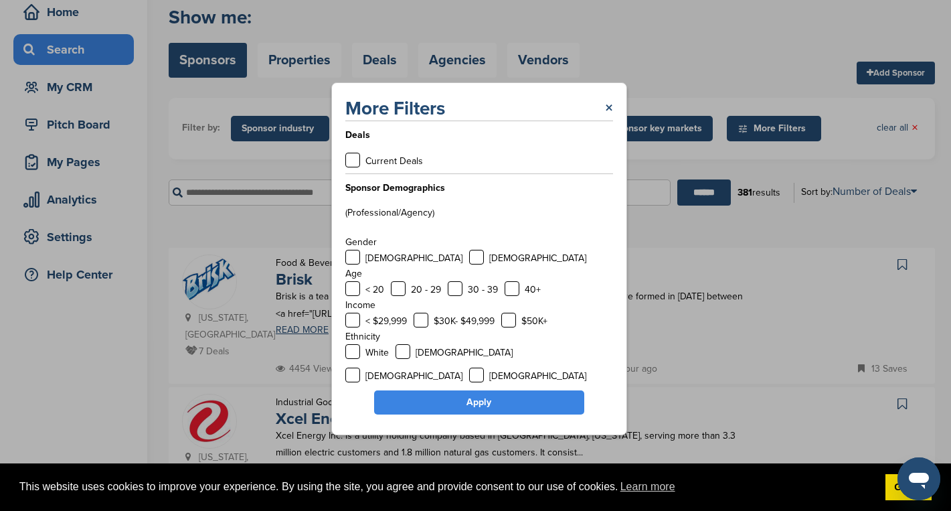
scroll to position [0, 0]
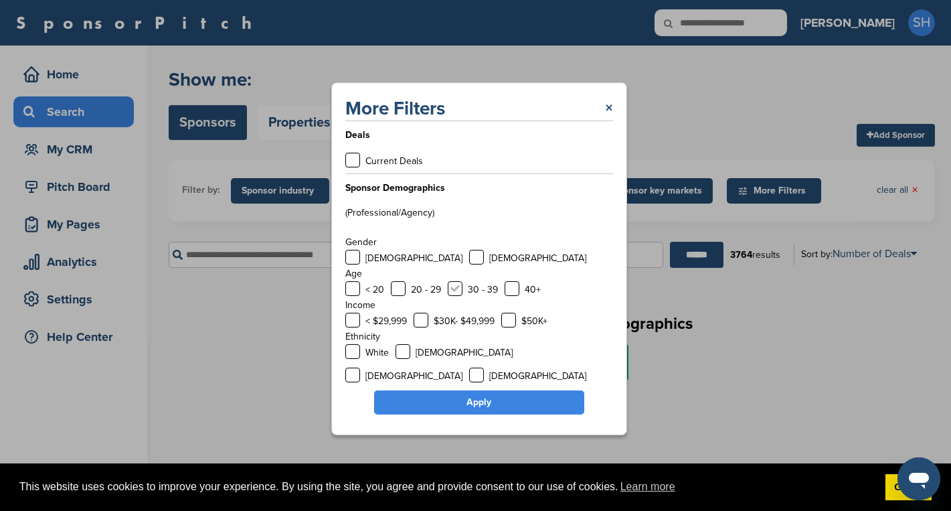
click at [460, 290] on label at bounding box center [455, 288] width 15 height 15
click at [512, 288] on label at bounding box center [512, 288] width 15 height 15
click at [469, 259] on label at bounding box center [476, 257] width 15 height 15
click at [446, 410] on link "Apply" at bounding box center [479, 402] width 210 height 24
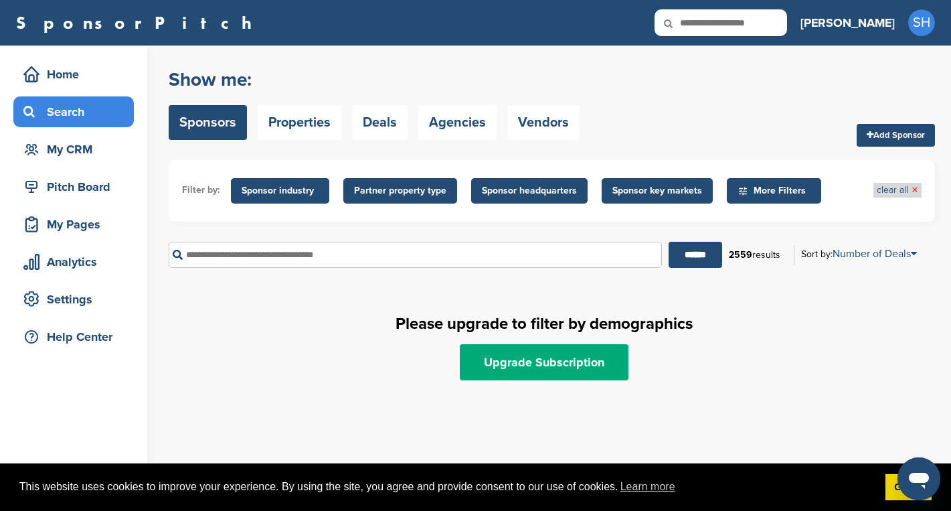
click at [881, 195] on link "clear all ×" at bounding box center [898, 190] width 42 height 15
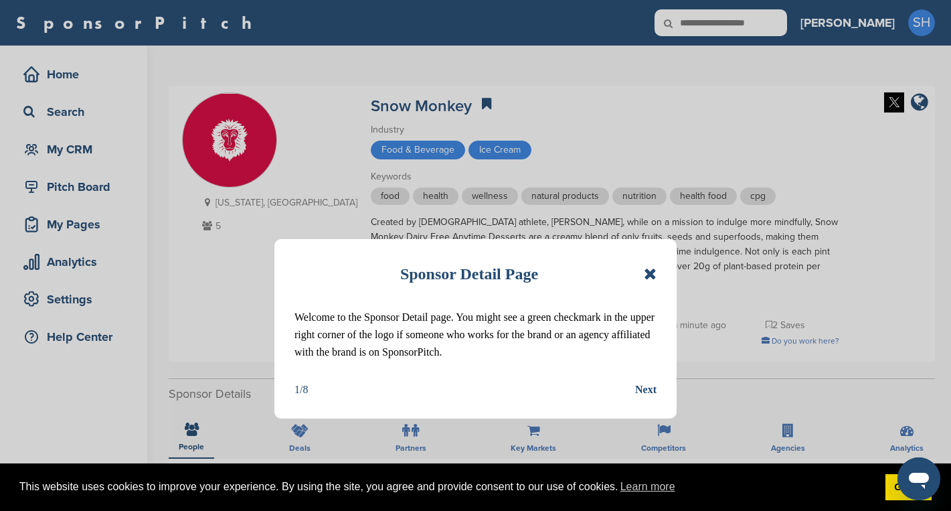
click at [653, 272] on icon at bounding box center [650, 274] width 13 height 16
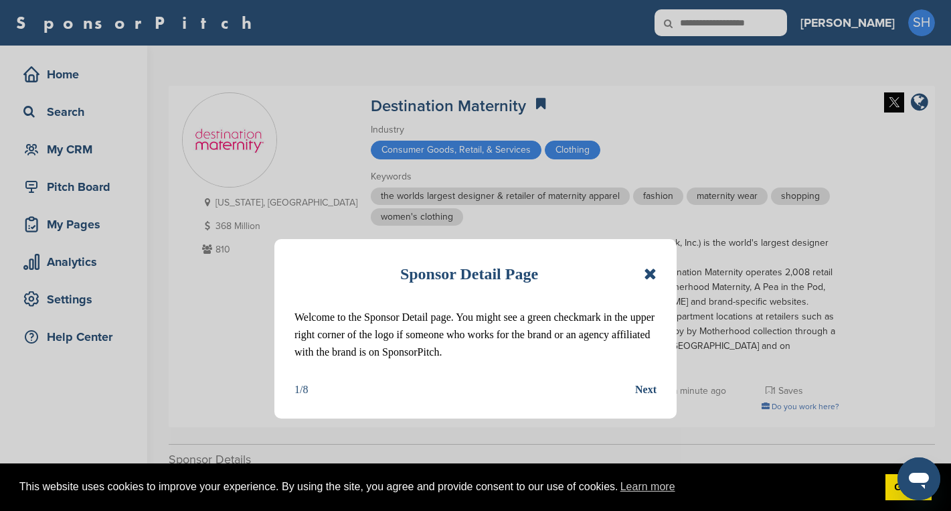
click at [647, 276] on icon at bounding box center [650, 274] width 13 height 16
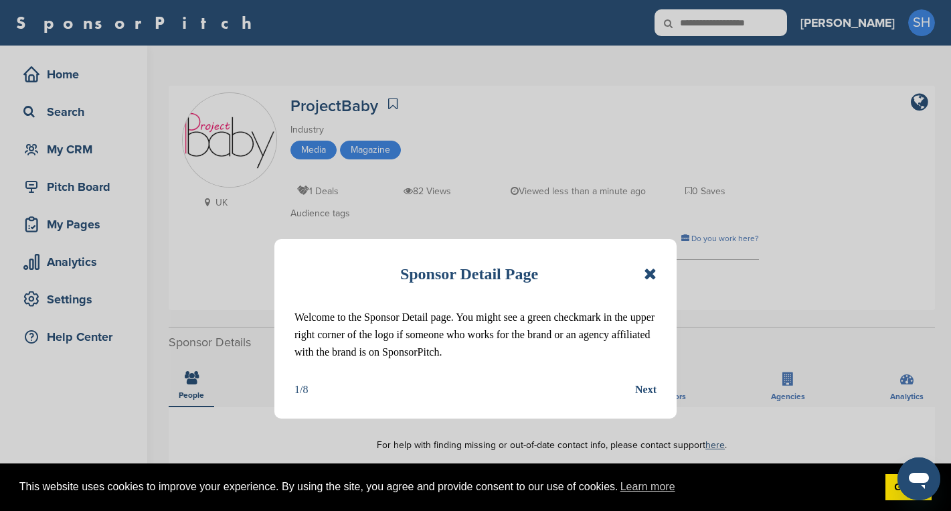
click at [651, 267] on icon at bounding box center [650, 274] width 13 height 16
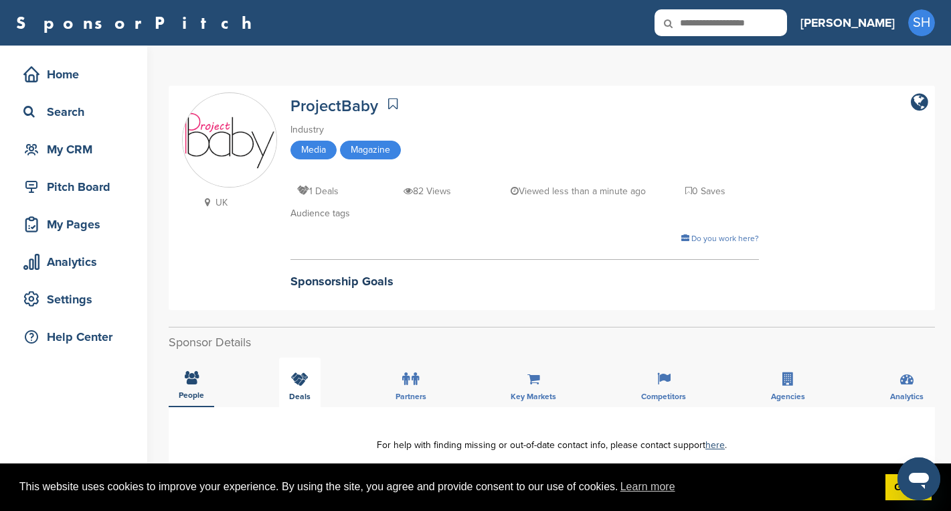
click at [299, 382] on icon at bounding box center [299, 378] width 17 height 13
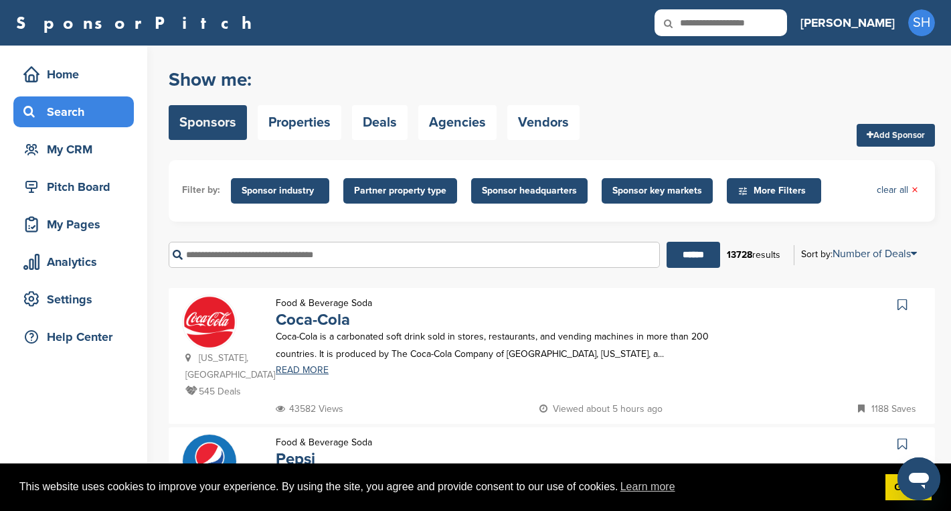
click at [282, 254] on input "text" at bounding box center [414, 255] width 491 height 26
click at [667, 242] on input "******" at bounding box center [694, 255] width 54 height 26
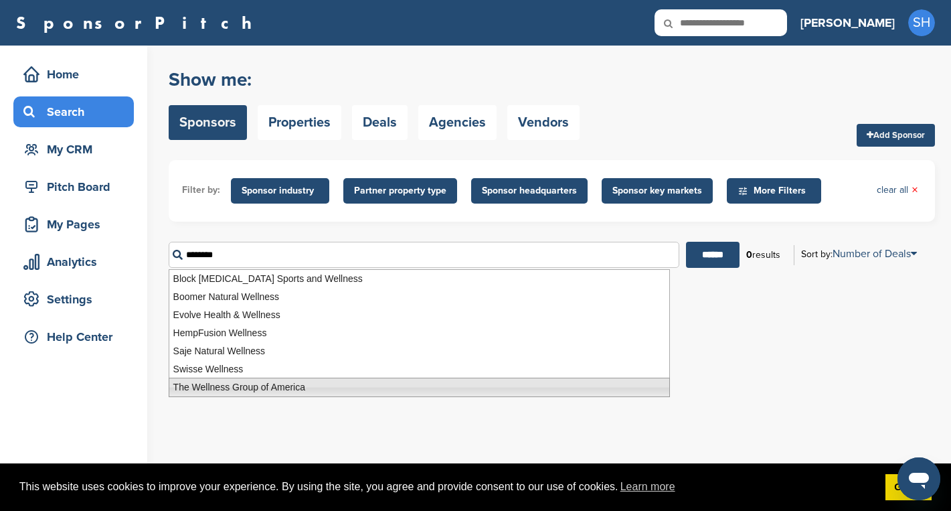
click at [225, 386] on li "The Wellness Group of America" at bounding box center [419, 387] width 501 height 19
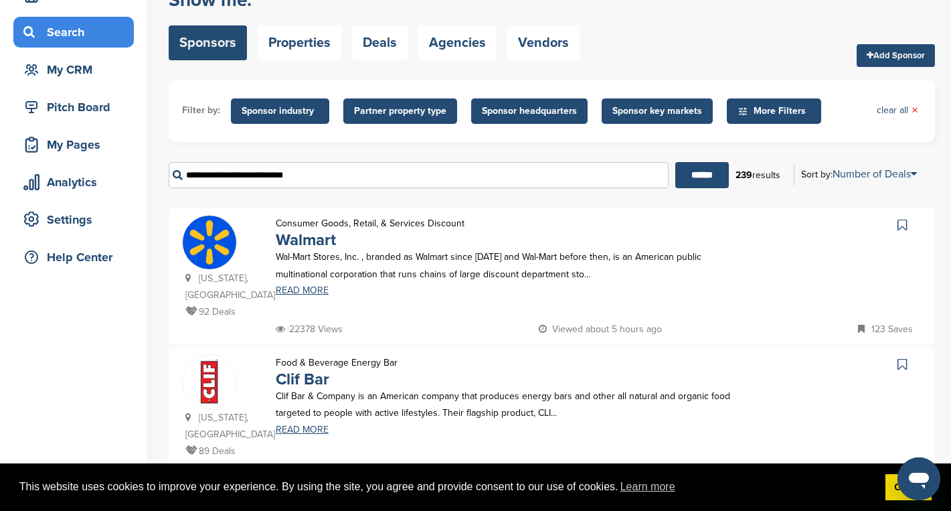
scroll to position [76, 0]
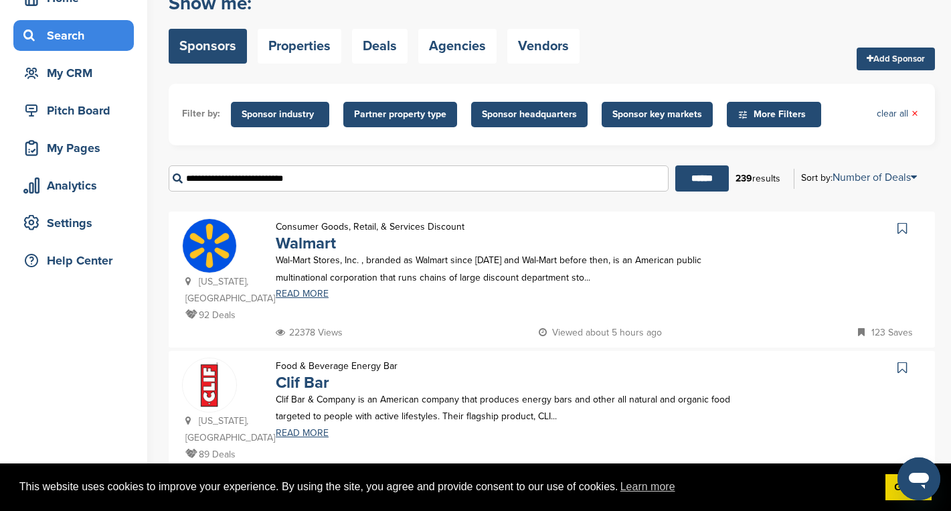
type input "**********"
click at [287, 118] on span "Sponsor industry" at bounding box center [280, 114] width 77 height 15
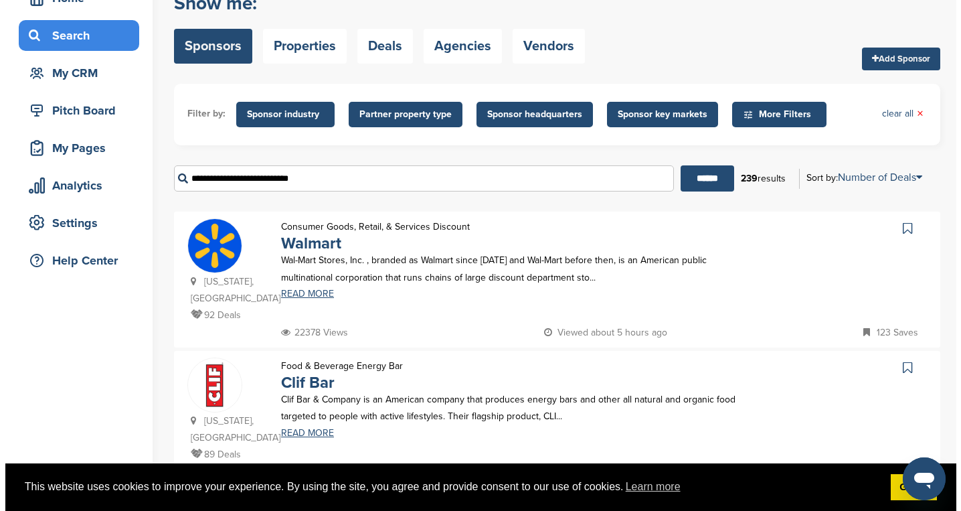
scroll to position [0, 0]
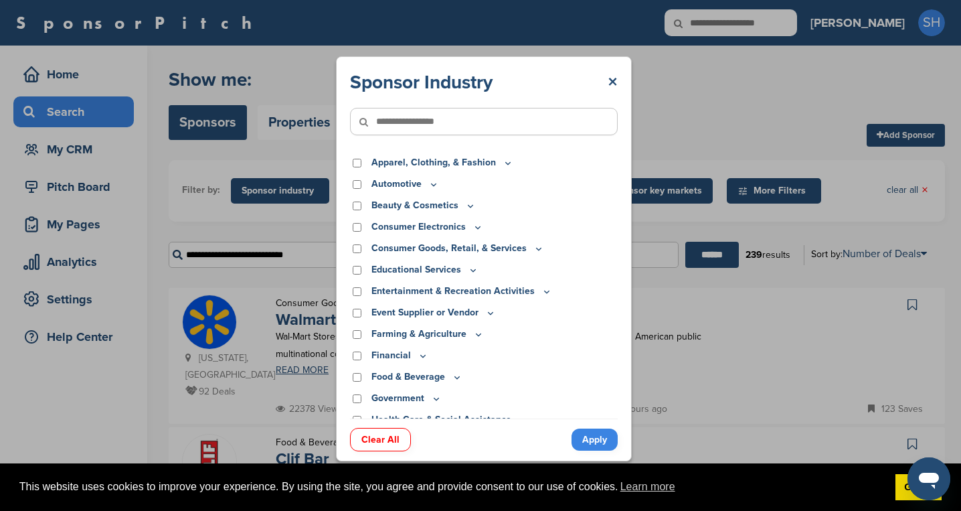
click at [469, 205] on icon at bounding box center [470, 205] width 11 height 11
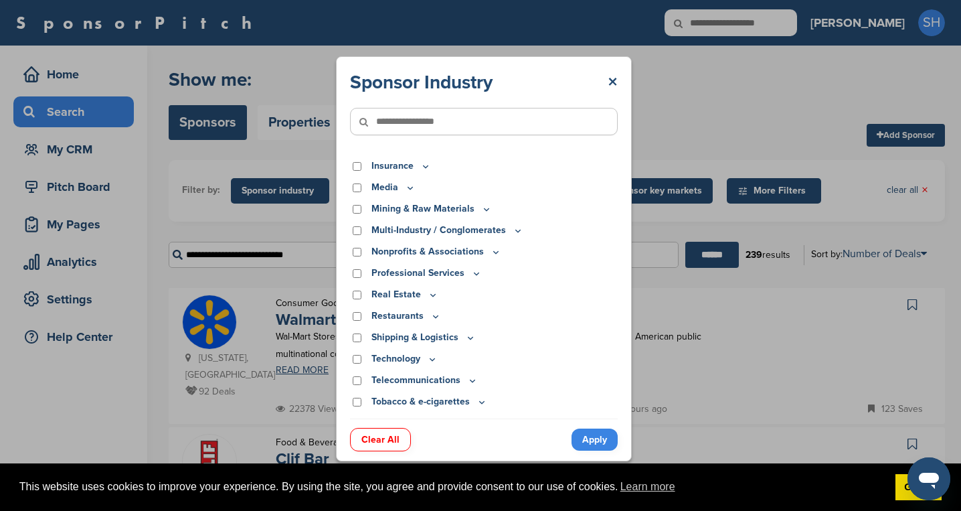
scroll to position [481, 0]
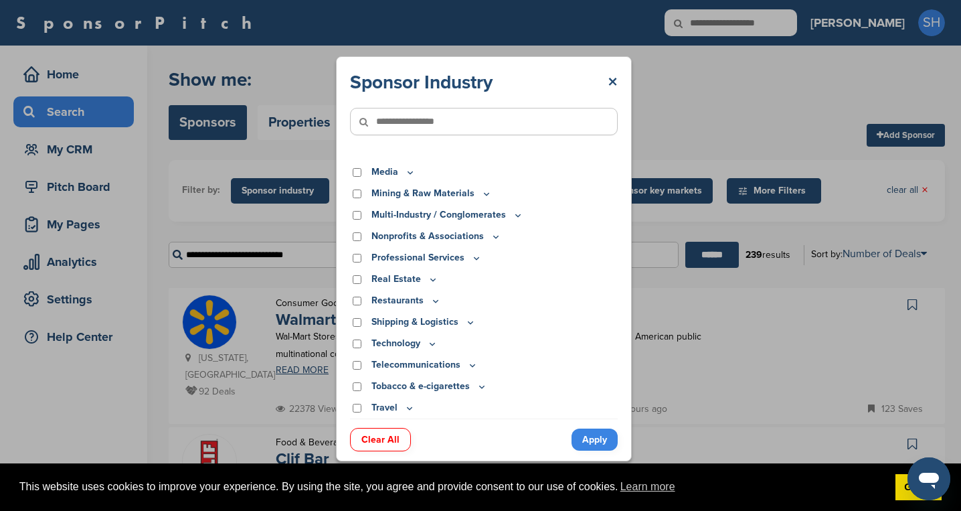
click at [473, 258] on icon at bounding box center [476, 257] width 11 height 11
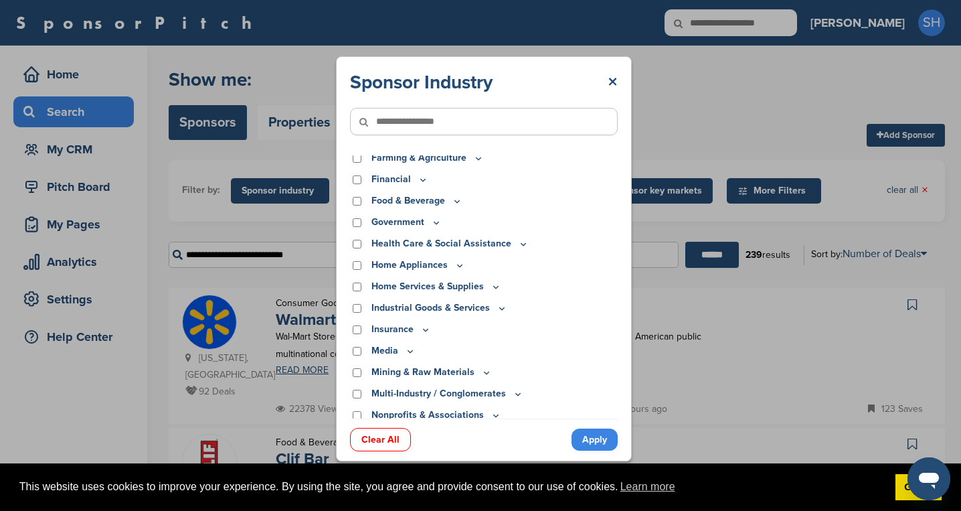
scroll to position [300, 0]
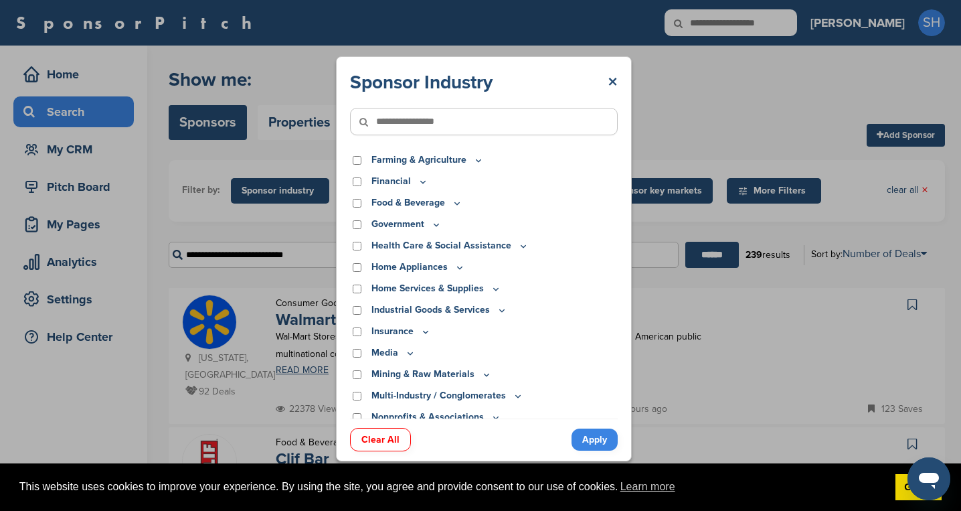
click at [406, 349] on icon at bounding box center [410, 352] width 11 height 11
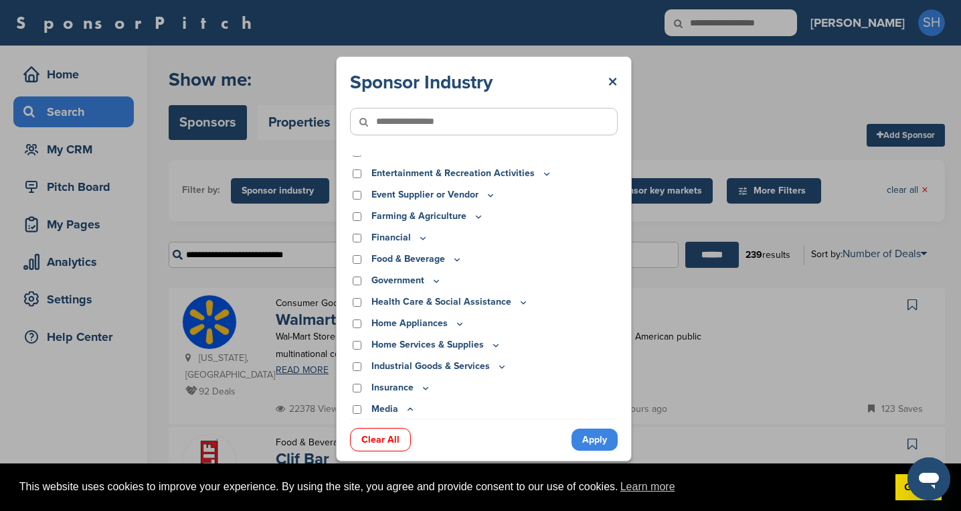
scroll to position [223, 0]
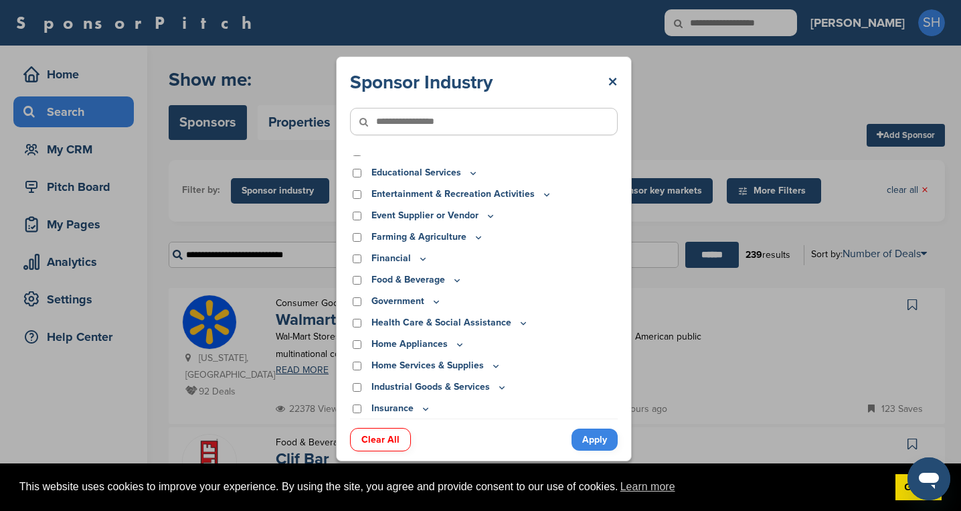
click at [518, 323] on icon at bounding box center [523, 322] width 11 height 11
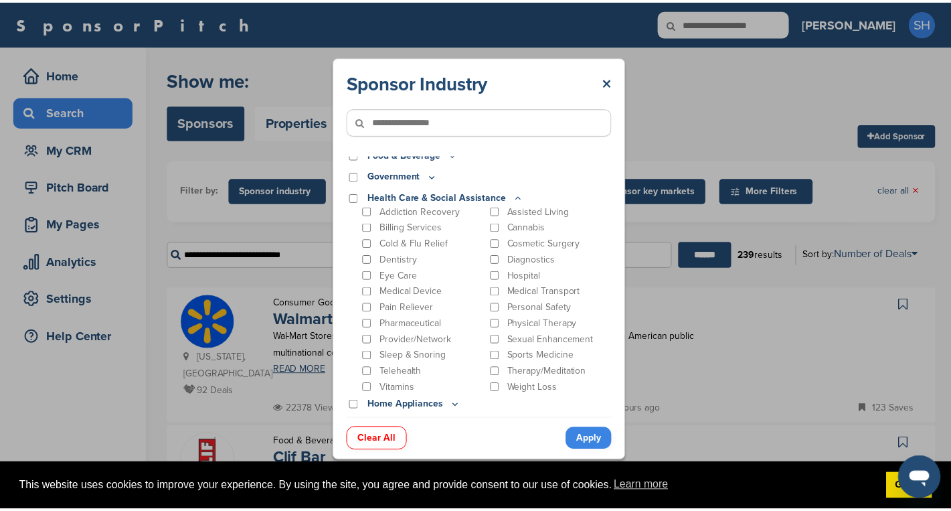
scroll to position [351, 0]
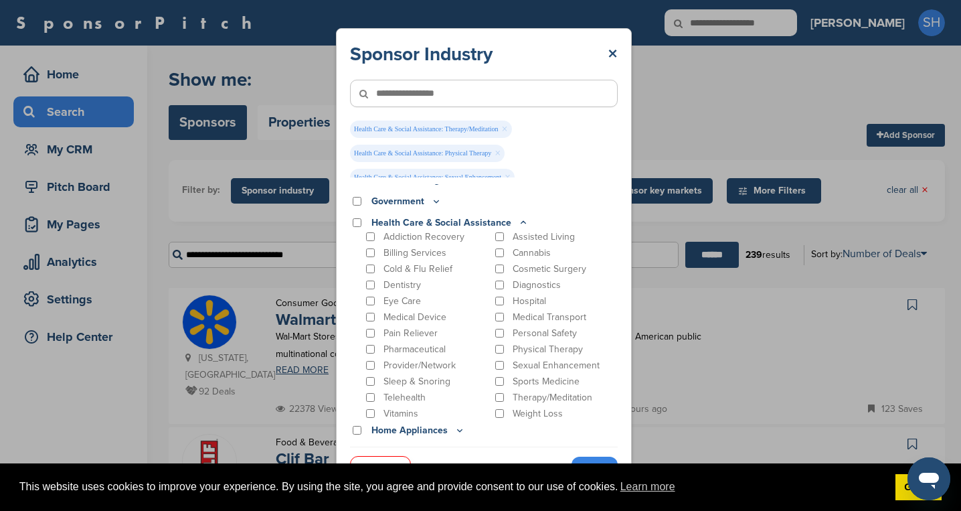
click at [579, 458] on link "Apply" at bounding box center [595, 468] width 46 height 22
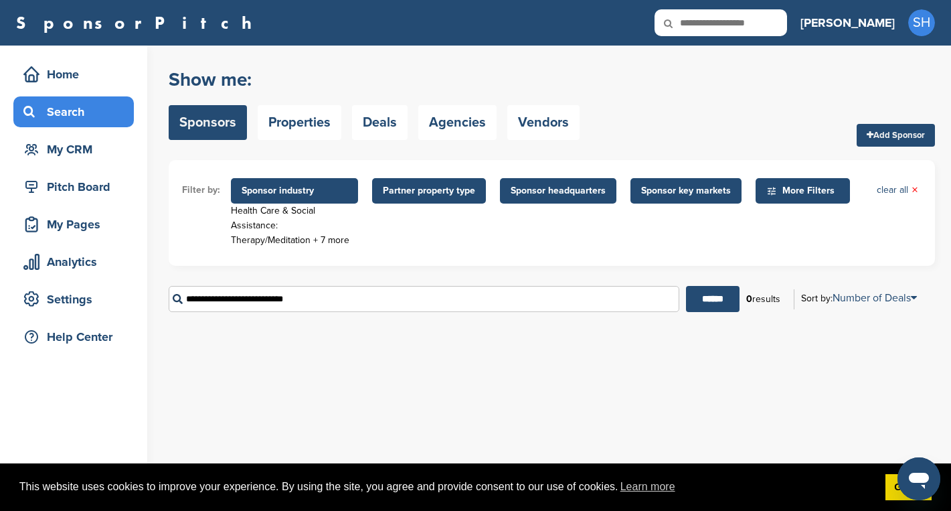
drag, startPoint x: 333, startPoint y: 299, endPoint x: 167, endPoint y: 298, distance: 166.7
click at [167, 298] on div "Home Search My CRM Pitch Board My Pages Analytics Settings Help Center You have…" at bounding box center [475, 278] width 951 height 465
click at [715, 298] on input "******" at bounding box center [713, 299] width 54 height 26
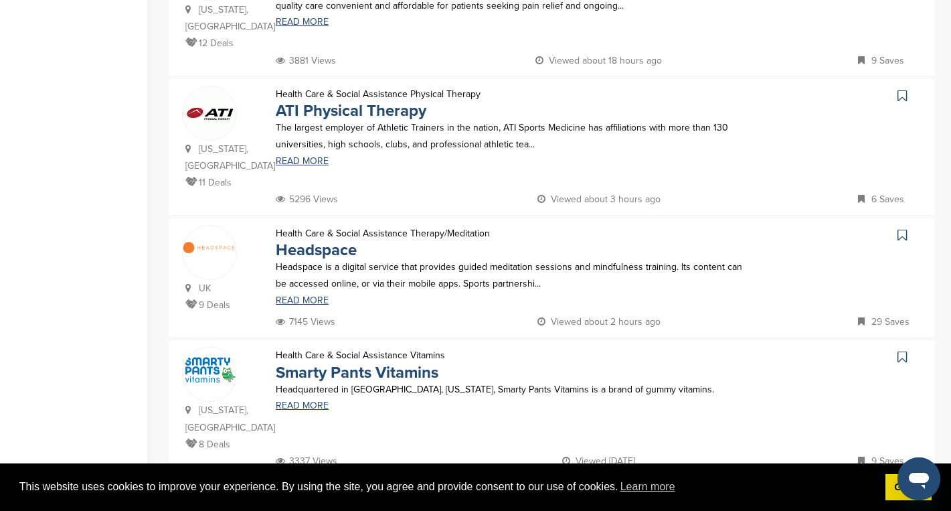
scroll to position [1250, 0]
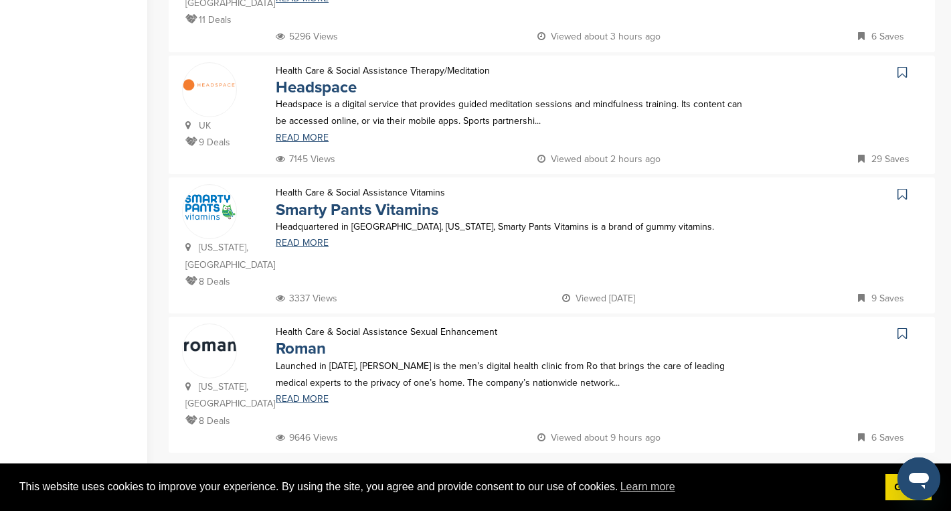
click at [904, 187] on icon at bounding box center [902, 193] width 9 height 13
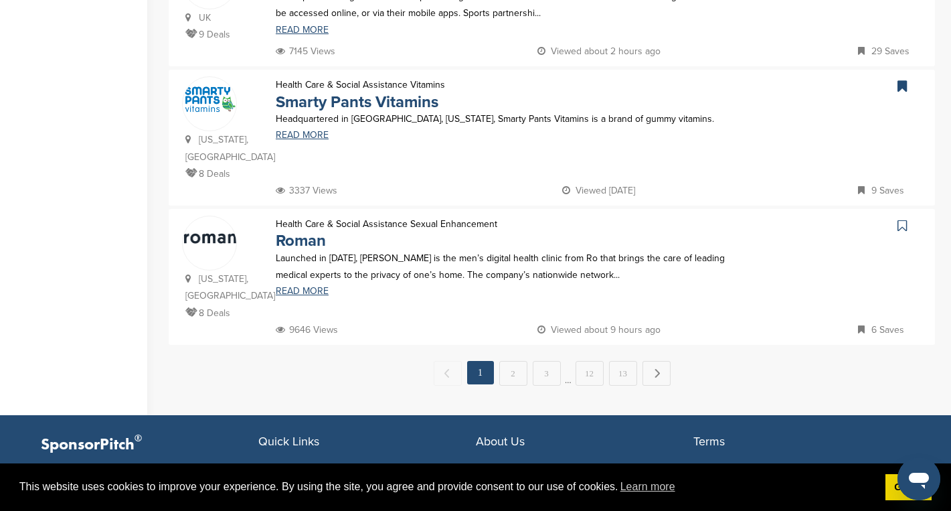
scroll to position [1360, 0]
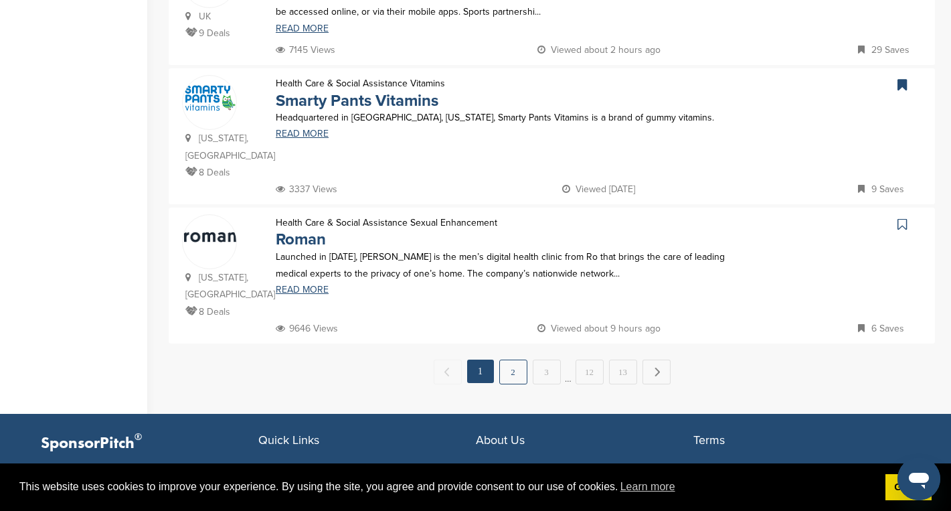
click at [516, 359] on link "2" at bounding box center [513, 371] width 28 height 25
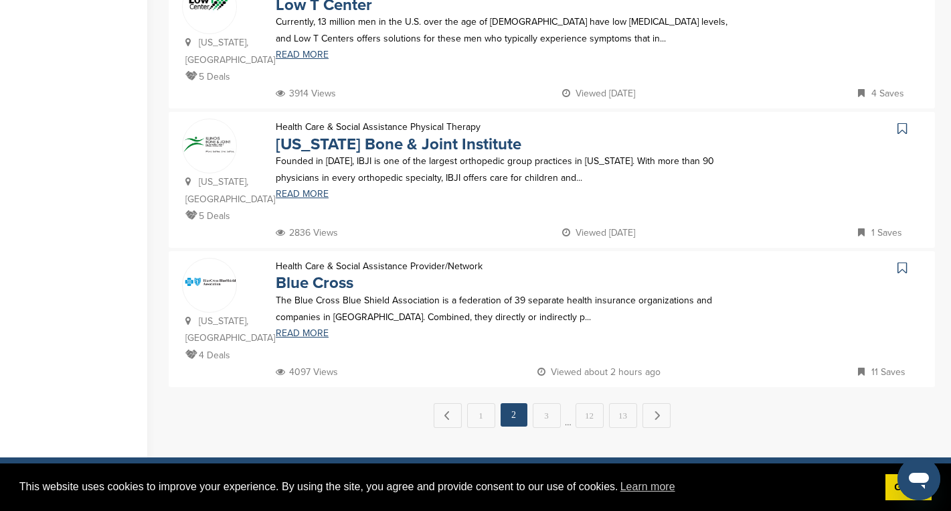
scroll to position [1376, 0]
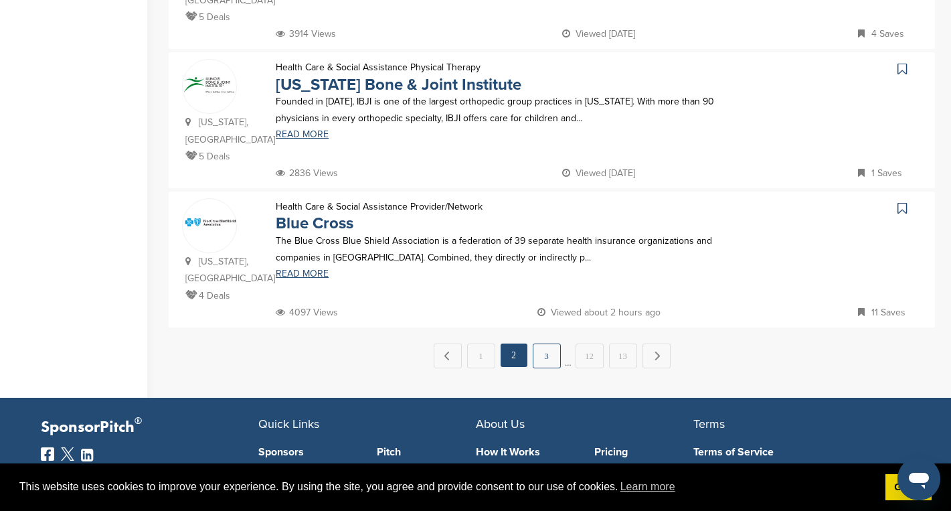
click at [545, 343] on link "3" at bounding box center [547, 355] width 28 height 25
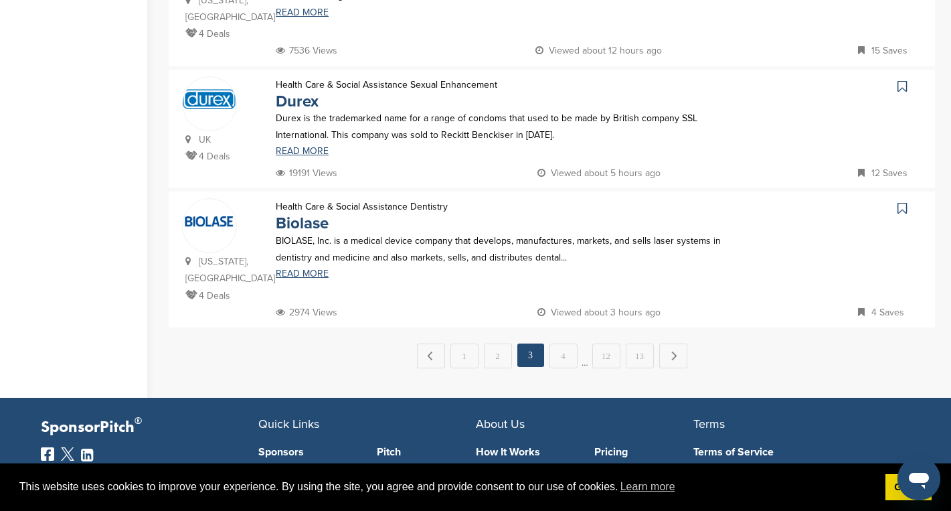
scroll to position [0, 0]
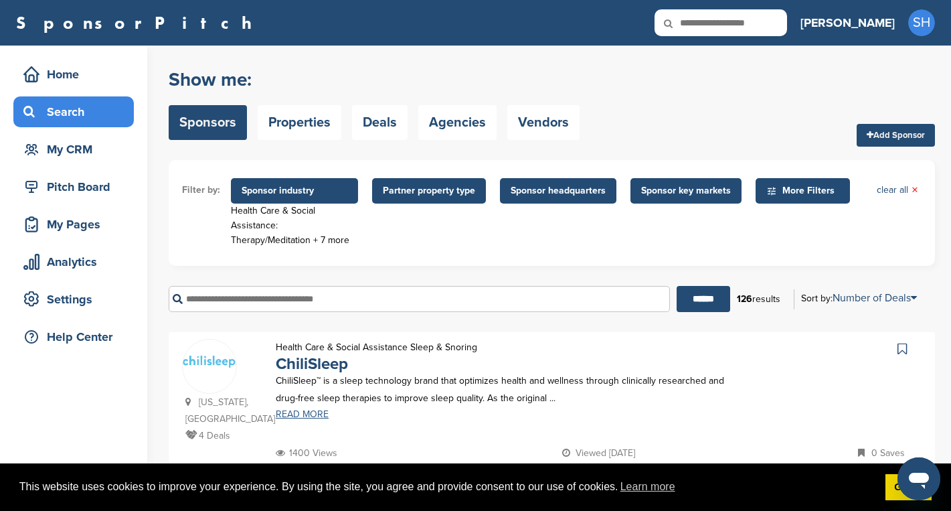
click at [325, 413] on link "READ MORE" at bounding box center [510, 414] width 468 height 9
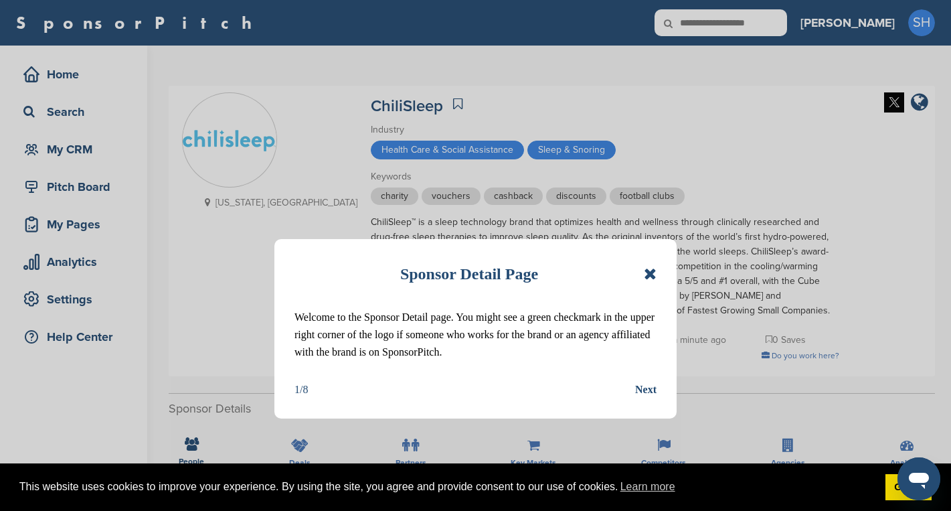
click at [645, 270] on icon at bounding box center [650, 274] width 13 height 16
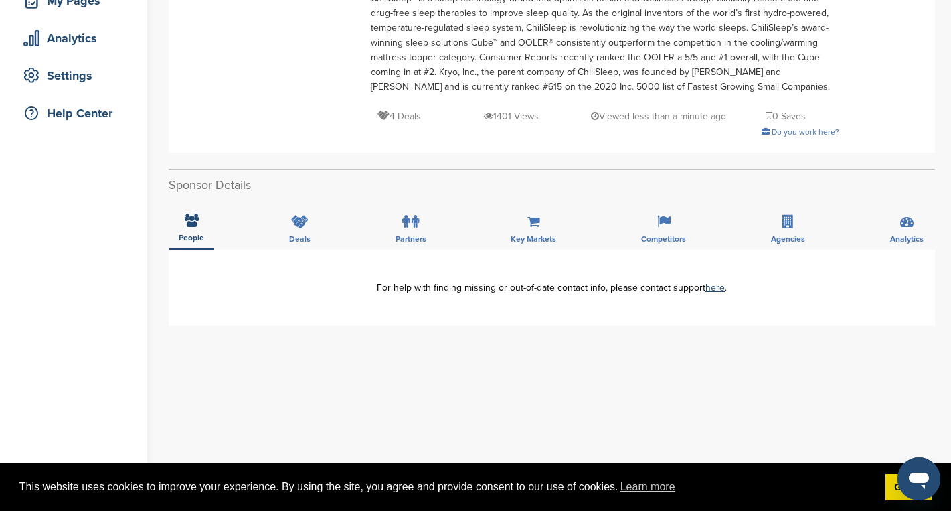
scroll to position [225, 0]
click at [295, 220] on icon at bounding box center [299, 220] width 17 height 13
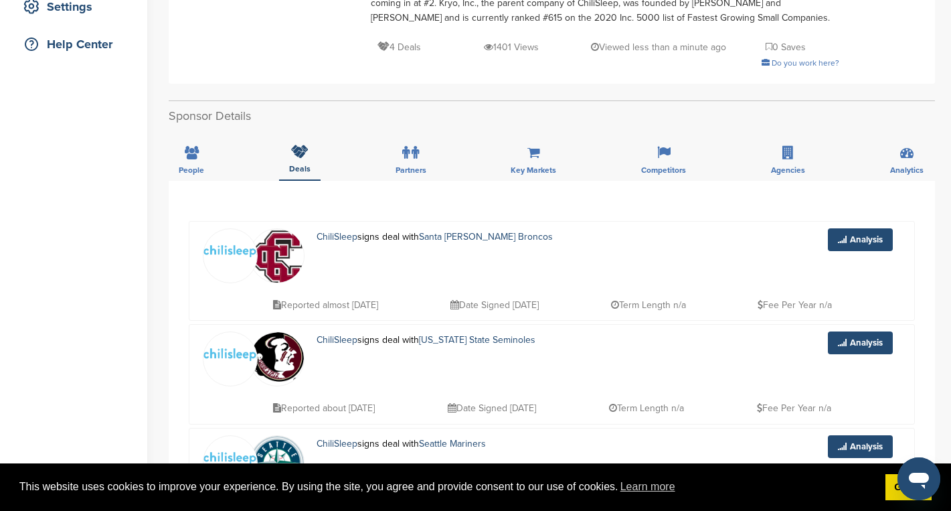
scroll to position [289, 0]
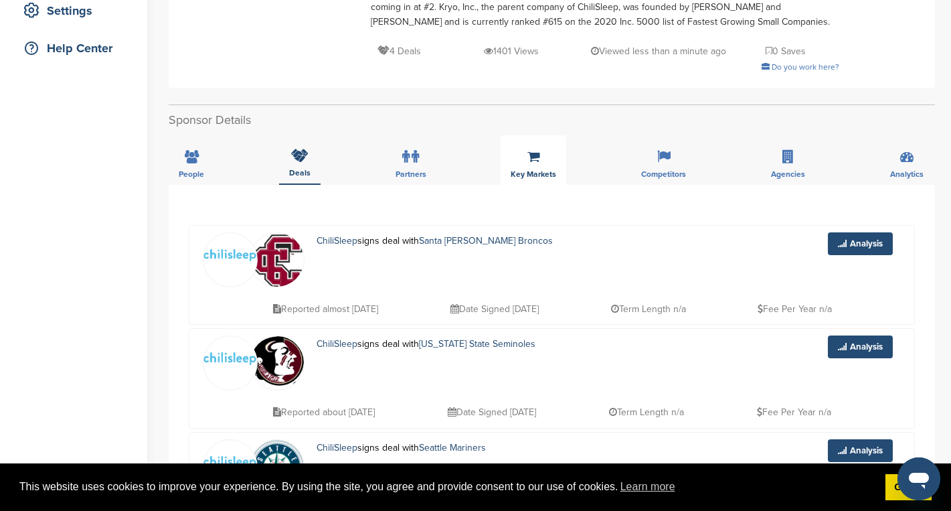
click at [530, 150] on div "Key Markets" at bounding box center [534, 160] width 66 height 50
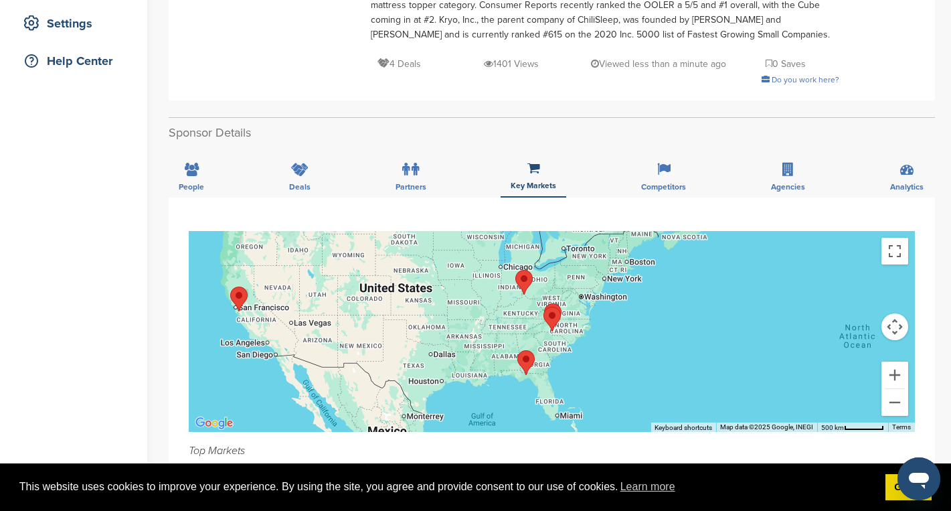
scroll to position [237, 0]
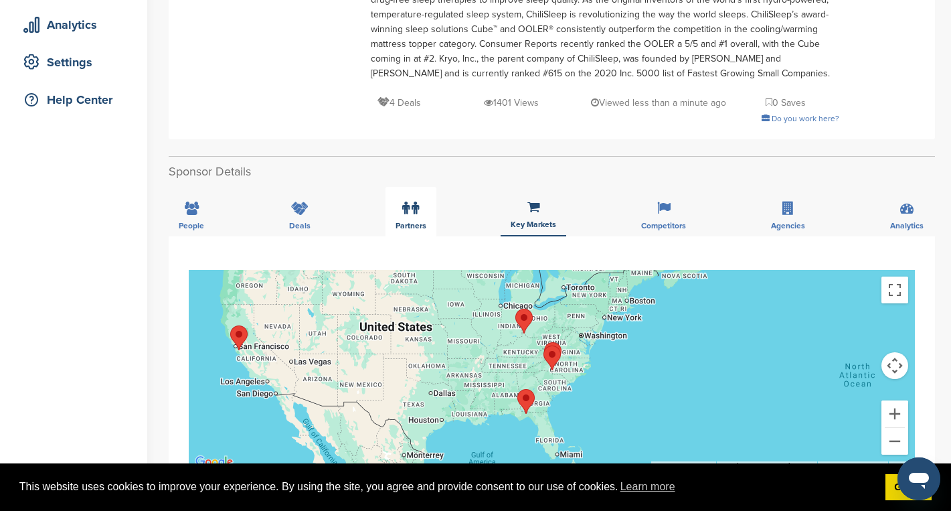
click at [410, 214] on label at bounding box center [410, 208] width 17 height 27
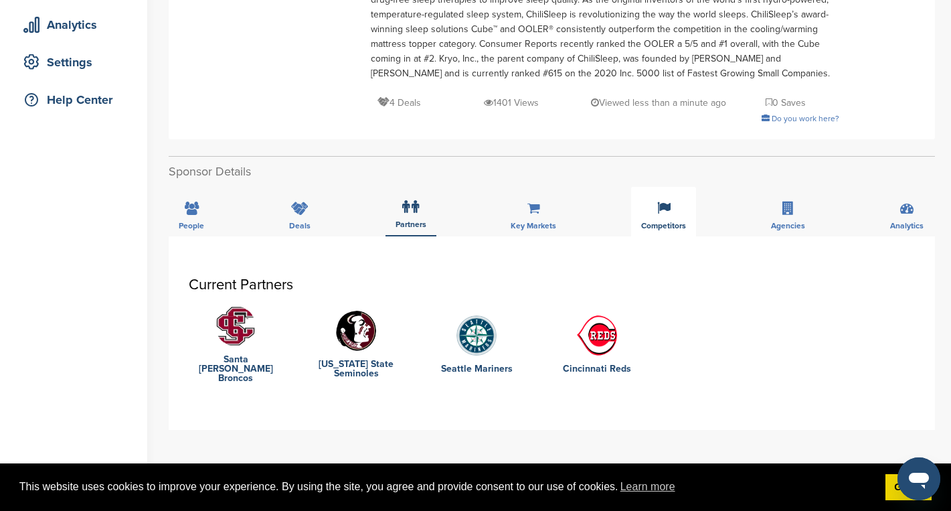
click at [661, 218] on div "Competitors" at bounding box center [663, 212] width 65 height 50
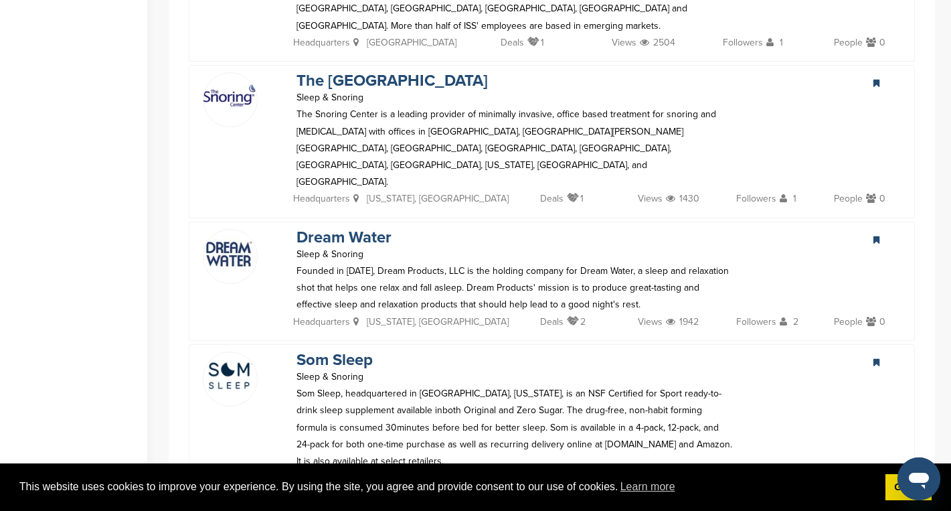
scroll to position [676, 0]
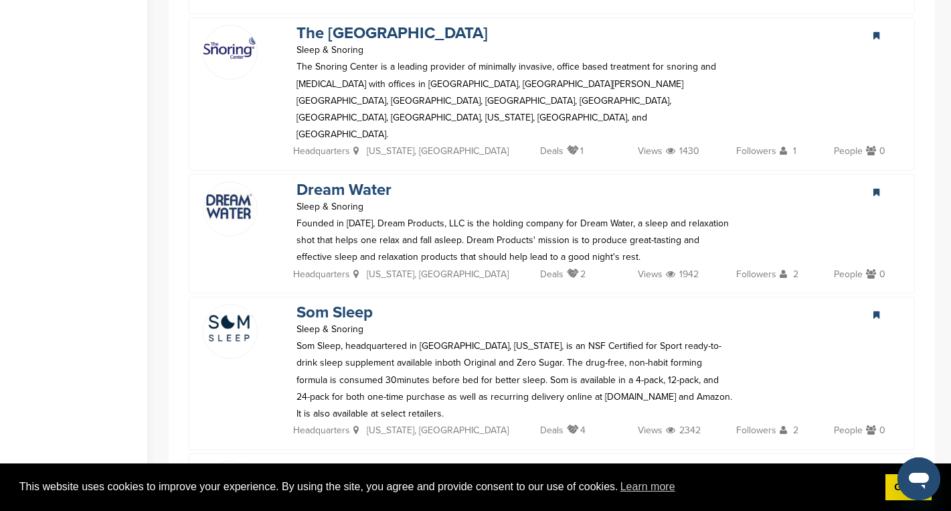
click at [877, 188] on icon at bounding box center [877, 192] width 6 height 9
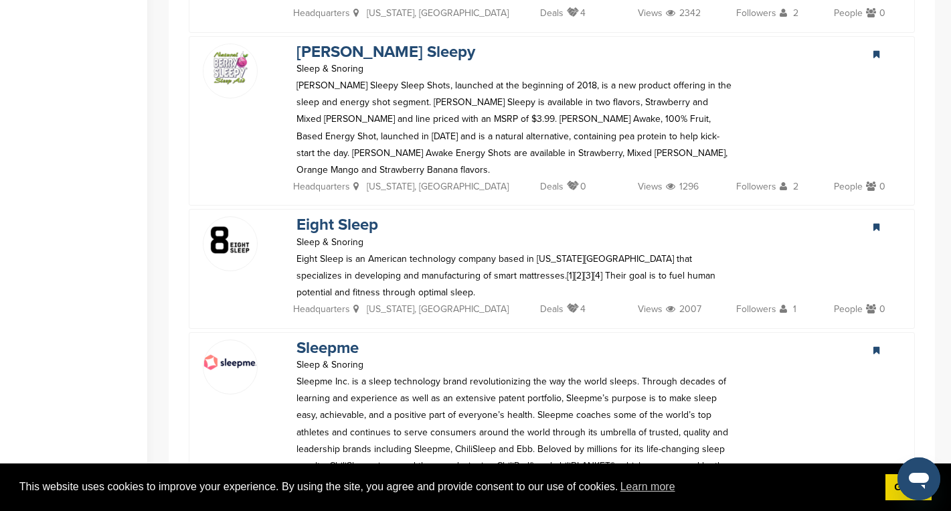
scroll to position [1092, 0]
click at [349, 216] on link "Eight Sleep" at bounding box center [338, 225] width 82 height 19
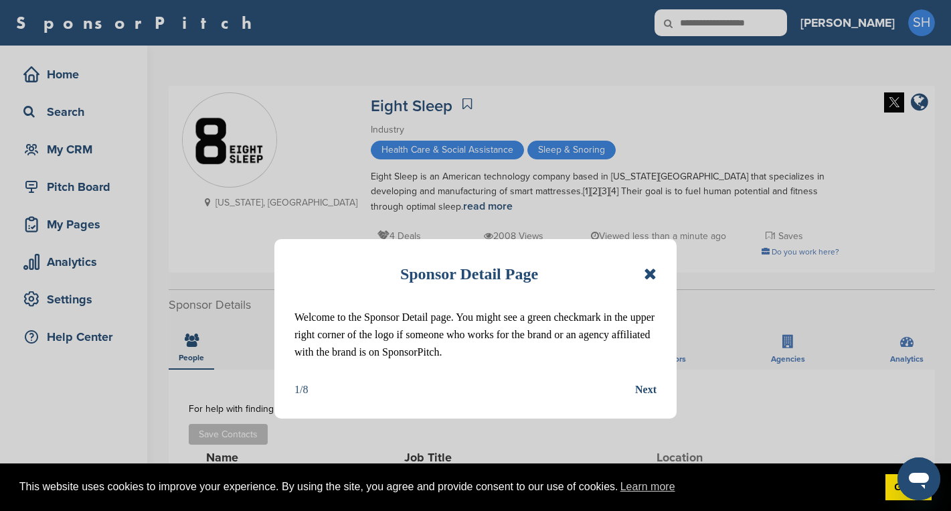
click at [649, 272] on icon at bounding box center [650, 274] width 13 height 16
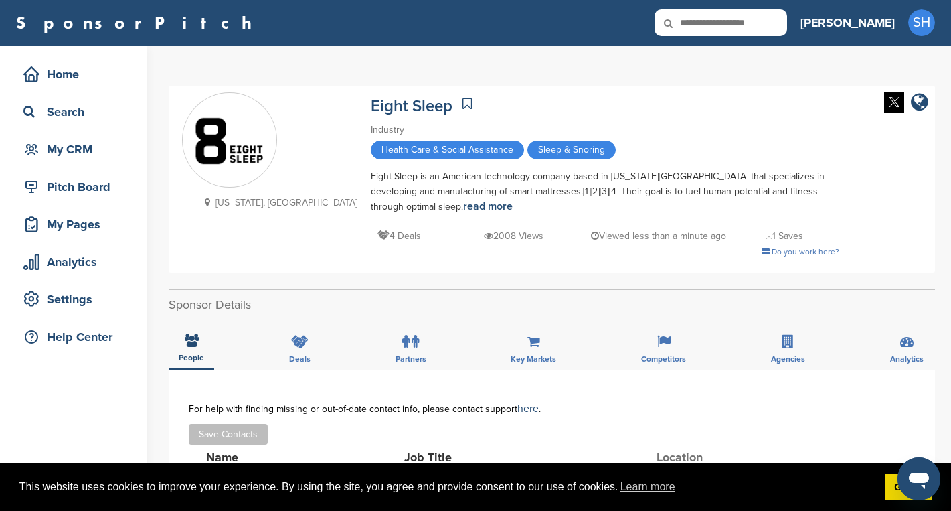
click at [463, 100] on icon at bounding box center [467, 103] width 9 height 13
click at [463, 102] on icon at bounding box center [467, 103] width 9 height 13
click at [90, 107] on div "Search" at bounding box center [77, 112] width 114 height 24
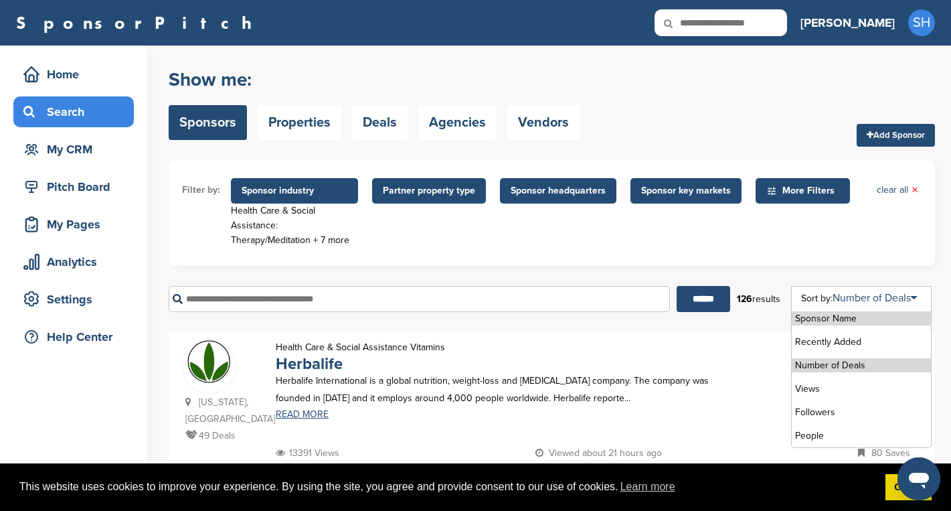
click at [856, 366] on li "Number of Deals" at bounding box center [861, 365] width 139 height 14
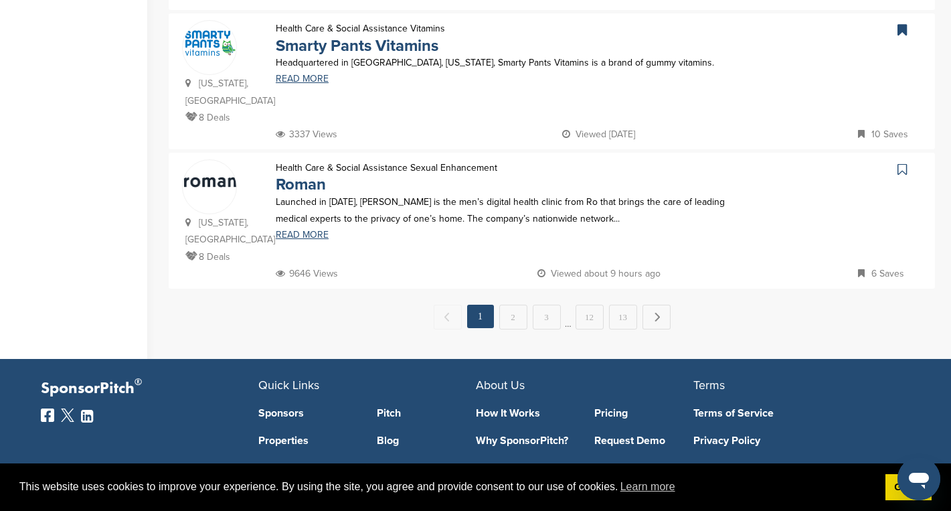
scroll to position [1416, 0]
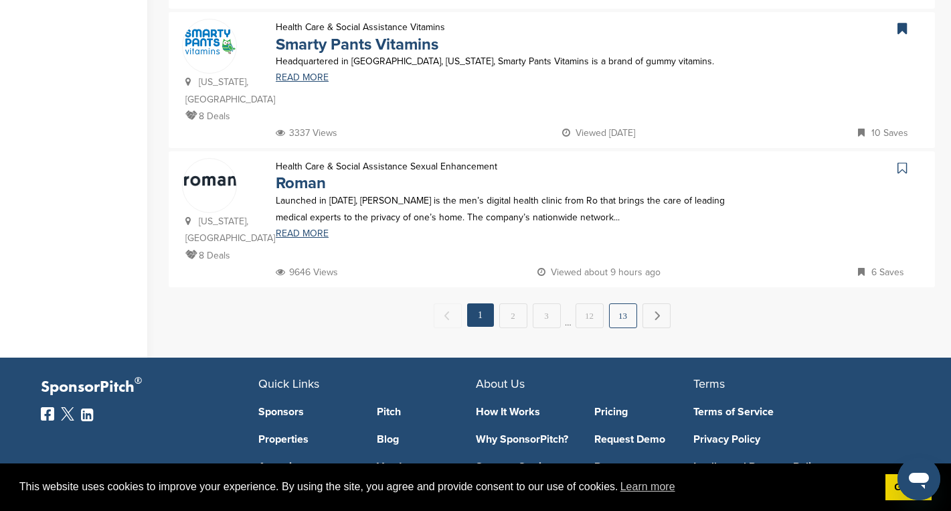
click at [627, 303] on link "13" at bounding box center [623, 315] width 28 height 25
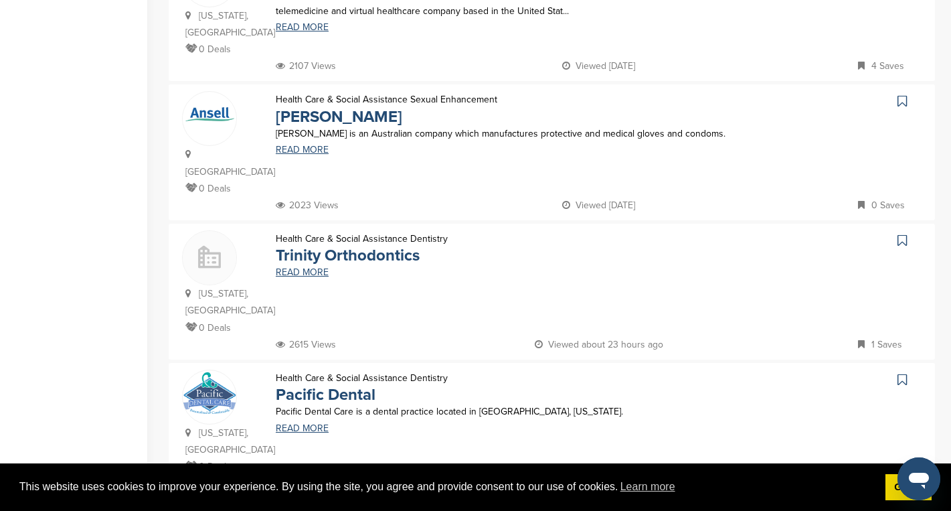
scroll to position [831, 0]
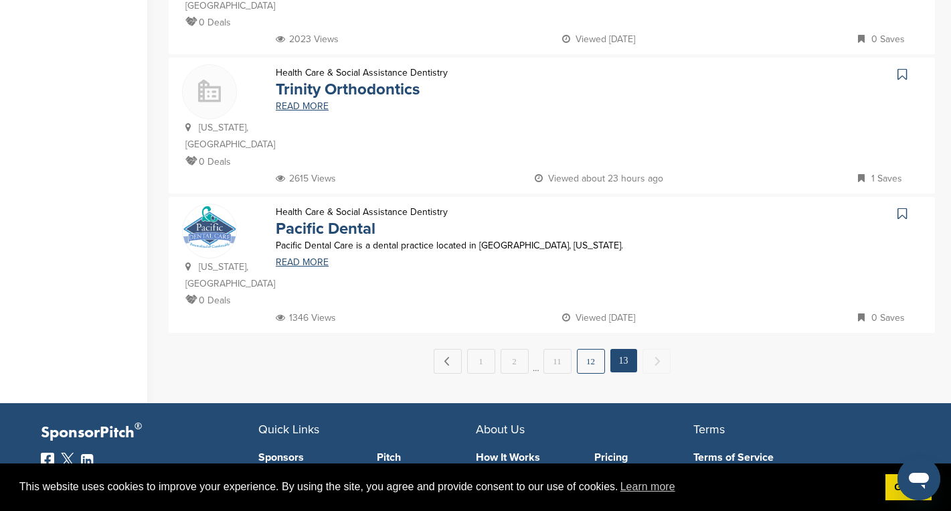
click at [595, 349] on link "12" at bounding box center [591, 361] width 28 height 25
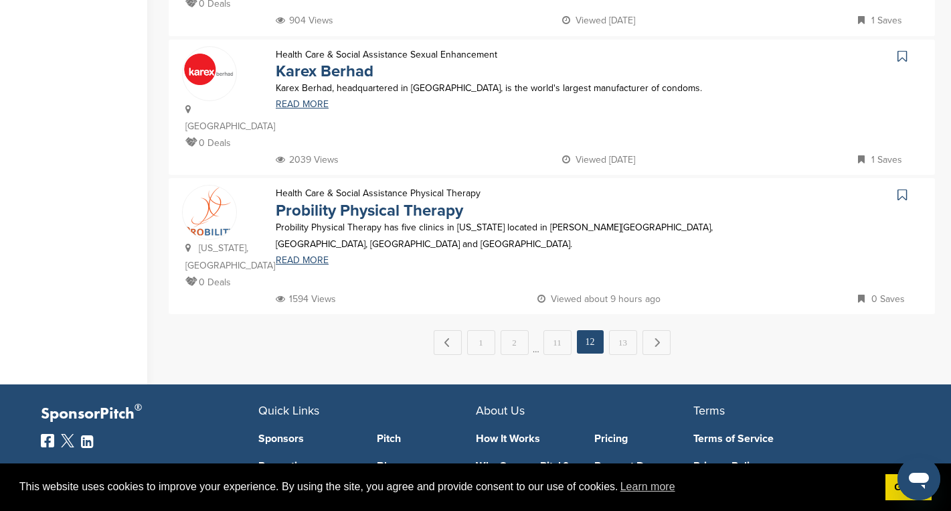
scroll to position [1407, 0]
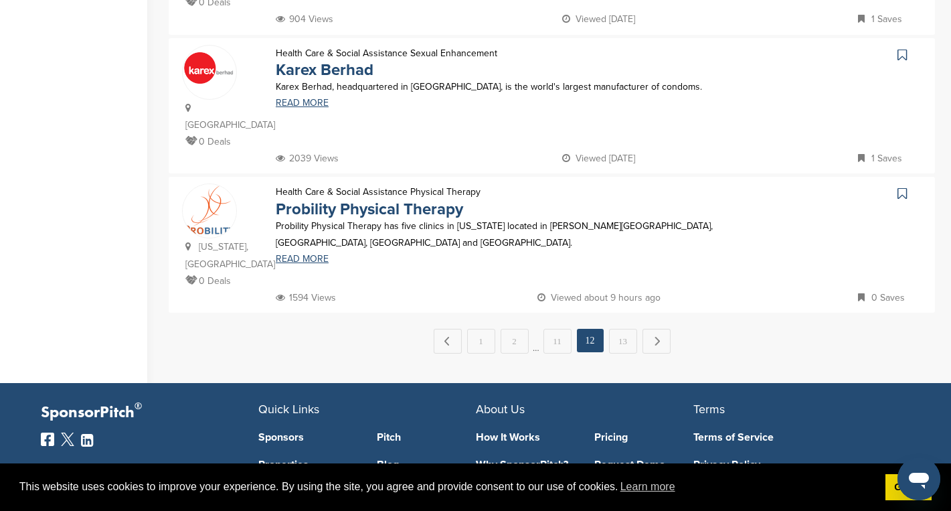
click at [902, 187] on icon at bounding box center [902, 193] width 9 height 13
click at [559, 329] on link "11" at bounding box center [558, 341] width 28 height 25
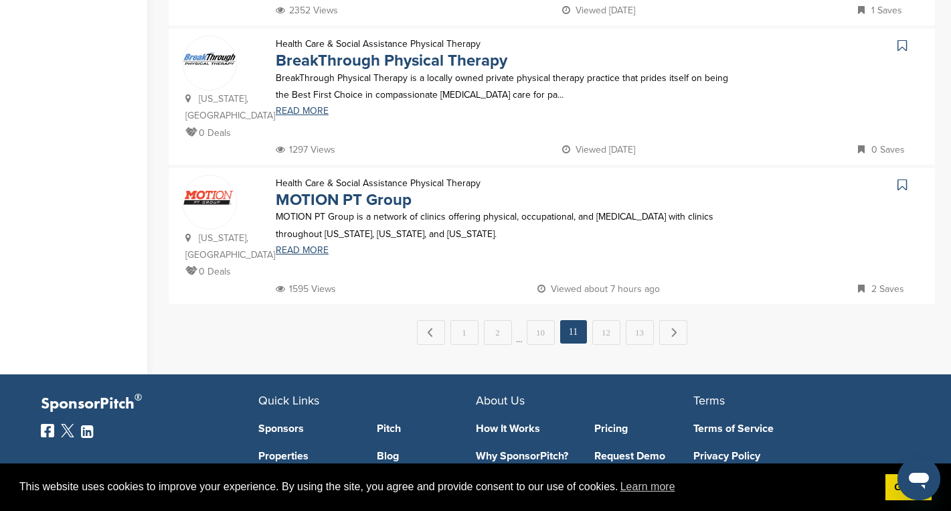
scroll to position [1393, 0]
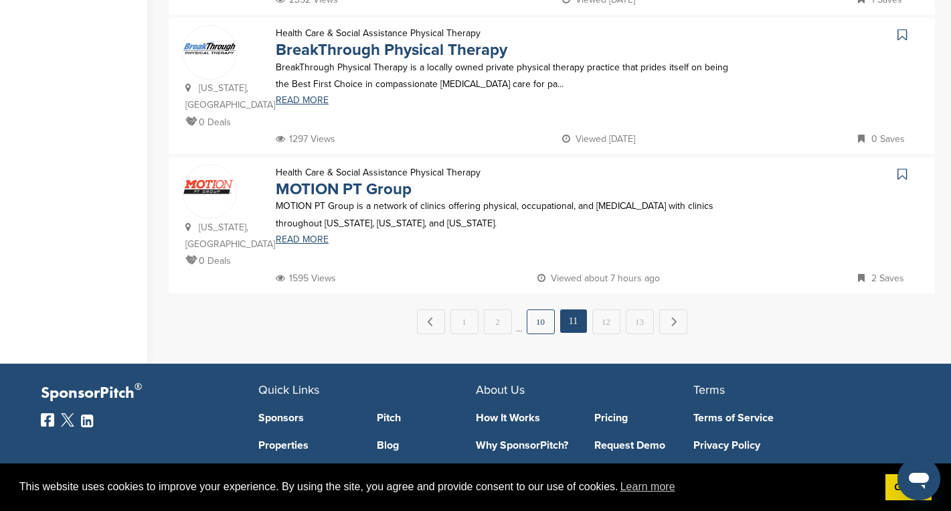
click at [549, 309] on link "10" at bounding box center [541, 321] width 28 height 25
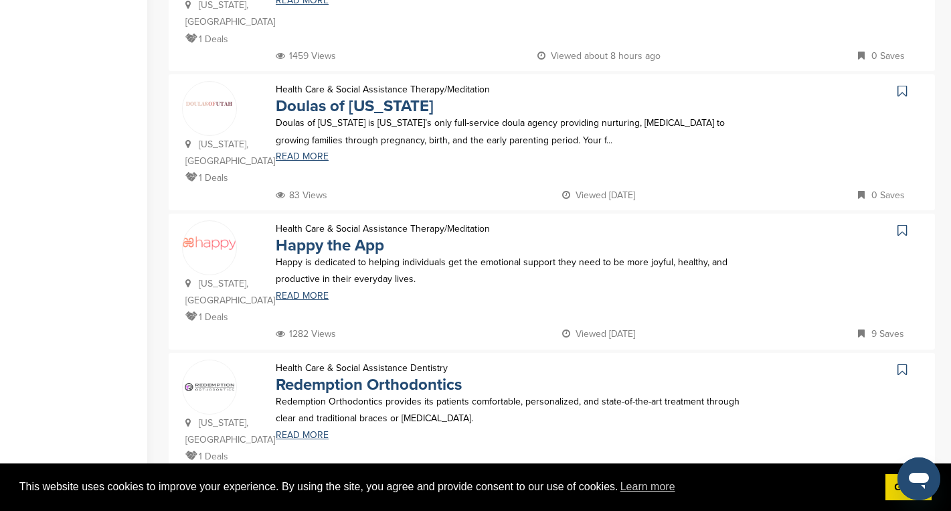
scroll to position [952, 0]
click at [901, 94] on icon at bounding box center [902, 92] width 9 height 13
click at [901, 225] on icon at bounding box center [902, 231] width 9 height 13
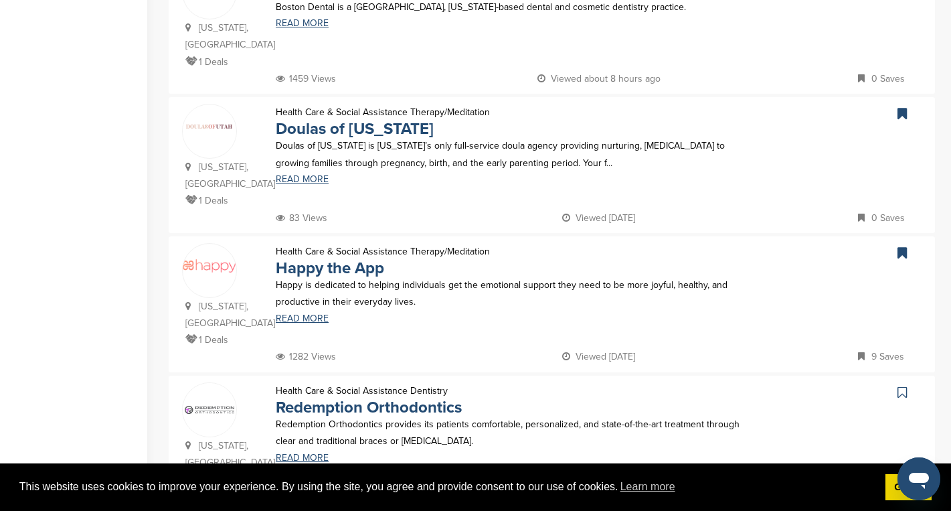
scroll to position [925, 0]
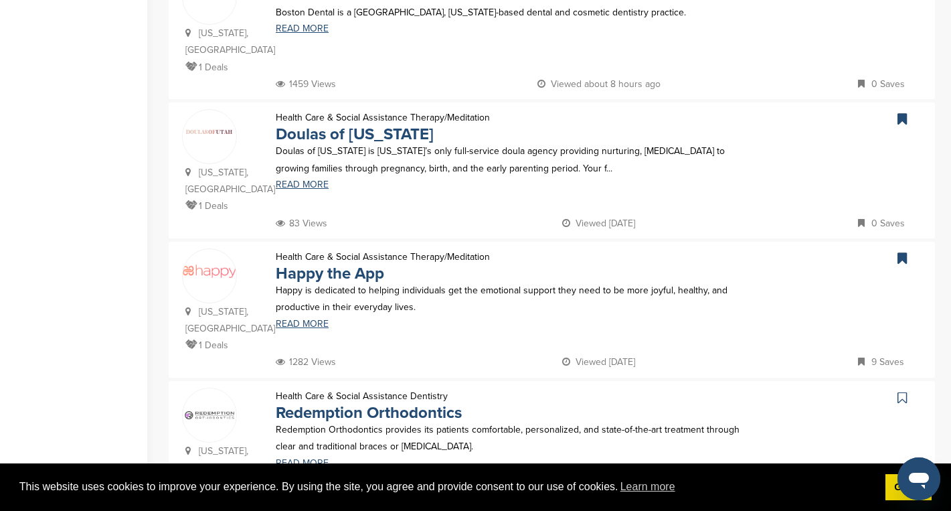
click at [194, 200] on icon at bounding box center [191, 204] width 13 height 9
click at [291, 184] on link "READ MORE" at bounding box center [510, 184] width 468 height 9
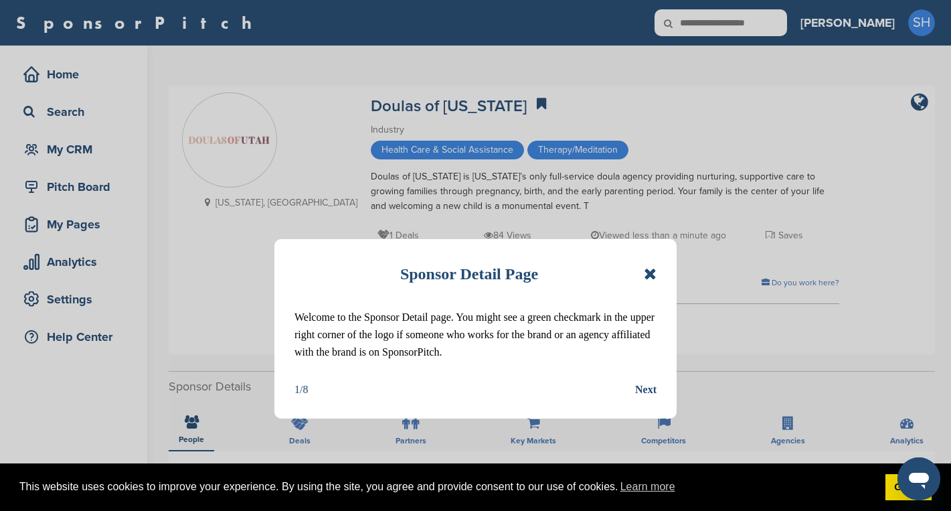
click at [302, 422] on div "Sponsor Detail Page Welcome to the Sponsor Detail page. You might see a green c…" at bounding box center [475, 255] width 951 height 511
click at [649, 273] on icon at bounding box center [650, 274] width 13 height 16
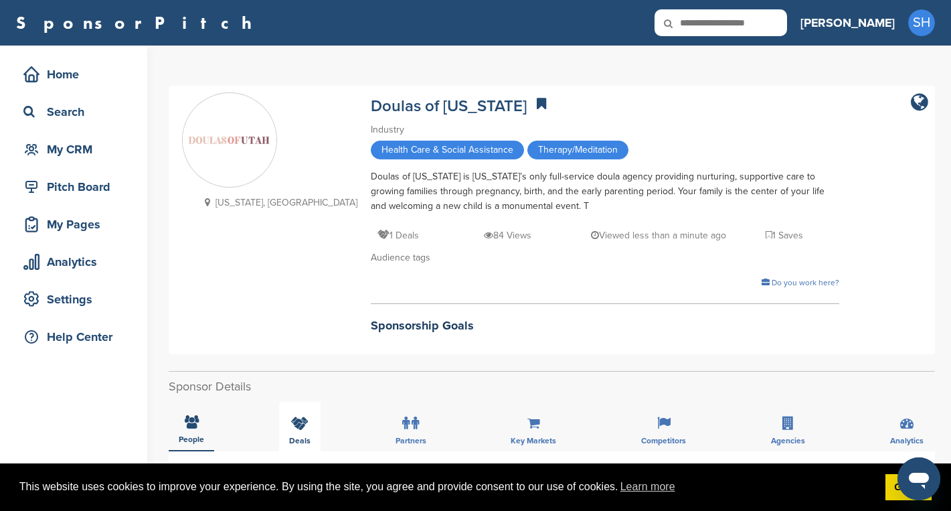
click at [297, 422] on icon at bounding box center [299, 422] width 17 height 13
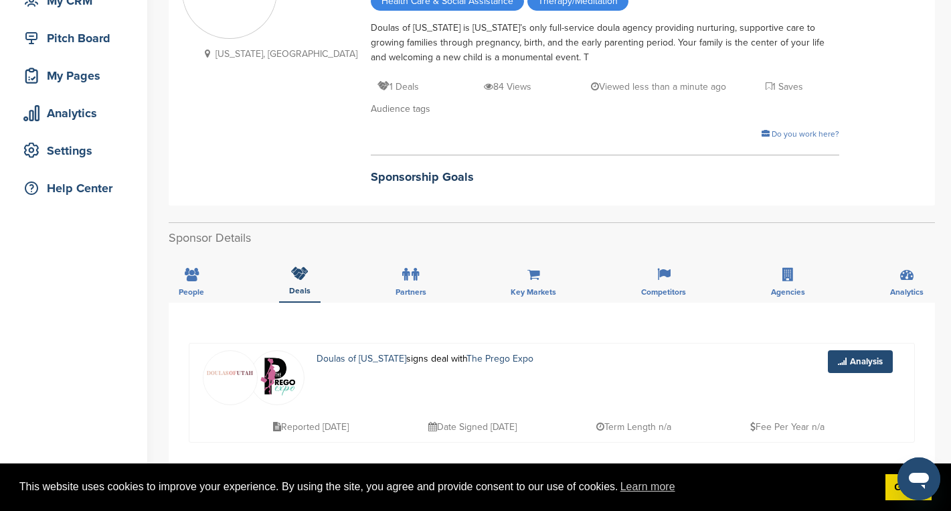
scroll to position [346, 0]
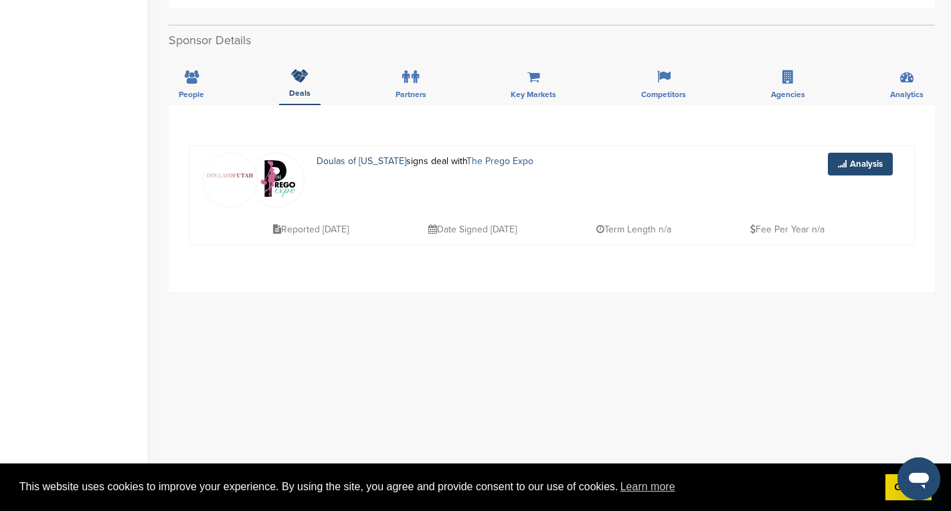
click at [468, 161] on link "The Prego Expo" at bounding box center [500, 160] width 67 height 11
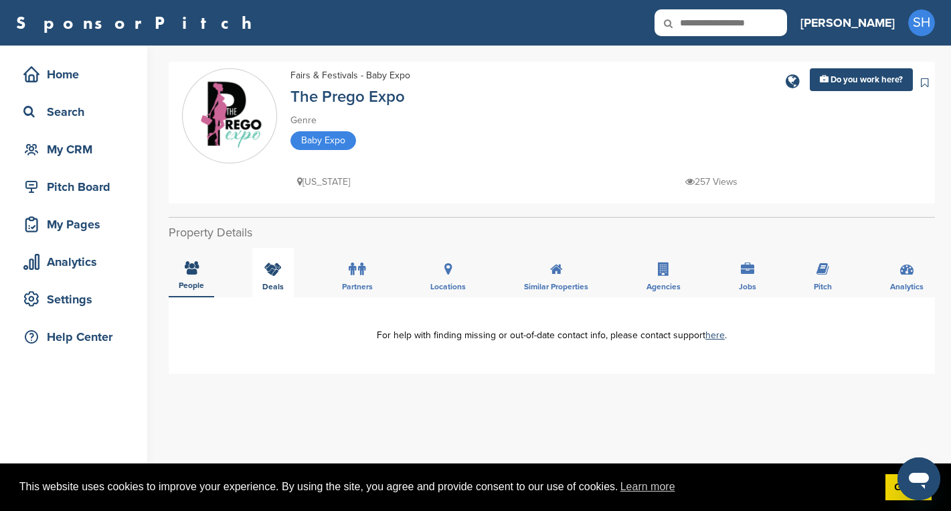
click at [260, 267] on div "Deals" at bounding box center [273, 273] width 42 height 50
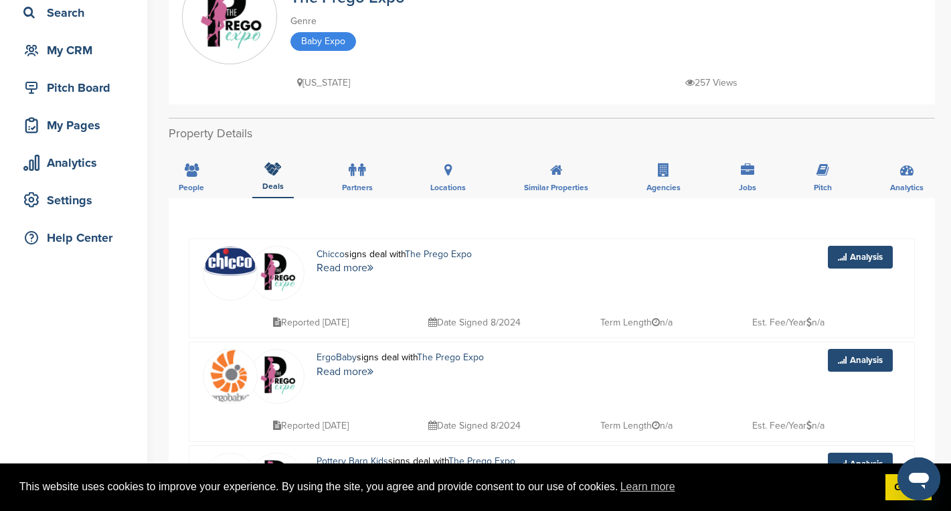
scroll to position [11, 0]
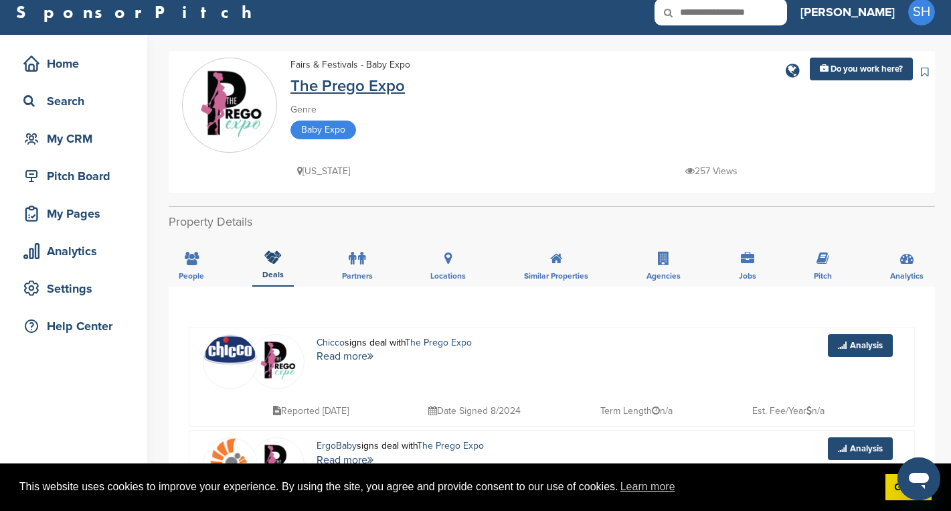
click at [315, 88] on link "The Prego Expo" at bounding box center [348, 85] width 114 height 19
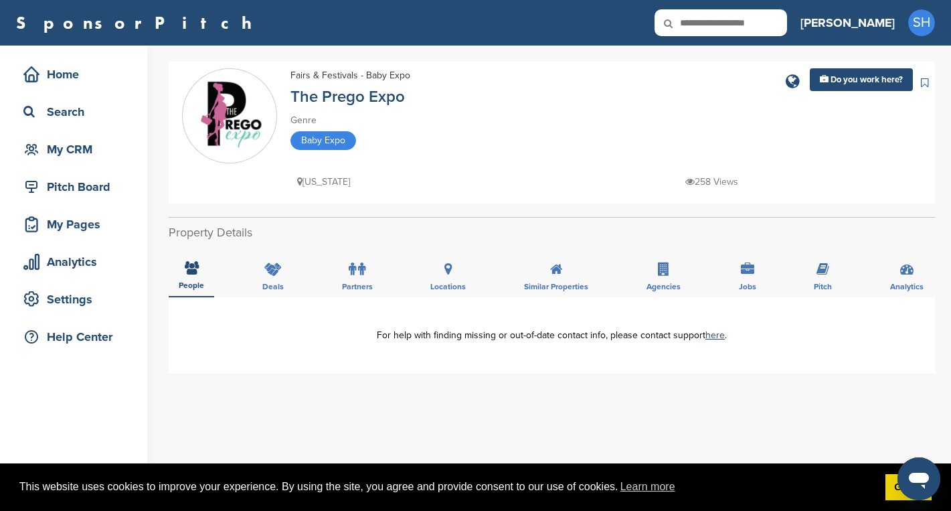
click at [927, 84] on icon at bounding box center [924, 83] width 7 height 11
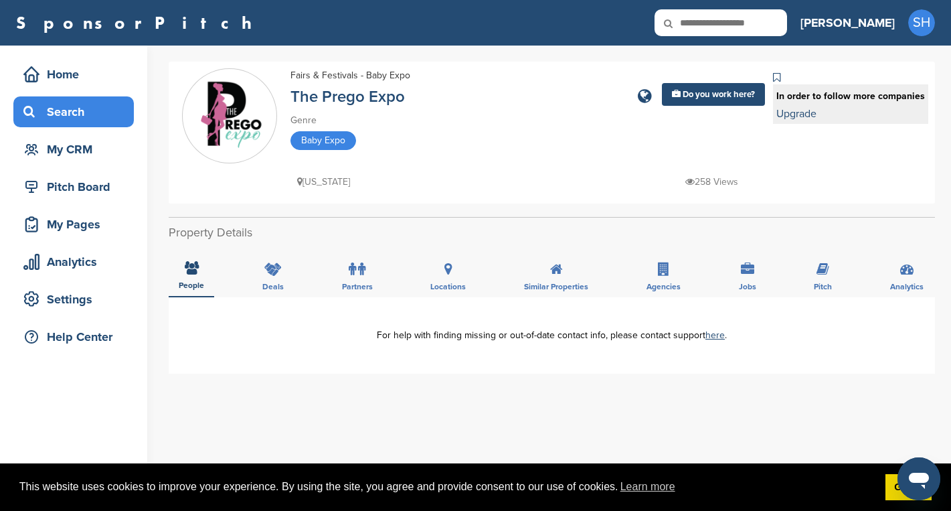
click at [52, 114] on div "Search" at bounding box center [77, 112] width 114 height 24
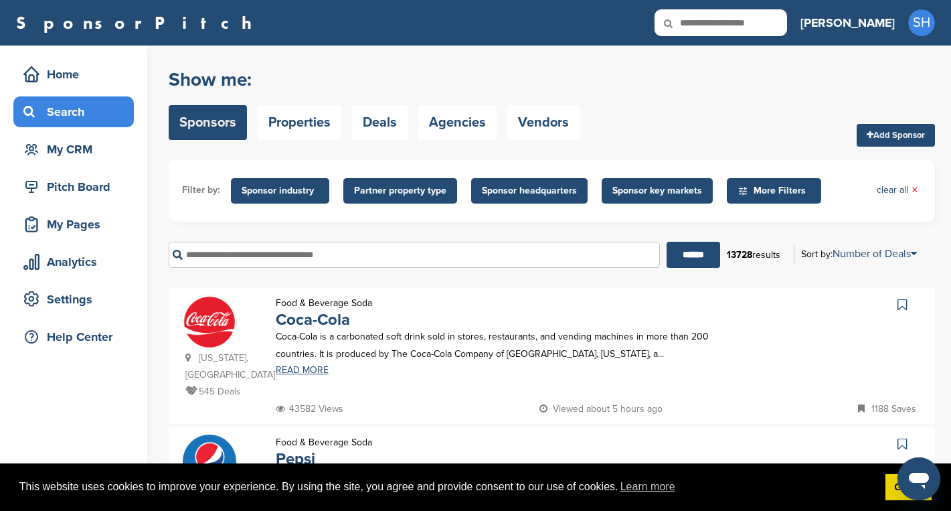
click at [210, 258] on input "text" at bounding box center [414, 255] width 491 height 26
click at [667, 242] on input "******" at bounding box center [694, 255] width 54 height 26
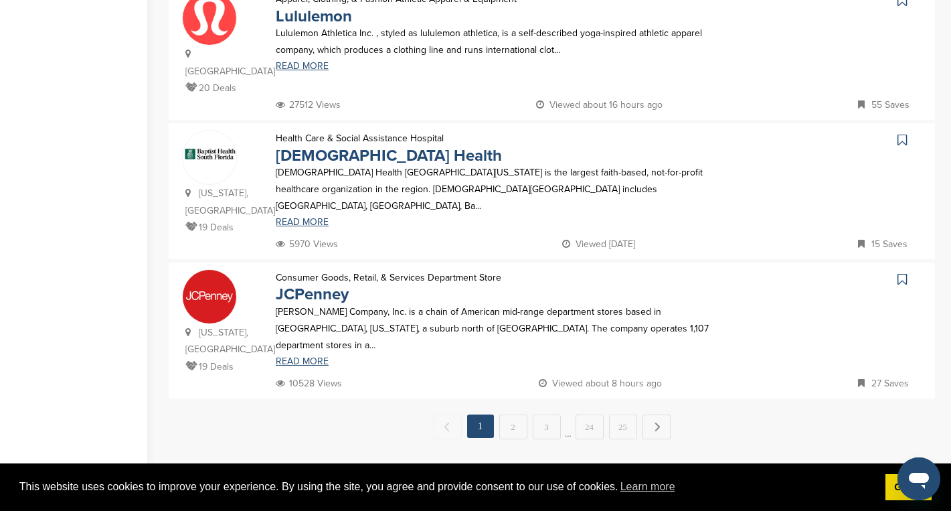
scroll to position [1262, 0]
click at [515, 413] on link "2" at bounding box center [513, 425] width 28 height 25
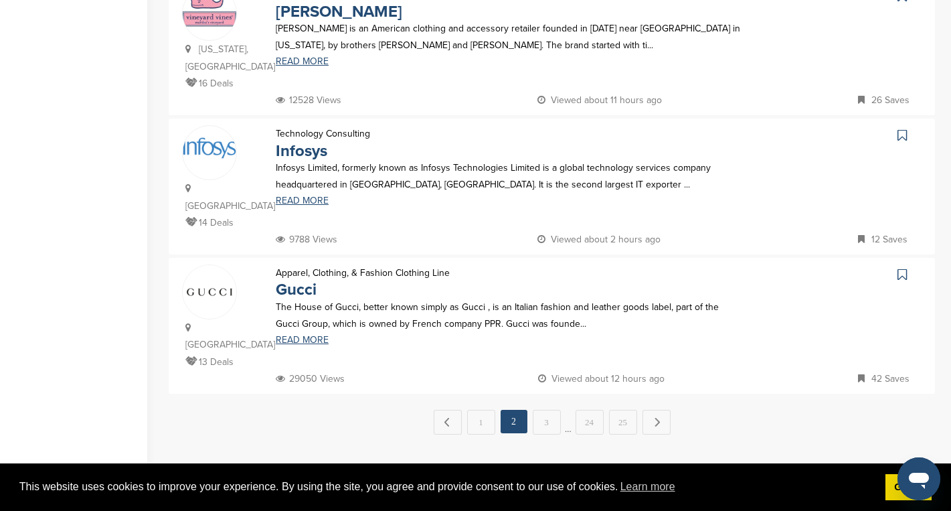
scroll to position [1268, 0]
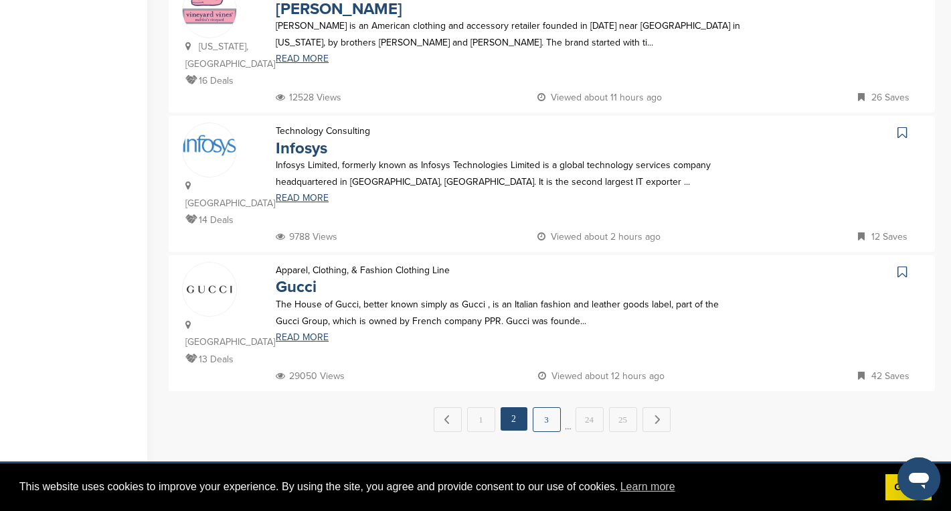
click at [547, 407] on link "3" at bounding box center [547, 419] width 28 height 25
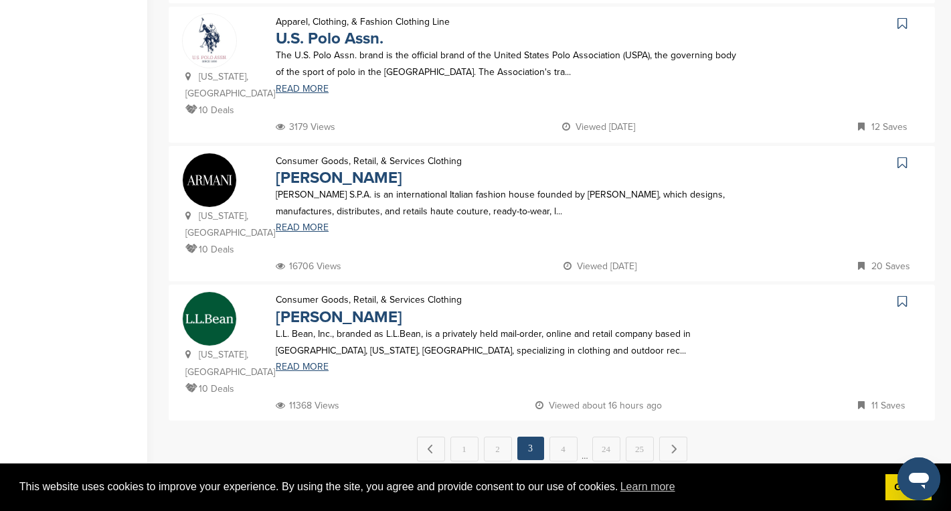
scroll to position [1382, 0]
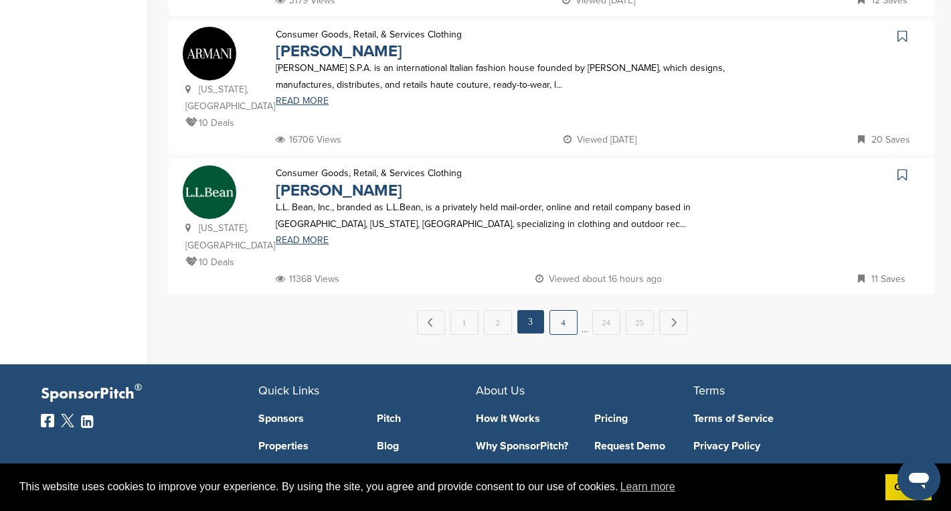
click at [563, 310] on link "4" at bounding box center [564, 322] width 28 height 25
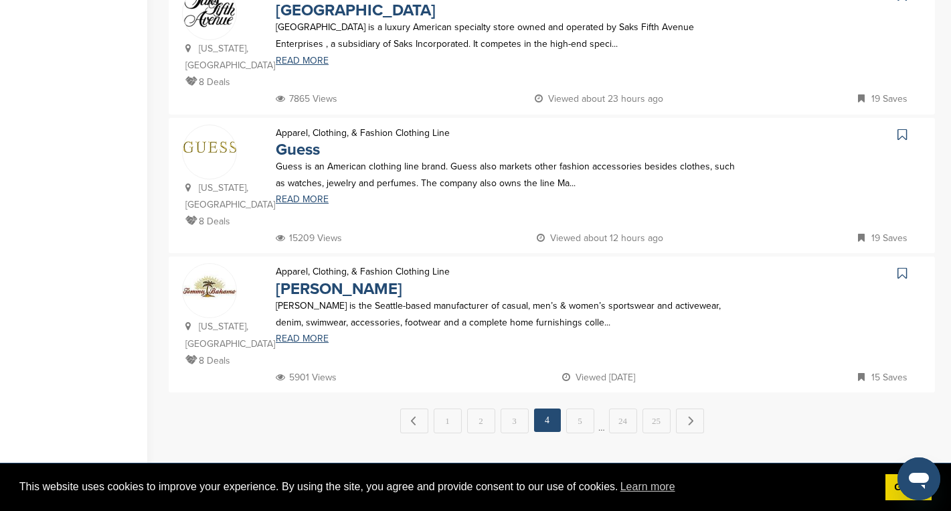
scroll to position [1363, 0]
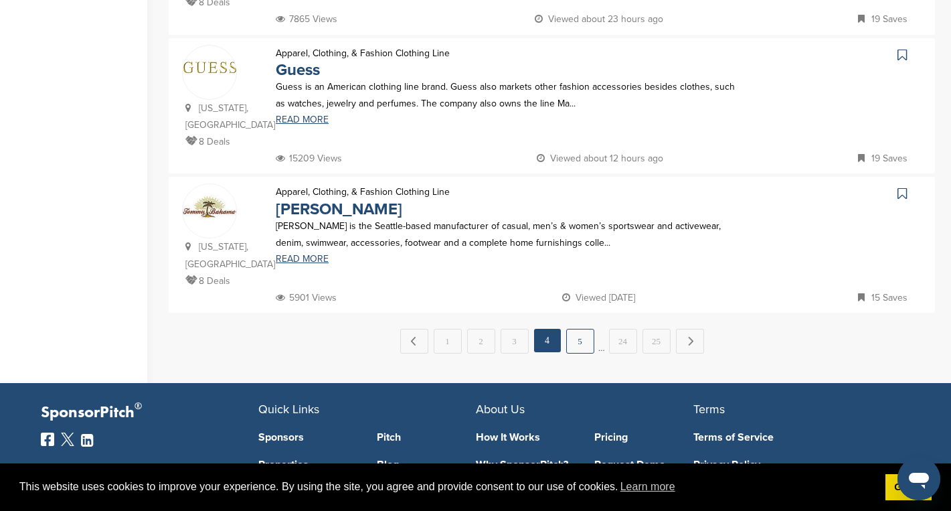
click at [575, 329] on link "5" at bounding box center [580, 341] width 28 height 25
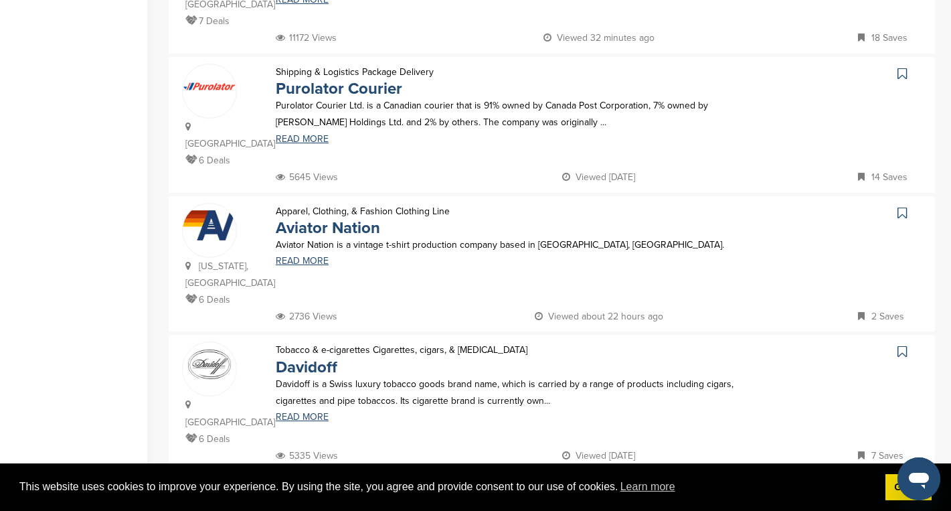
scroll to position [1232, 0]
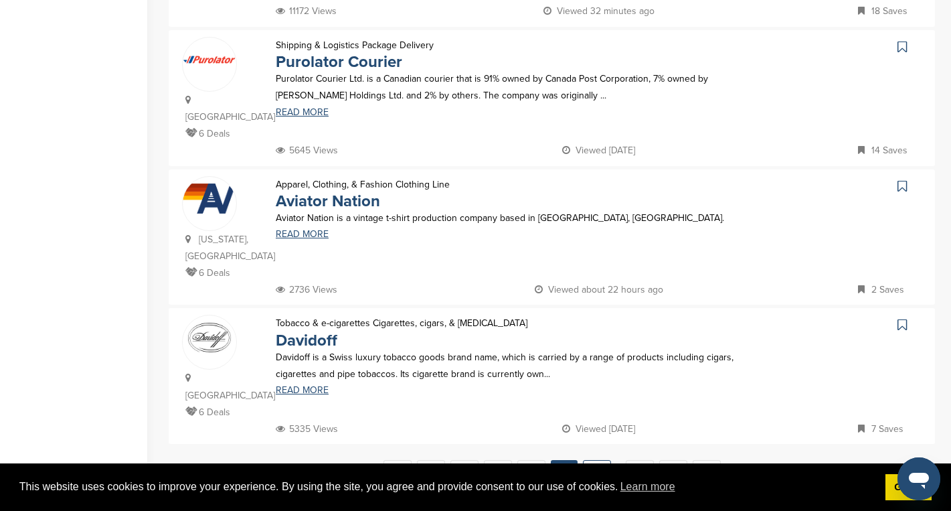
click at [594, 460] on link "6" at bounding box center [597, 472] width 28 height 25
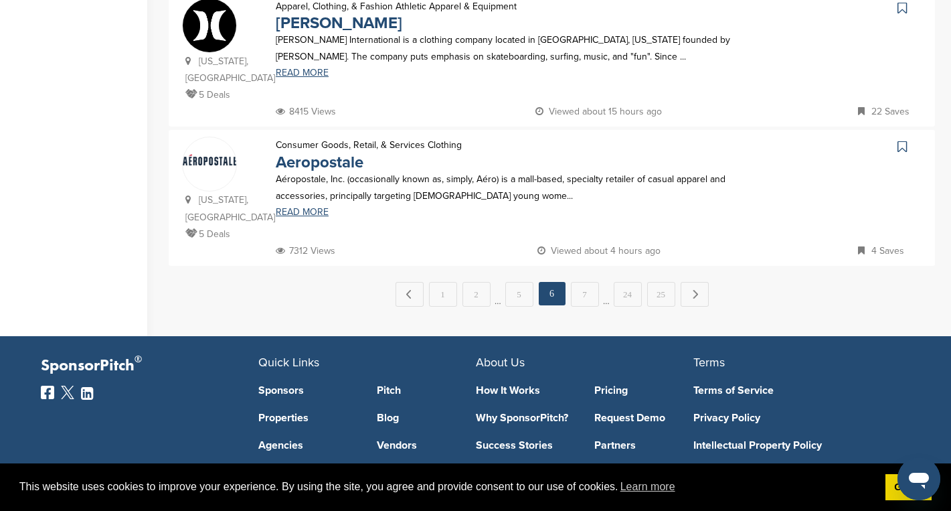
scroll to position [1419, 0]
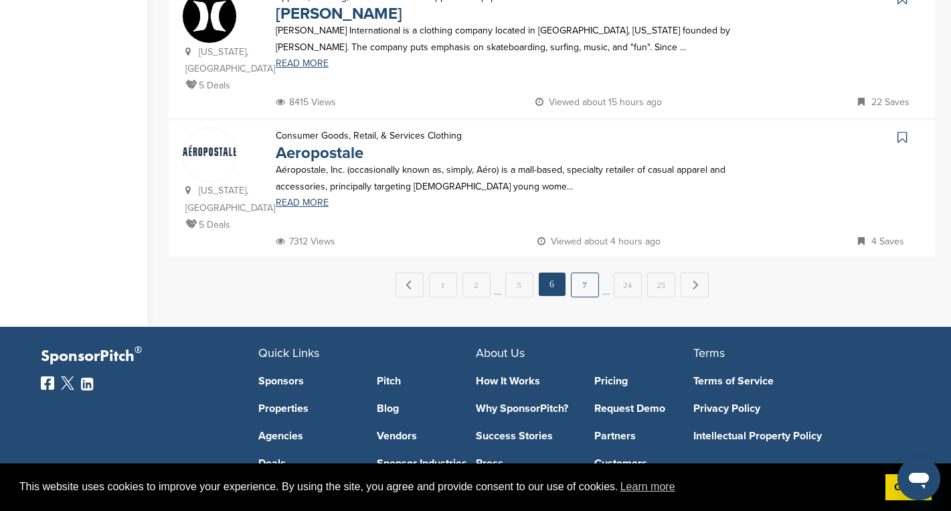
click at [589, 272] on link "7" at bounding box center [585, 284] width 28 height 25
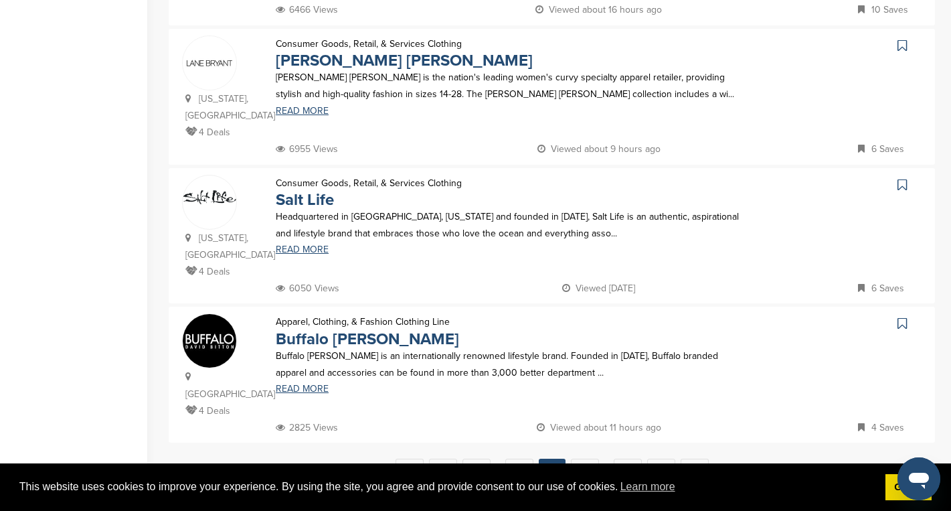
scroll to position [1238, 0]
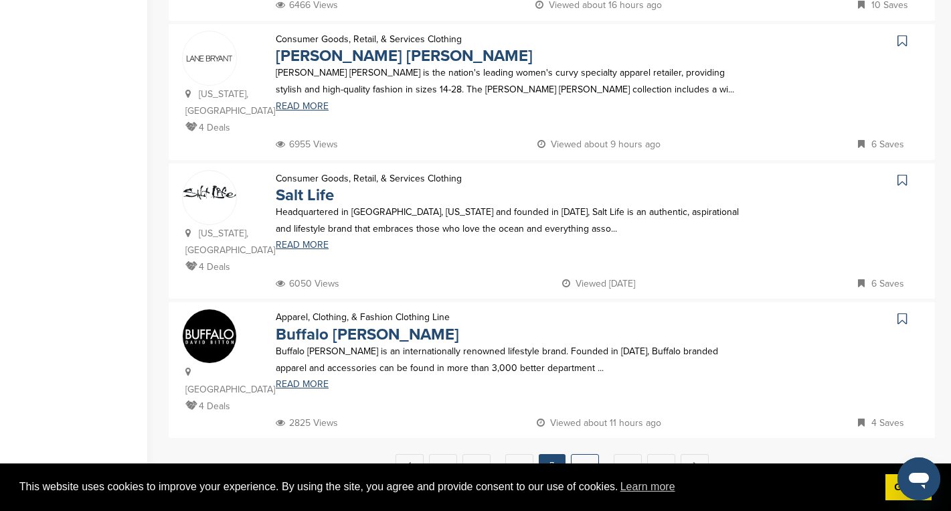
click at [586, 454] on link "8" at bounding box center [585, 466] width 28 height 25
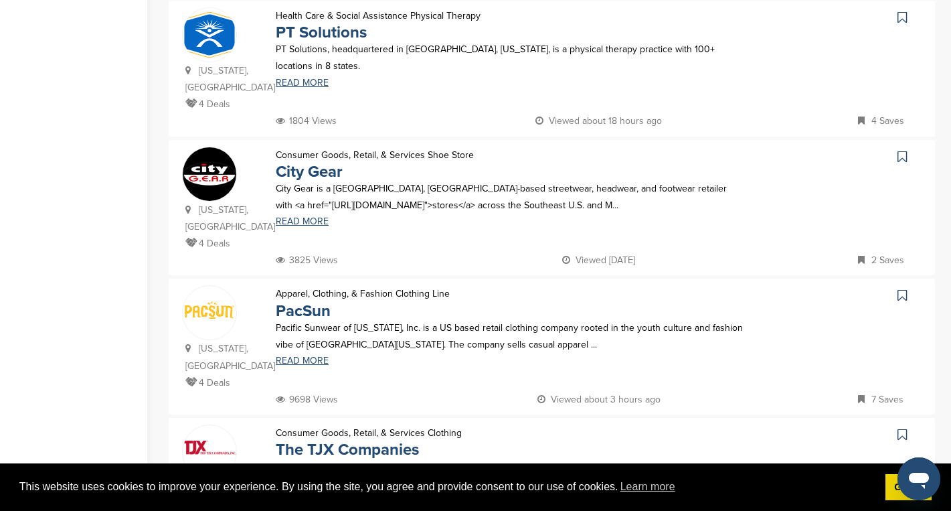
scroll to position [435, 0]
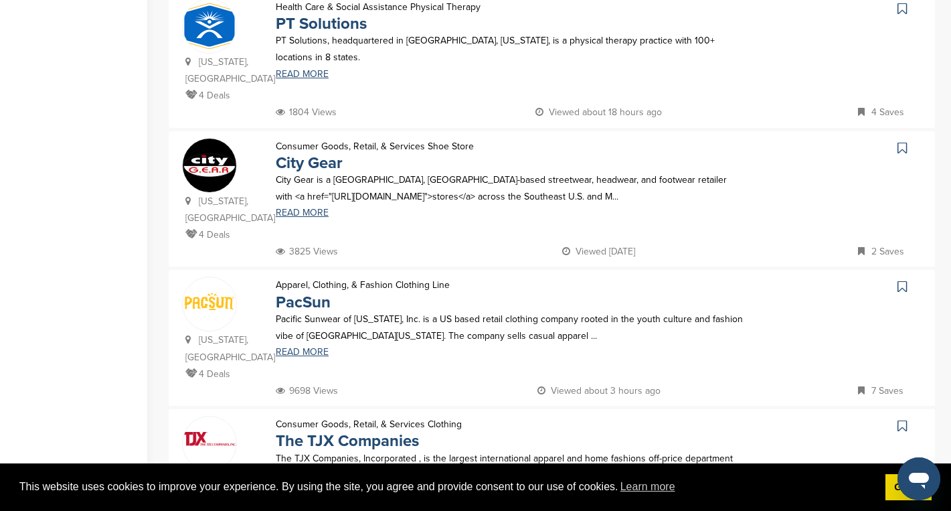
click at [900, 12] on icon at bounding box center [902, 8] width 9 height 13
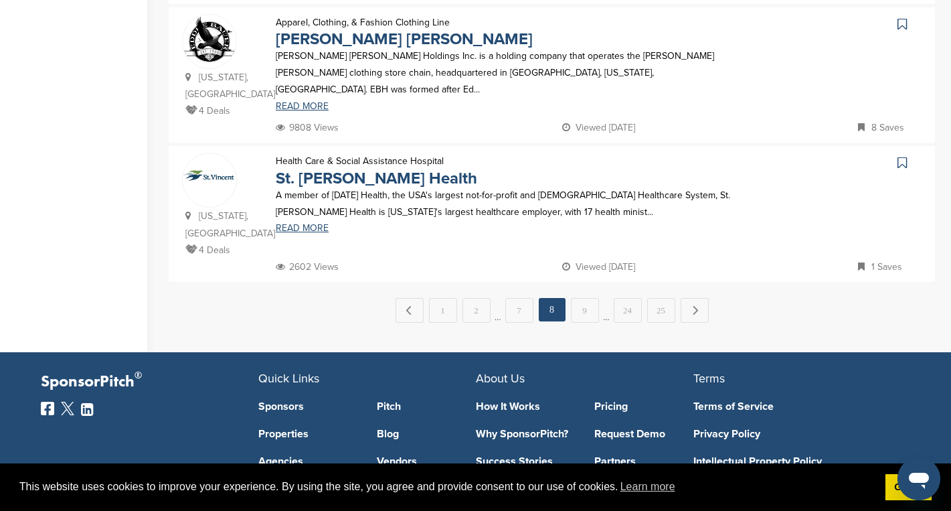
scroll to position [1409, 0]
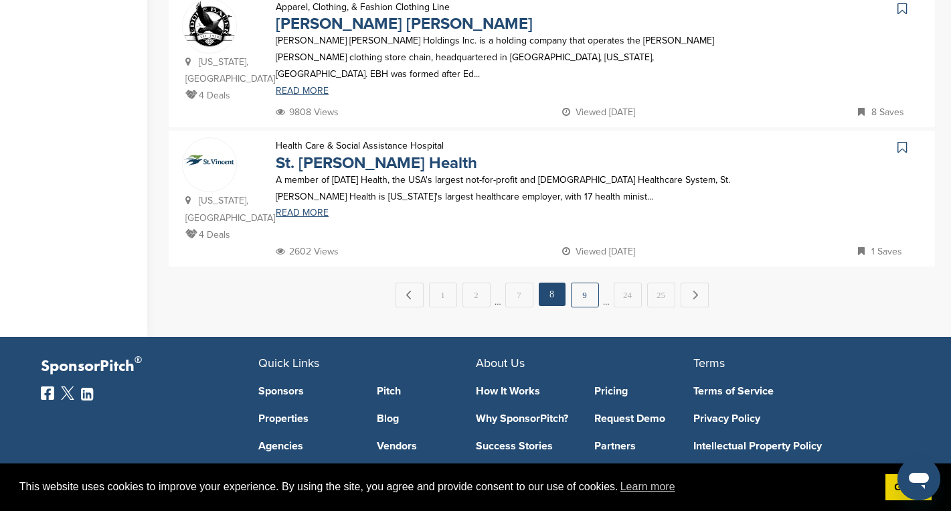
click at [583, 282] on link "9" at bounding box center [585, 294] width 28 height 25
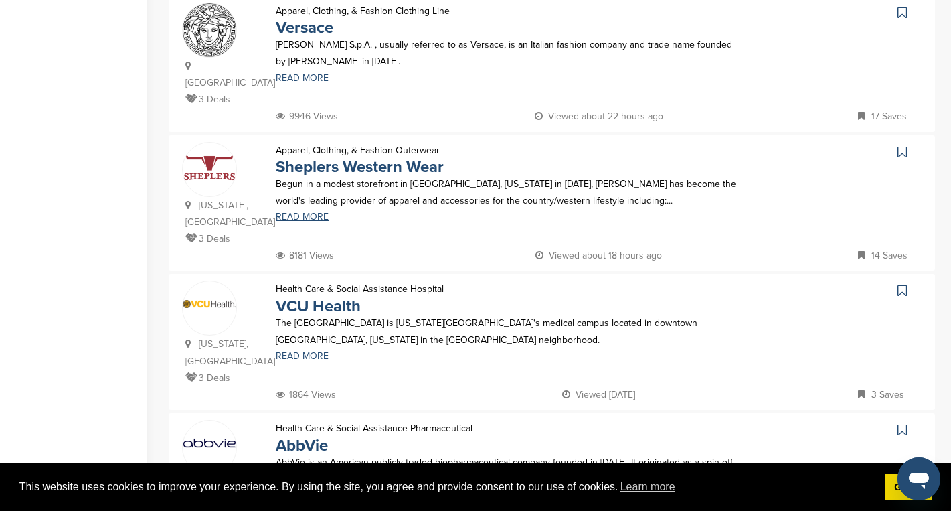
scroll to position [1224, 0]
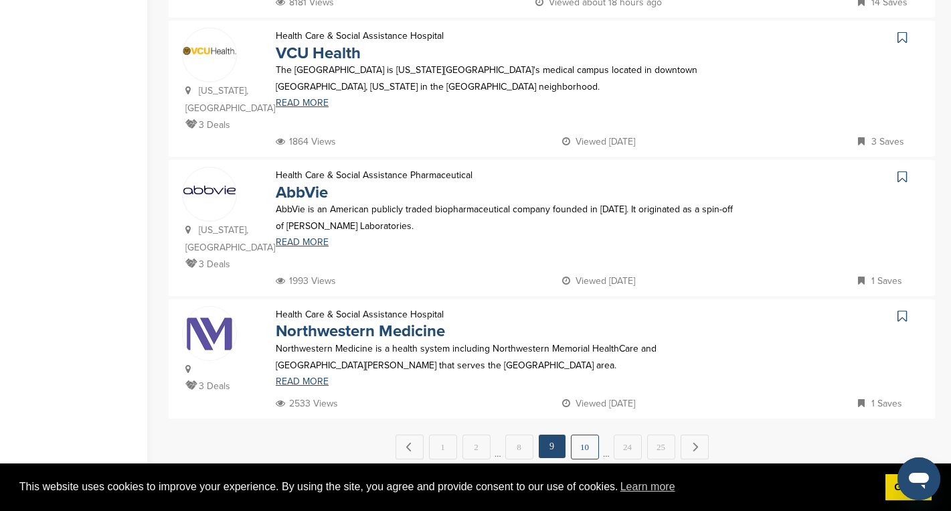
click at [584, 434] on link "10" at bounding box center [585, 446] width 28 height 25
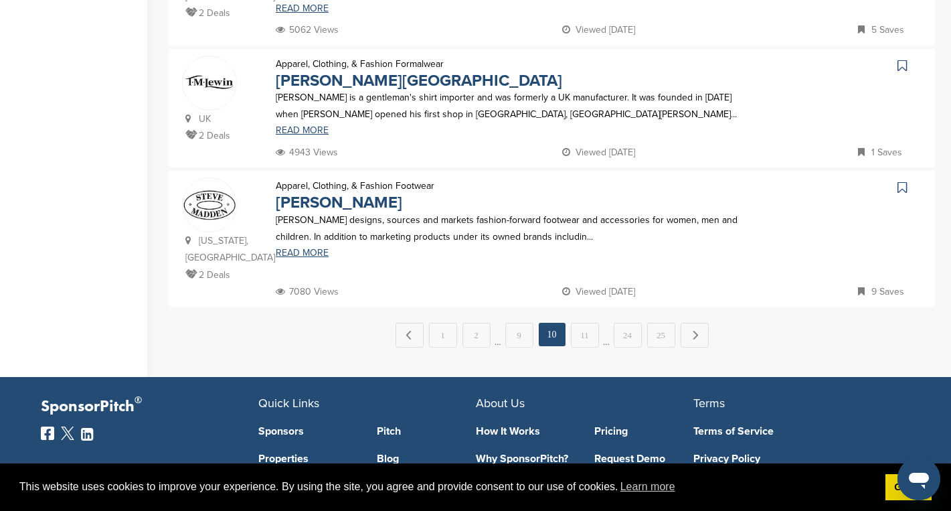
scroll to position [1355, 0]
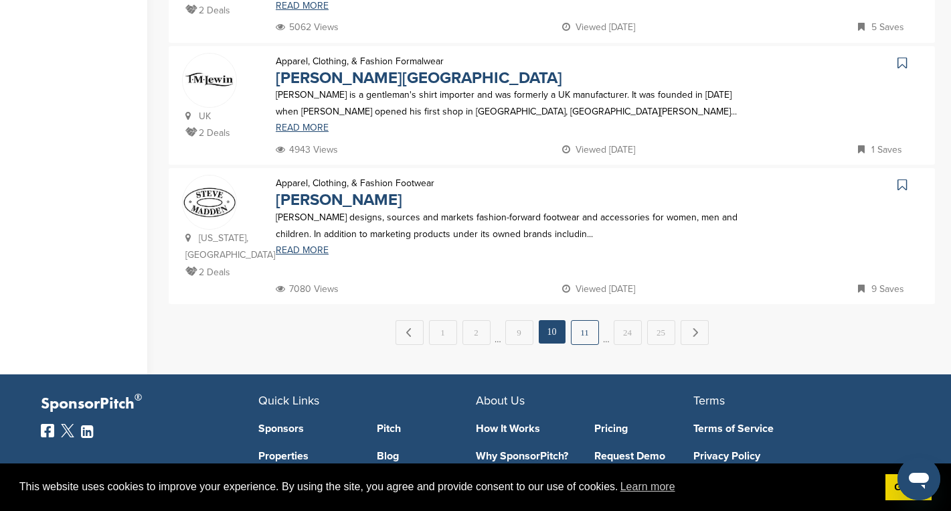
click at [582, 320] on link "11" at bounding box center [585, 332] width 28 height 25
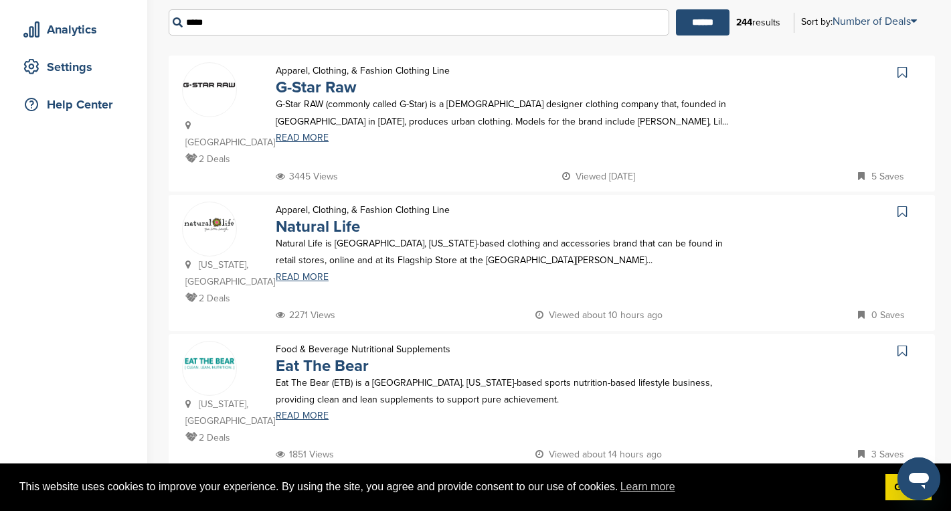
scroll to position [274, 0]
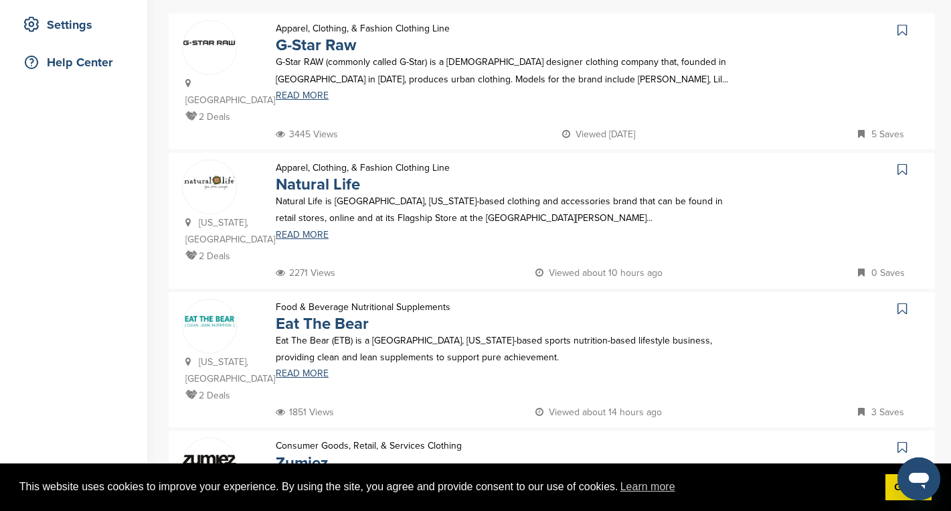
click at [906, 163] on icon at bounding box center [902, 169] width 9 height 13
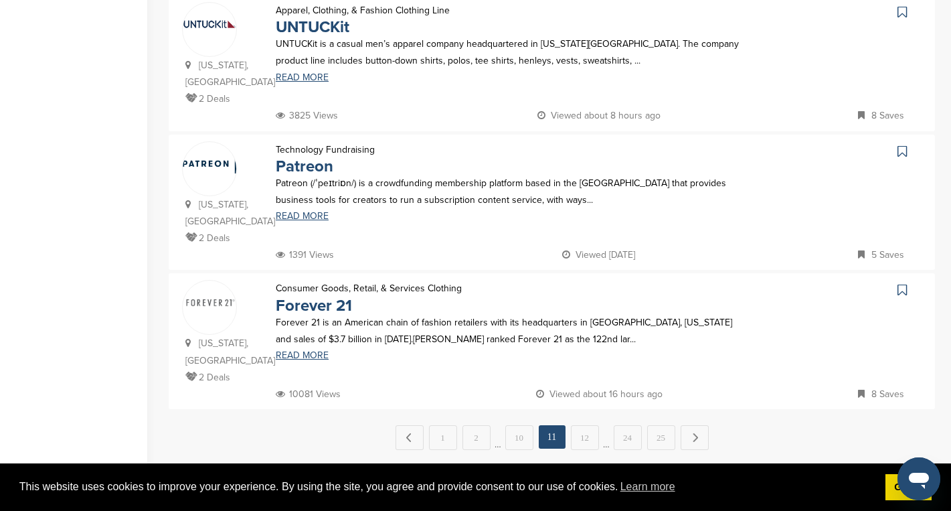
scroll to position [1268, 0]
click at [580, 424] on link "12" at bounding box center [585, 436] width 28 height 25
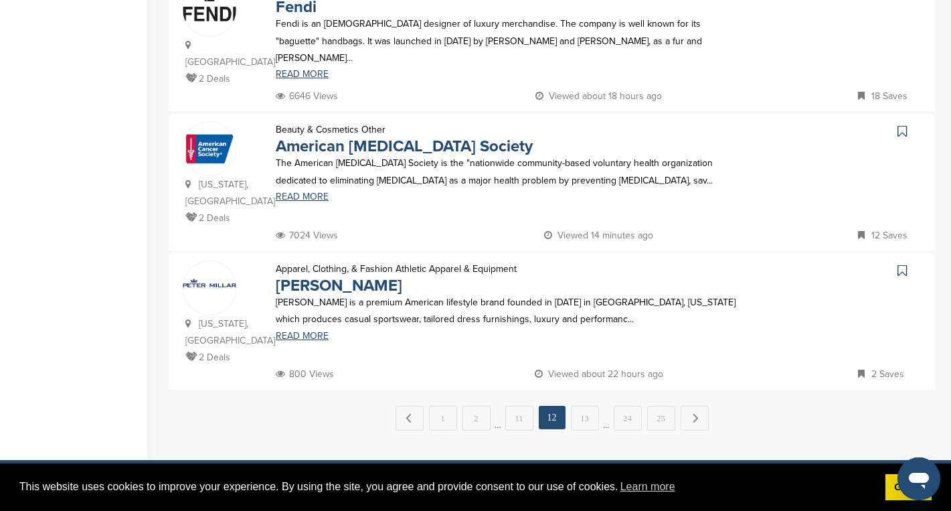
scroll to position [1302, 0]
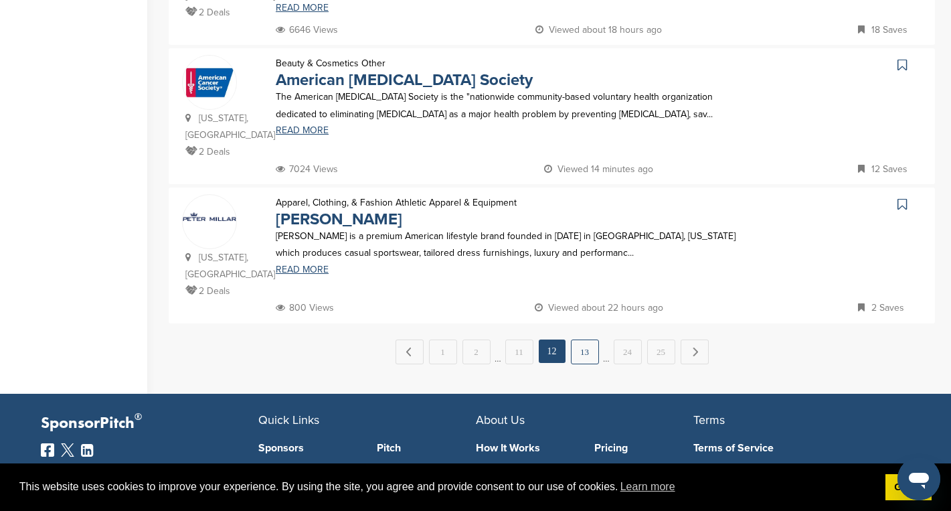
click at [589, 339] on link "13" at bounding box center [585, 351] width 28 height 25
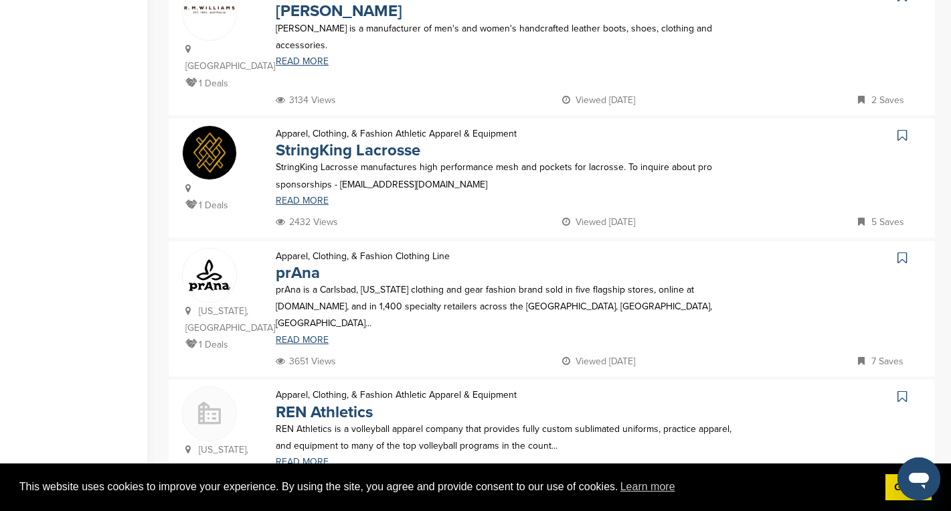
scroll to position [880, 0]
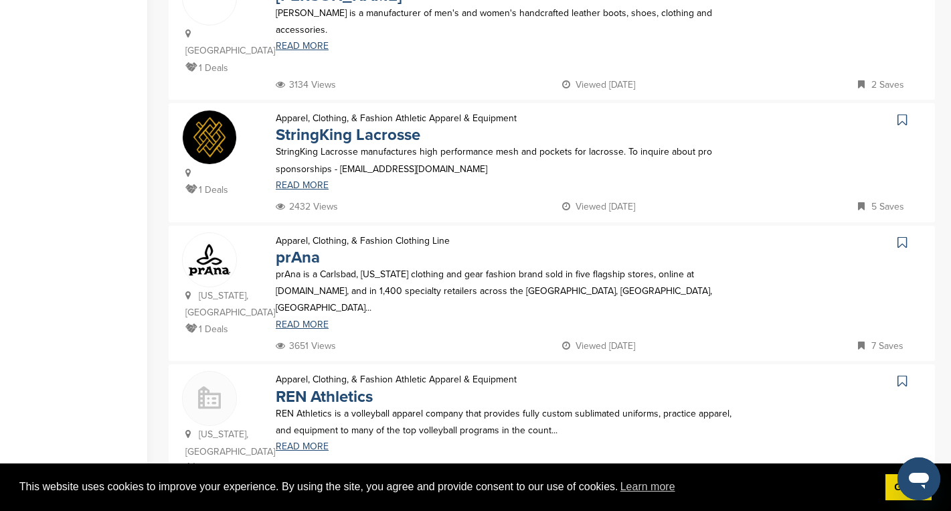
click at [900, 236] on icon at bounding box center [902, 242] width 9 height 13
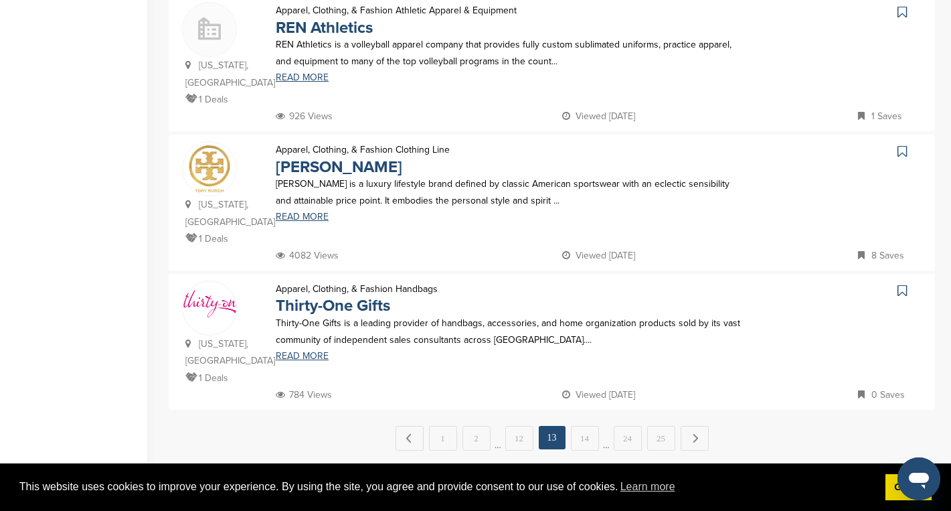
scroll to position [1252, 0]
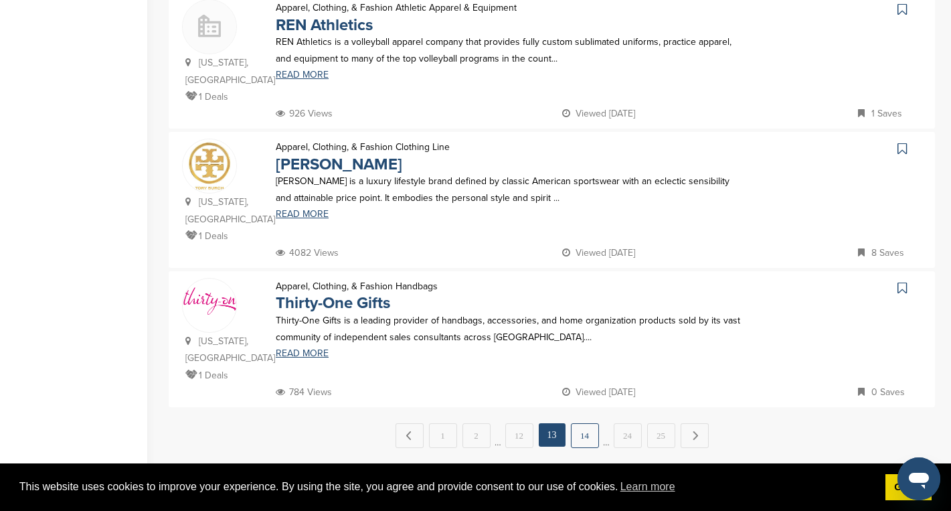
click at [588, 423] on link "14" at bounding box center [585, 435] width 28 height 25
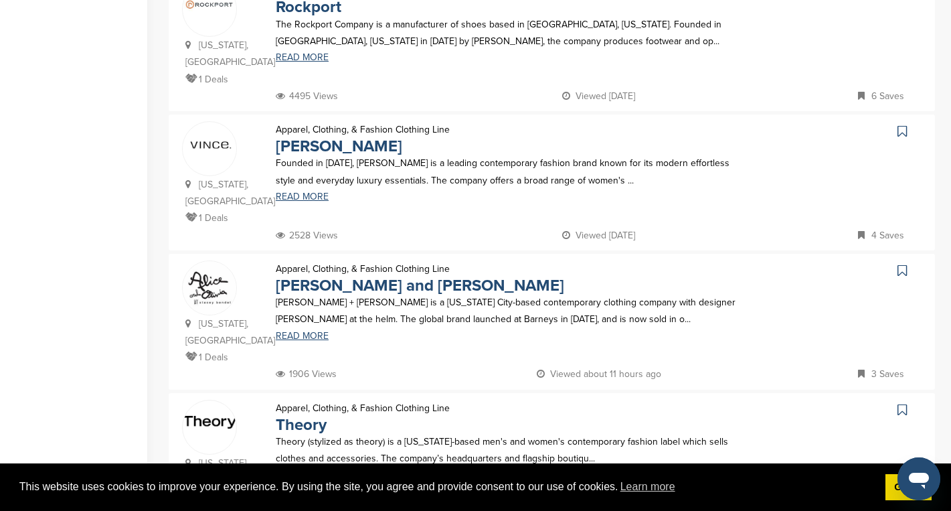
scroll to position [3, 0]
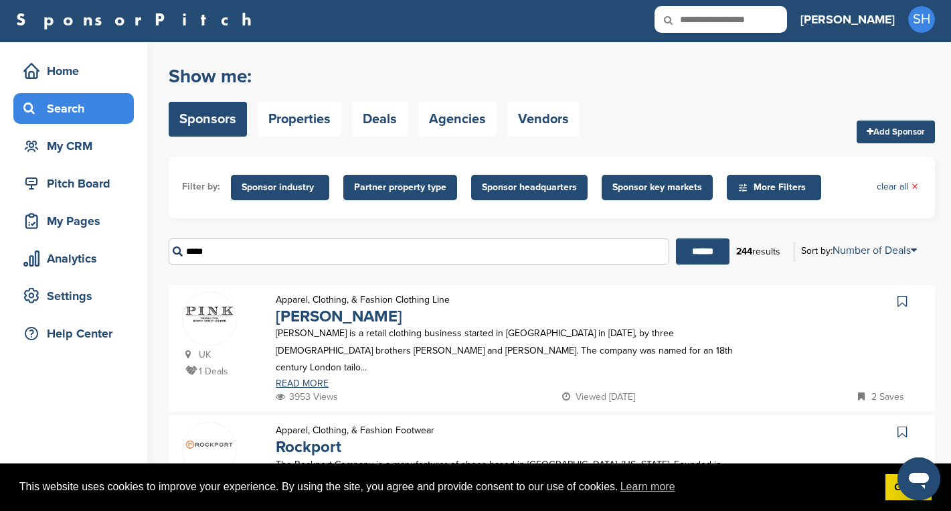
drag, startPoint x: 229, startPoint y: 252, endPoint x: 187, endPoint y: 252, distance: 41.5
click at [187, 252] on input "*****" at bounding box center [419, 251] width 501 height 26
type input "*****"
click at [676, 238] on input "******" at bounding box center [703, 251] width 54 height 26
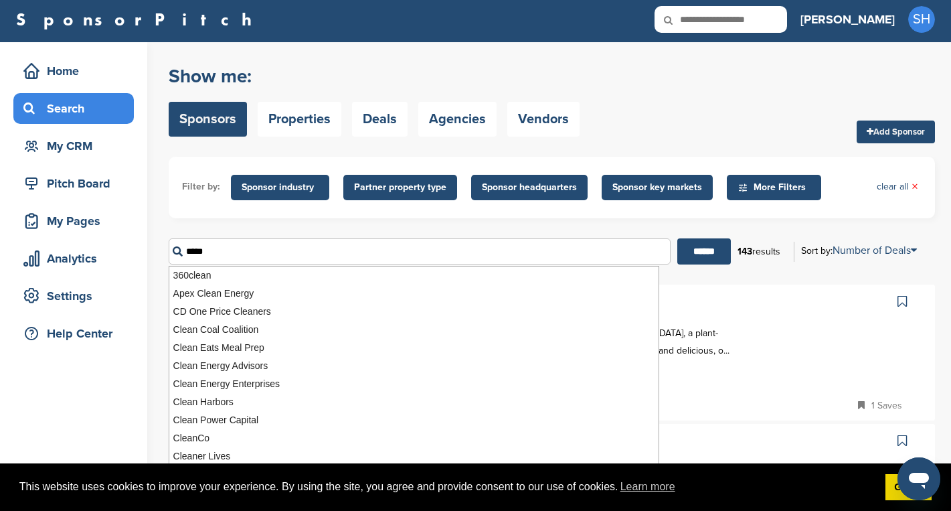
scroll to position [0, 0]
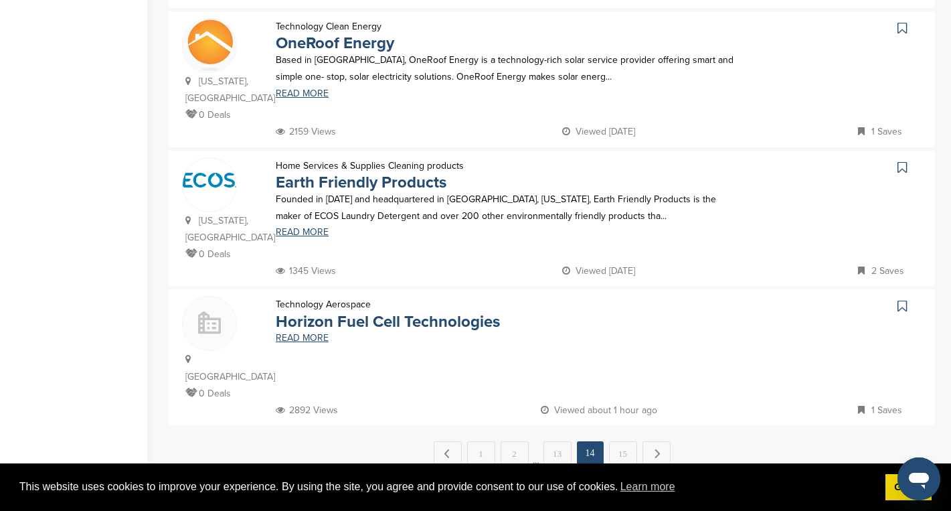
scroll to position [1256, 0]
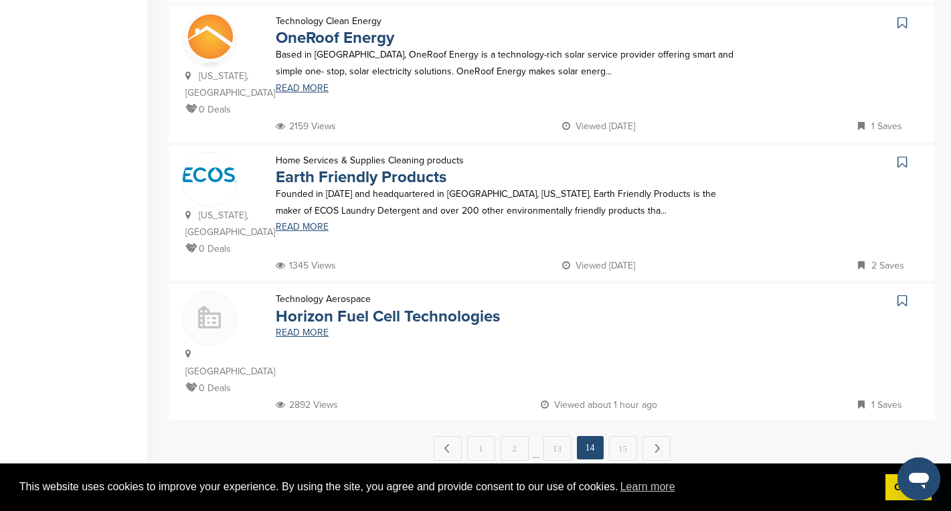
click at [902, 155] on icon at bounding box center [902, 161] width 9 height 13
click at [477, 436] on link "1" at bounding box center [481, 448] width 28 height 25
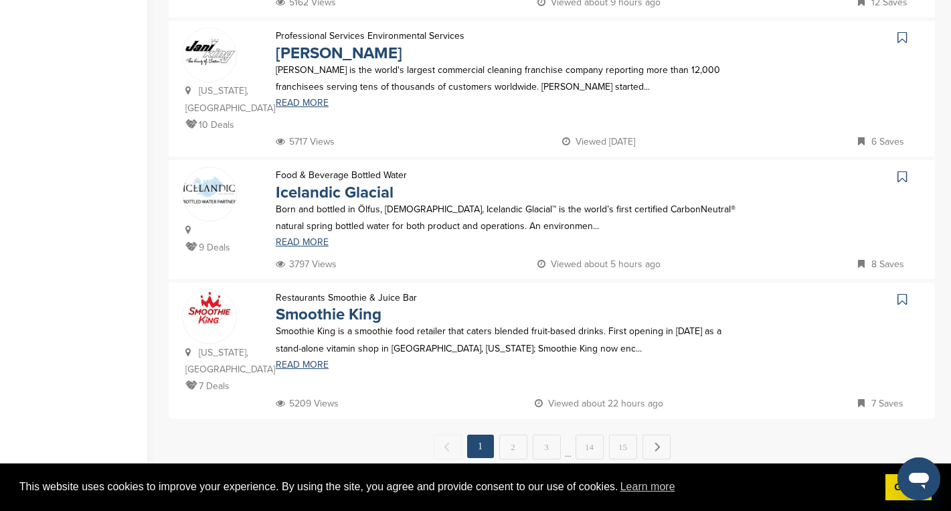
scroll to position [1227, 0]
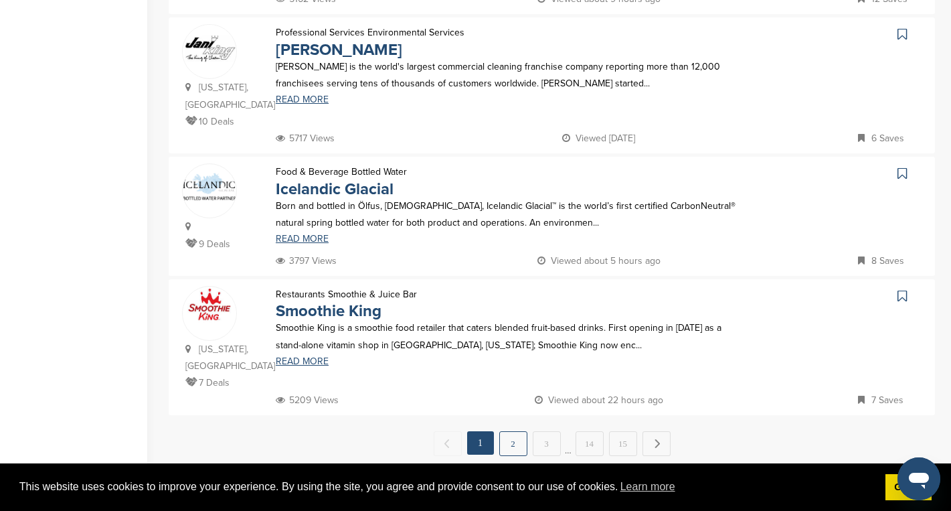
click at [507, 431] on link "2" at bounding box center [513, 443] width 28 height 25
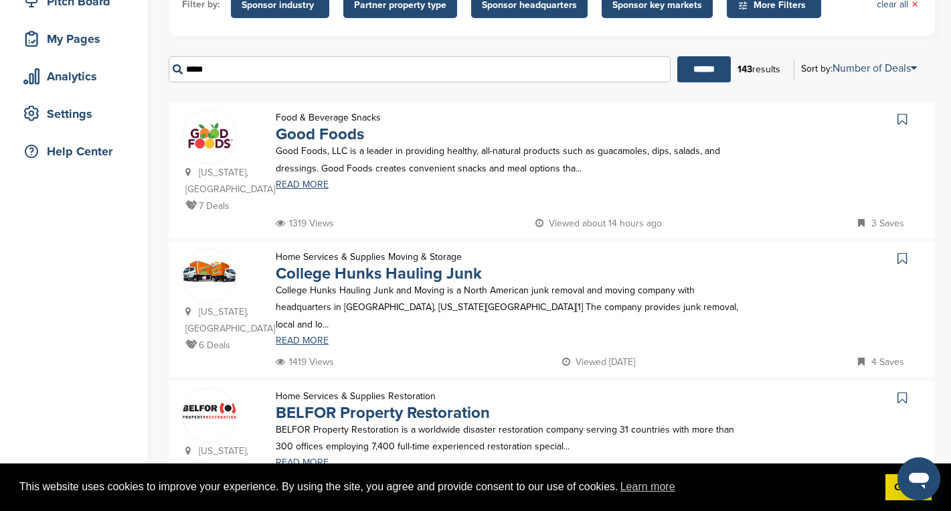
scroll to position [211, 0]
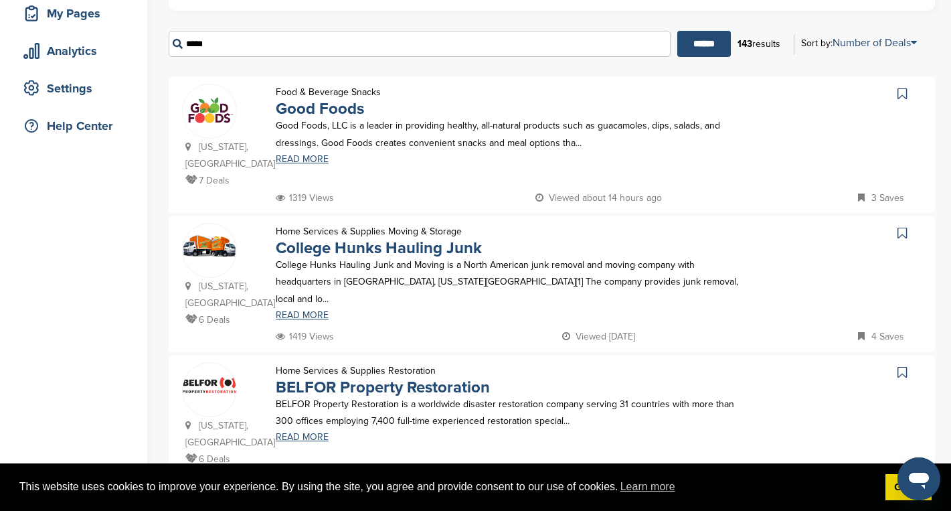
click at [900, 94] on icon at bounding box center [902, 93] width 9 height 13
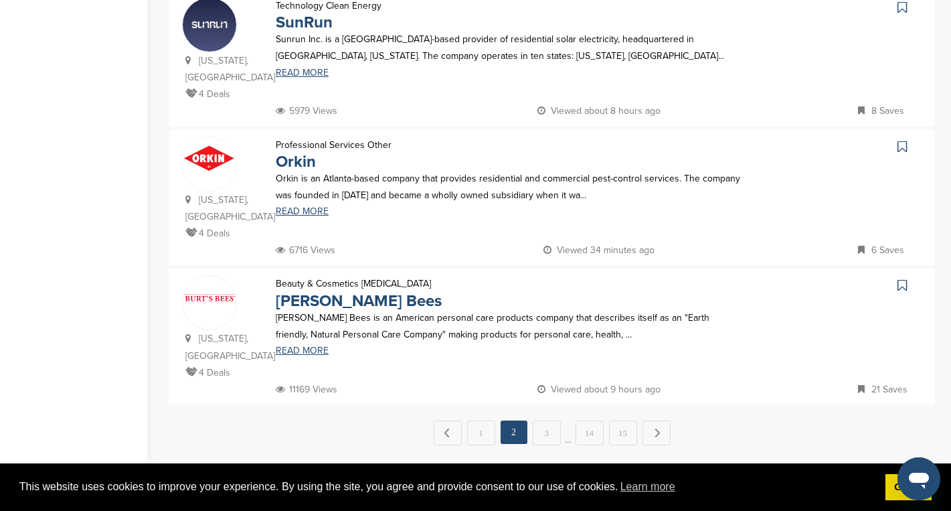
scroll to position [1272, 0]
click at [900, 278] on icon at bounding box center [902, 284] width 9 height 13
click at [544, 420] on link "3" at bounding box center [547, 432] width 28 height 25
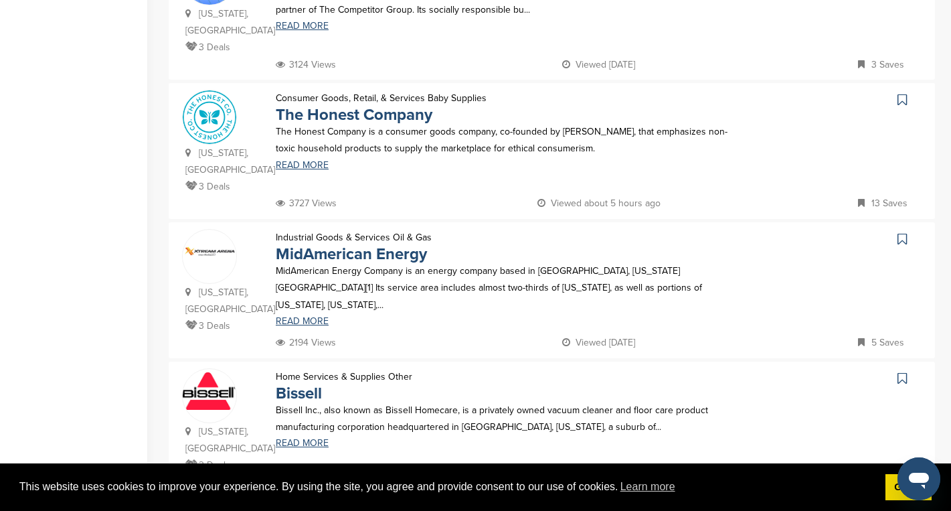
scroll to position [1051, 0]
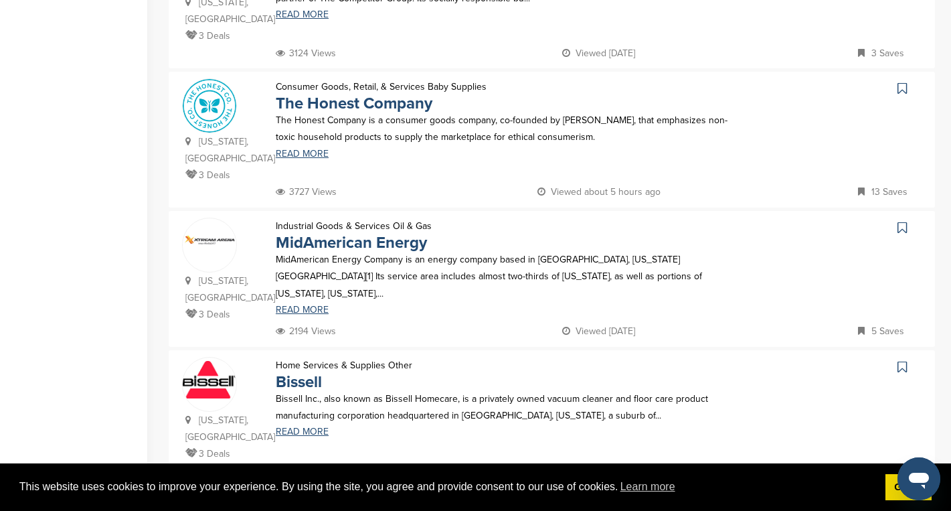
click at [902, 82] on icon at bounding box center [902, 88] width 9 height 13
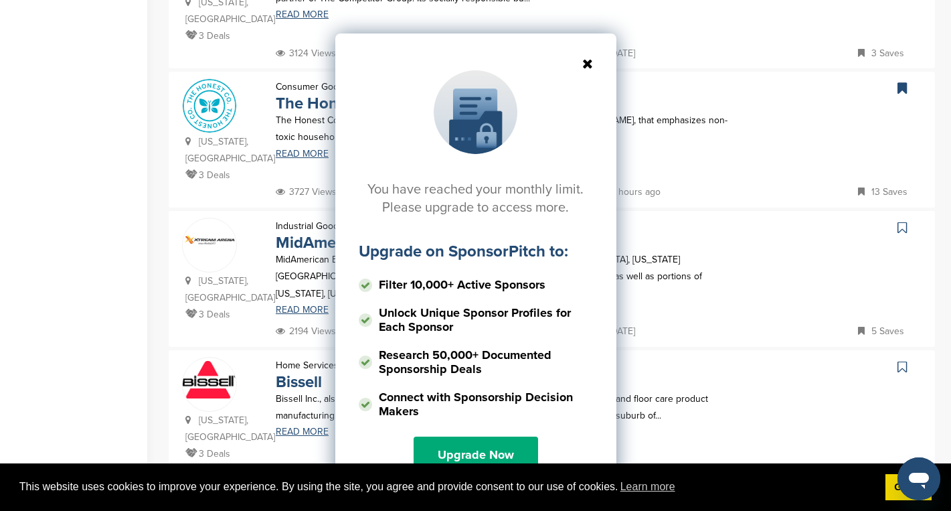
click at [586, 62] on icon at bounding box center [476, 63] width 234 height 13
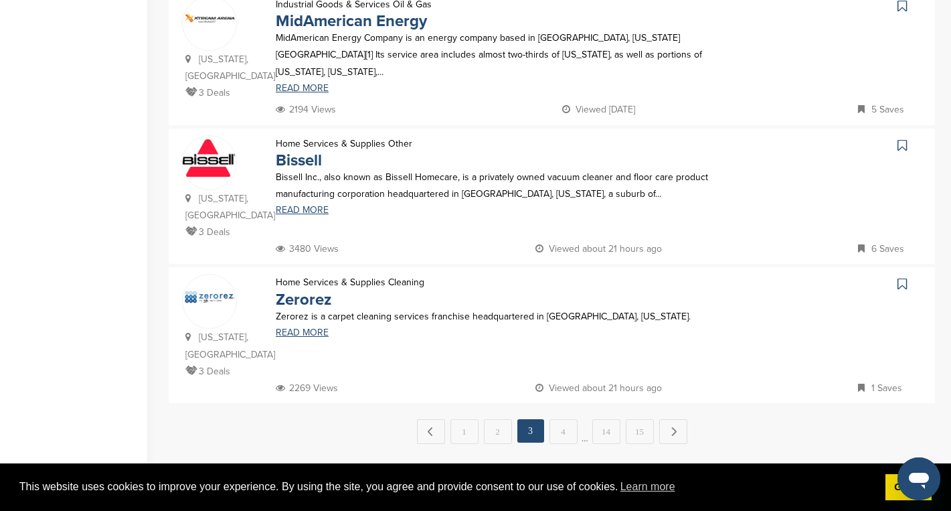
scroll to position [1353, 0]
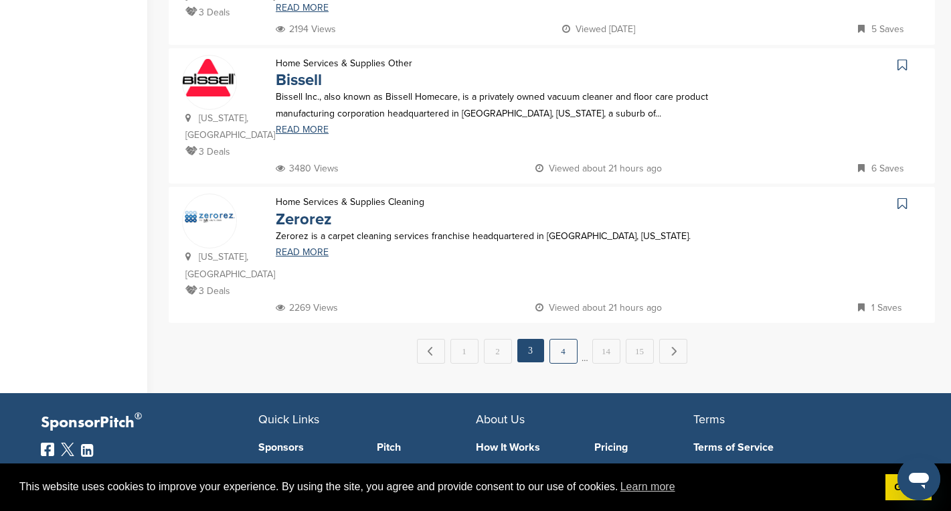
click at [566, 339] on link "4" at bounding box center [564, 351] width 28 height 25
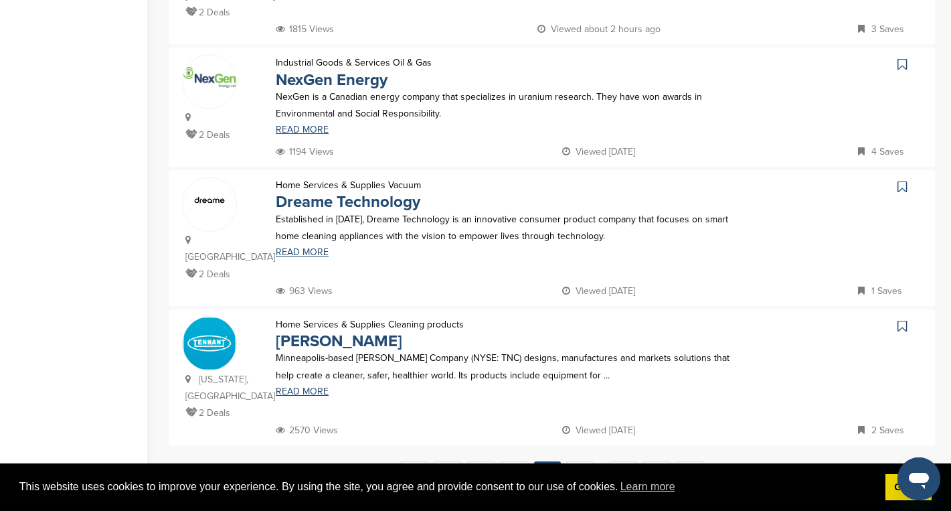
scroll to position [1198, 0]
click at [578, 460] on link "5" at bounding box center [580, 472] width 28 height 25
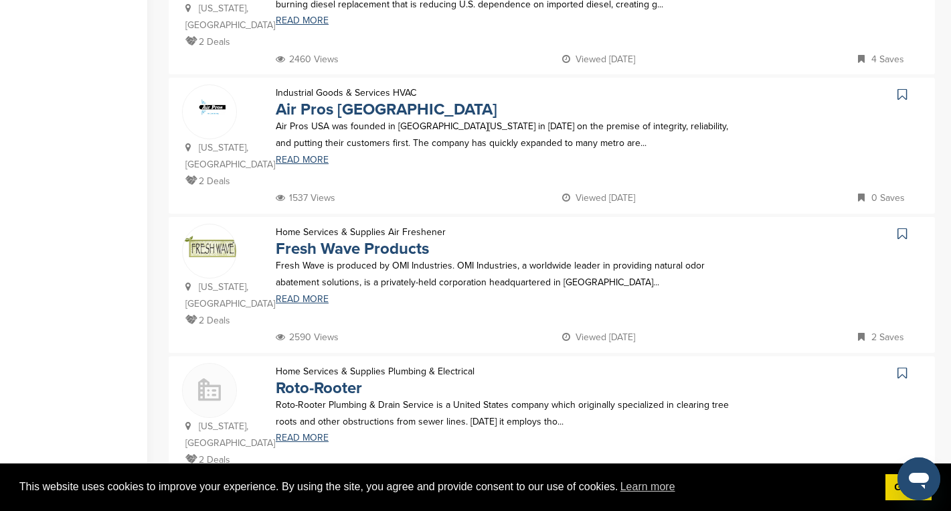
scroll to position [1195, 0]
